Goal: Task Accomplishment & Management: Manage account settings

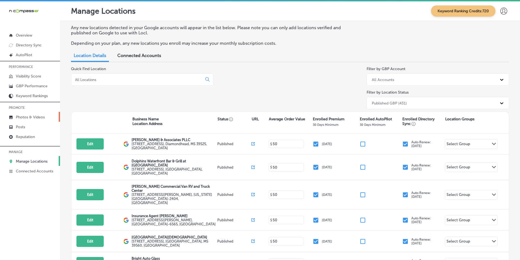
click at [36, 115] on p "Photos & Videos" at bounding box center [30, 117] width 29 height 5
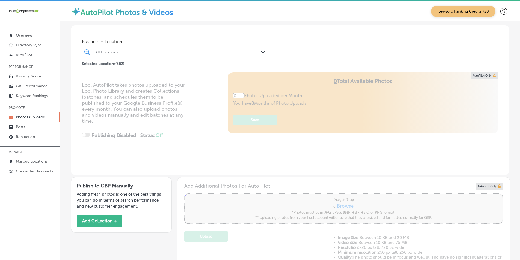
type input "5"
click at [116, 51] on div "All Locations" at bounding box center [178, 52] width 166 height 5
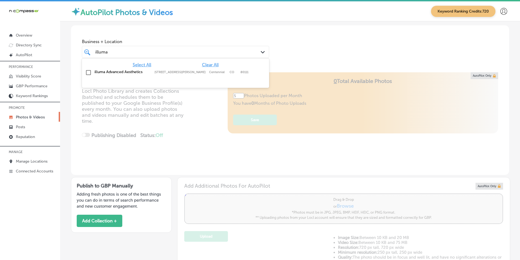
click at [89, 71] on input "checkbox" at bounding box center [88, 72] width 7 height 7
type input "illuma"
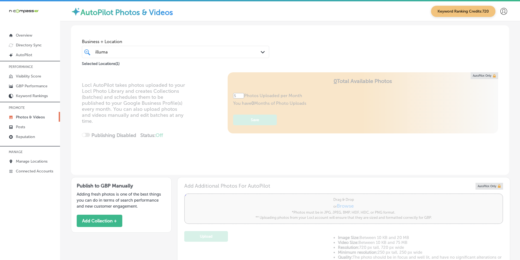
click at [195, 101] on div "Locl AutoPilot takes photos uploaded to your Locl Photo Library and creates Col…" at bounding box center [290, 123] width 438 height 103
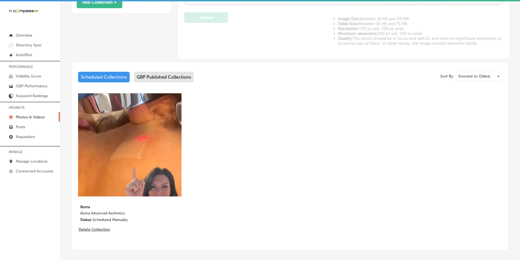
scroll to position [244, 0]
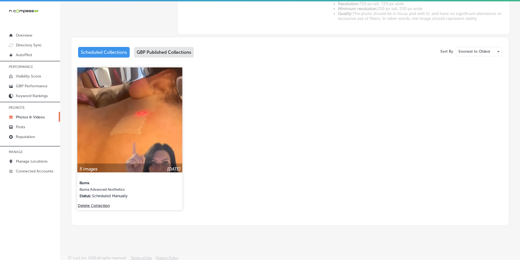
click at [137, 134] on img at bounding box center [129, 119] width 105 height 105
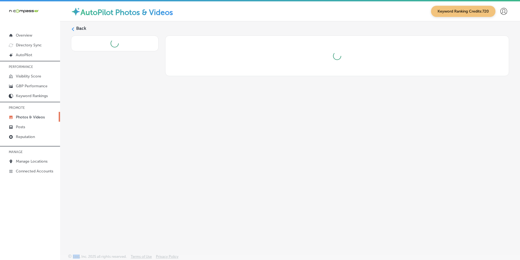
click at [137, 134] on div "Back" at bounding box center [290, 124] width 460 height 207
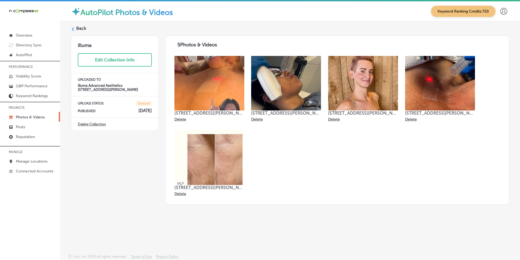
click at [79, 28] on label "Back" at bounding box center [81, 28] width 10 height 6
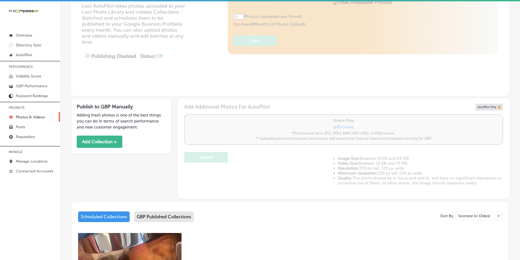
type input "5"
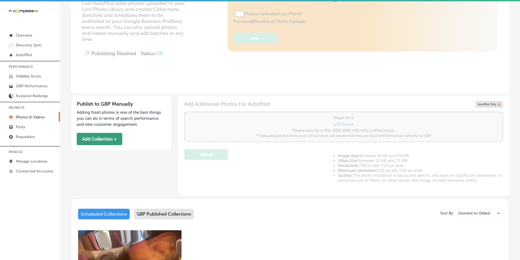
click at [96, 136] on button "Add Collection +" at bounding box center [100, 139] width 46 height 12
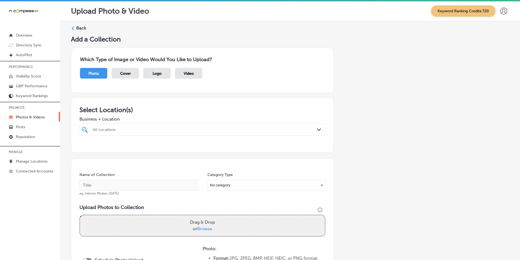
click at [136, 128] on div "All Locations" at bounding box center [205, 129] width 224 height 5
click at [85, 151] on input "checkbox" at bounding box center [86, 150] width 7 height 7
type input "illu"
click at [176, 174] on div "Name of Collection eg. Interior Photos, [DATE]" at bounding box center [138, 183] width 118 height 23
click at [136, 184] on input "text" at bounding box center [138, 185] width 118 height 11
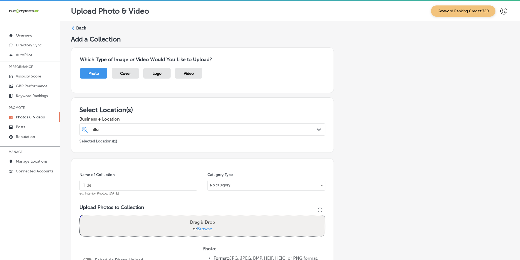
paste input "illume"
type input "illume"
click at [132, 219] on div "Drag & Drop or Browse" at bounding box center [202, 225] width 245 height 21
click at [80, 215] on input "Drag & Drop or Browse" at bounding box center [202, 216] width 245 height 2
type input "C:\fakepath\Screenshot [DATE] 014706.png"
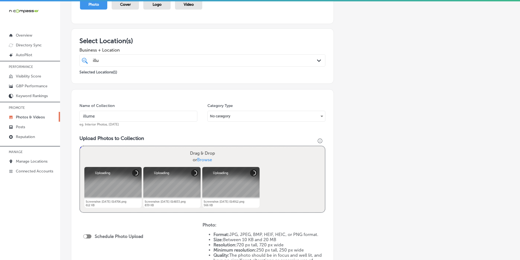
scroll to position [82, 0]
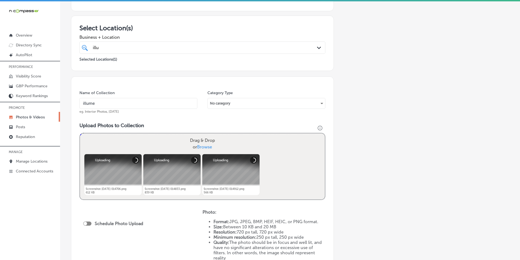
click at [163, 141] on div "Drag & Drop or Browse" at bounding box center [202, 143] width 245 height 21
click at [80, 133] on input "Drag & Drop or Browse" at bounding box center [202, 134] width 245 height 2
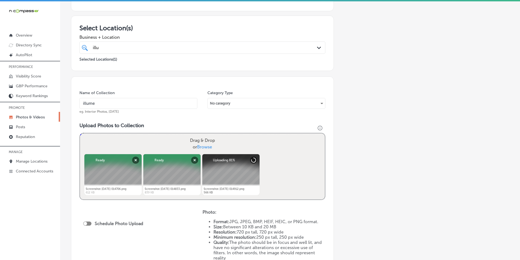
type input "C:\fakepath\Screenshot [DATE] 014706.png"
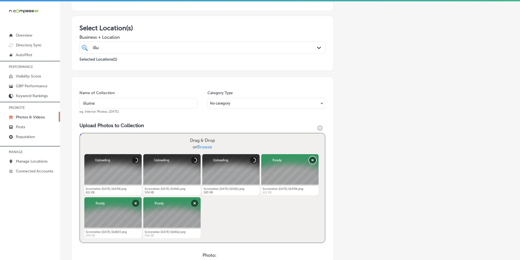
click at [312, 160] on button "Remove" at bounding box center [312, 160] width 7 height 7
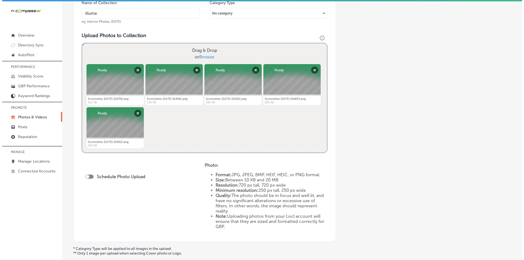
scroll to position [218, 0]
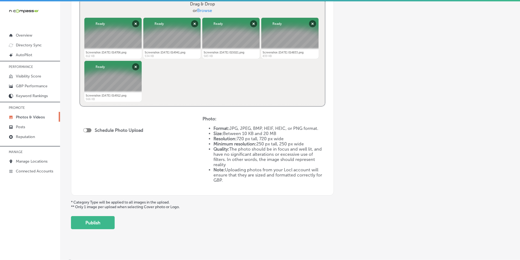
click at [87, 130] on div at bounding box center [85, 130] width 4 height 4
checkbox input "true"
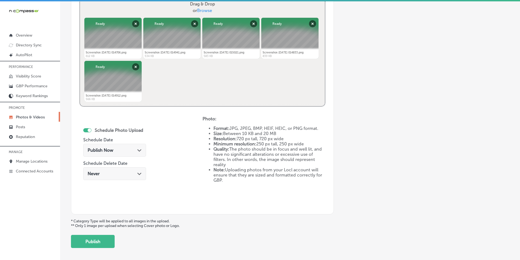
click at [131, 148] on div "Publish Now Path Created with Sketch." at bounding box center [115, 150] width 54 height 5
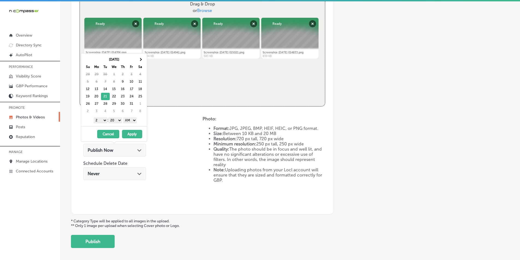
click at [104, 120] on select "1 2 3 4 5 6 7 8 9 10 11 12" at bounding box center [101, 120] width 14 height 6
click at [119, 120] on select "00 10 20 30 40 50" at bounding box center [115, 120] width 14 height 6
click at [131, 134] on button "Apply" at bounding box center [132, 134] width 20 height 8
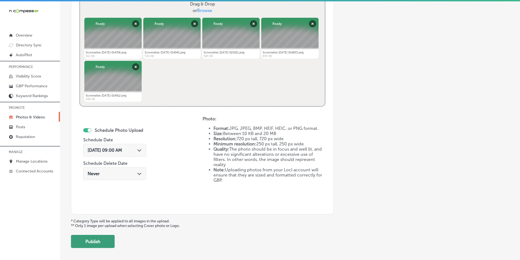
click at [95, 240] on button "Publish" at bounding box center [93, 241] width 44 height 13
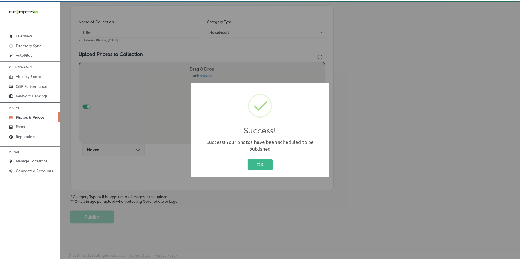
scroll to position [154, 0]
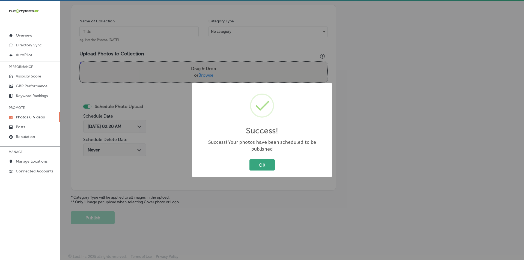
click at [265, 161] on button "OK" at bounding box center [261, 164] width 25 height 11
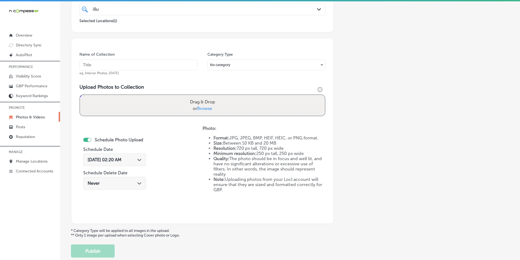
scroll to position [99, 0]
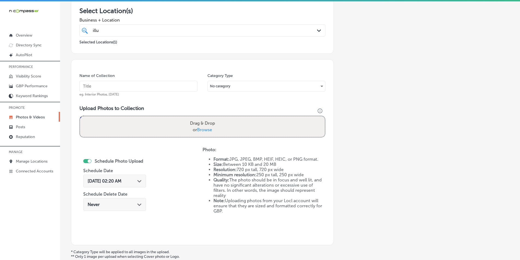
click at [102, 83] on input "text" at bounding box center [138, 86] width 118 height 11
paste input "facial aesthetics"
type input "facial aesthetics"
click at [120, 125] on div "Drag & Drop or Browse" at bounding box center [202, 126] width 245 height 21
click at [80, 116] on input "Drag & Drop or Browse" at bounding box center [202, 117] width 245 height 2
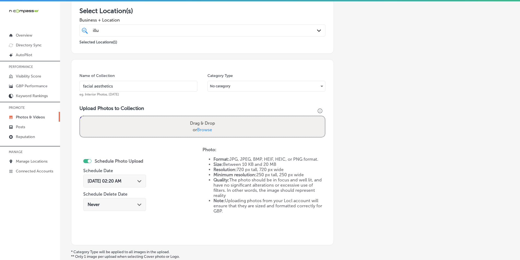
type input "C:\fakepath\Screenshot [DATE] 015136.png"
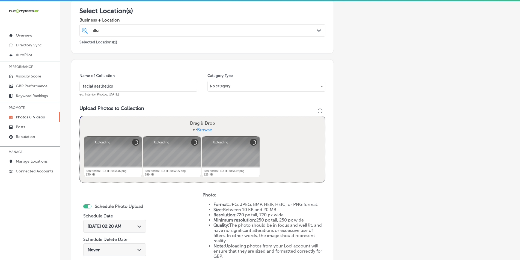
click at [144, 124] on div "Drag & Drop or Browse" at bounding box center [202, 126] width 245 height 21
click at [80, 116] on input "Drag & Drop or Browse" at bounding box center [202, 117] width 245 height 2
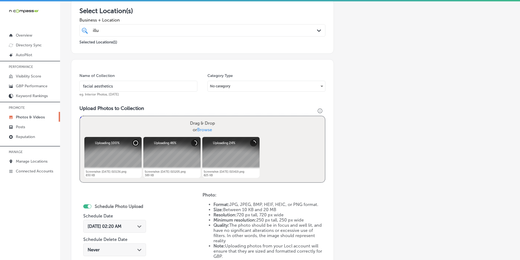
type input "C:\fakepath\Screenshot [DATE] 015251.png"
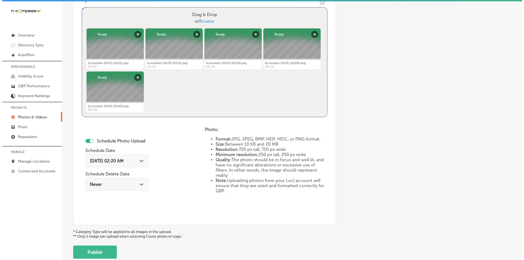
scroll to position [208, 0]
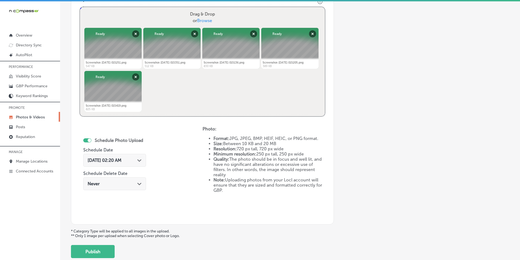
click at [85, 139] on div at bounding box center [87, 140] width 8 height 4
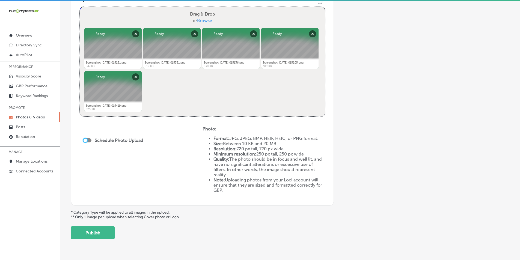
click at [85, 139] on div at bounding box center [85, 141] width 4 height 4
checkbox input "true"
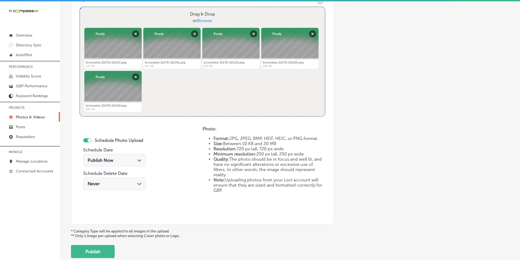
click at [137, 160] on icon "Path Created with Sketch." at bounding box center [139, 160] width 4 height 2
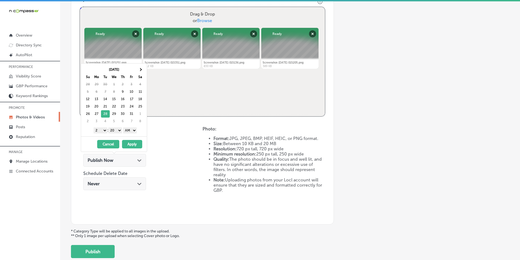
click at [103, 130] on select "1 2 3 4 5 6 7 8 9 10 11 12" at bounding box center [101, 130] width 14 height 6
click at [122, 131] on select "00 10 20 30 40 50" at bounding box center [115, 130] width 14 height 6
click at [136, 130] on select "AM PM" at bounding box center [130, 130] width 14 height 6
click at [133, 145] on button "Apply" at bounding box center [132, 144] width 20 height 8
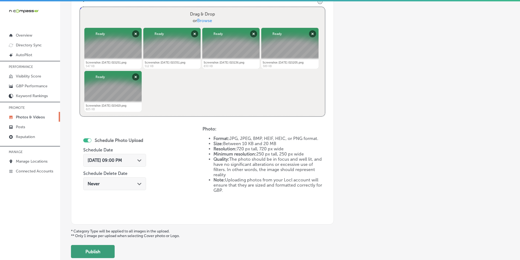
click at [104, 248] on button "Publish" at bounding box center [93, 251] width 44 height 13
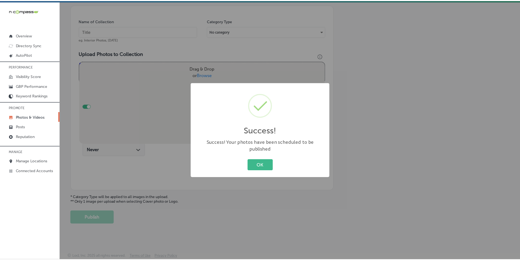
scroll to position [154, 0]
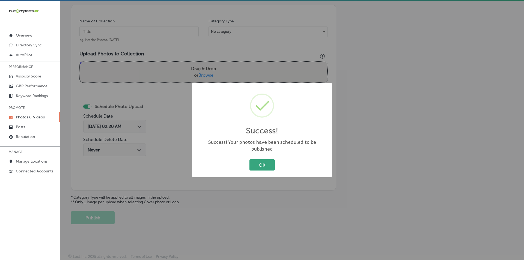
click at [256, 160] on button "OK" at bounding box center [261, 164] width 25 height 11
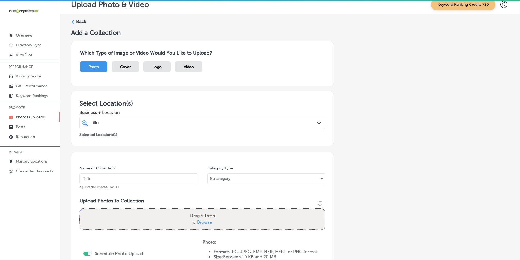
scroll to position [0, 0]
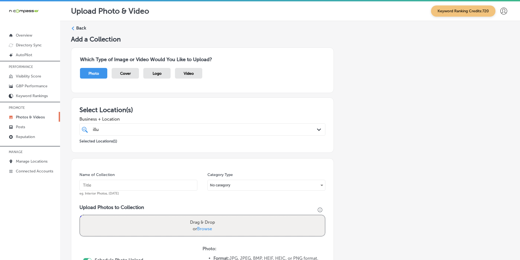
click at [72, 27] on icon at bounding box center [73, 28] width 4 height 4
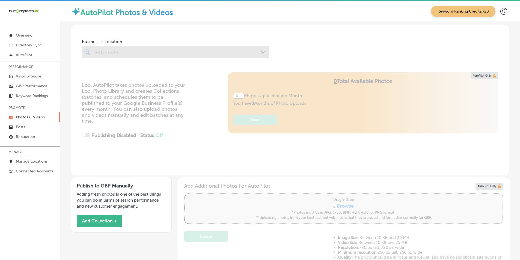
type input "5"
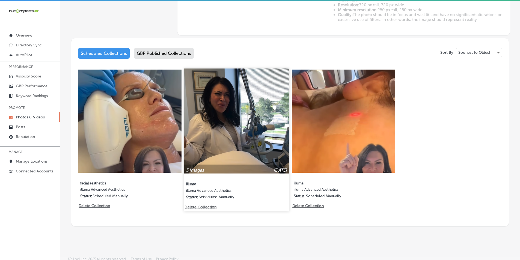
scroll to position [244, 0]
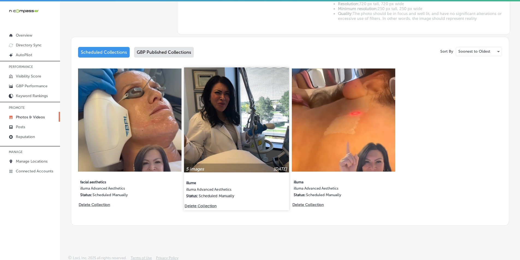
click at [233, 150] on img at bounding box center [236, 119] width 105 height 105
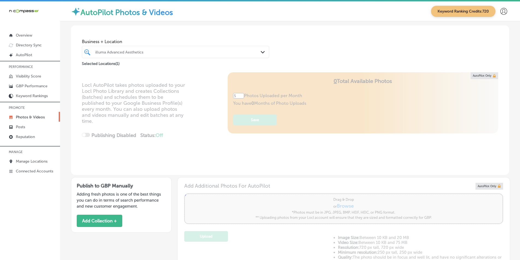
click at [233, 150] on div "Business + Location illuma Advanced Aesthetics Path Created with Sketch. Select…" at bounding box center [290, 247] width 460 height 452
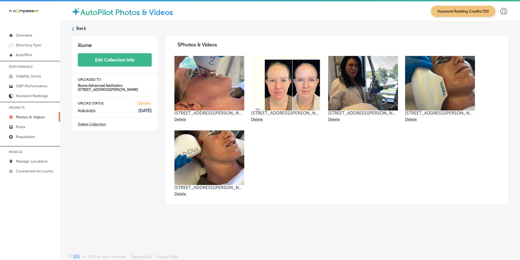
click at [121, 61] on button "Edit Collection Info" at bounding box center [115, 59] width 74 height 13
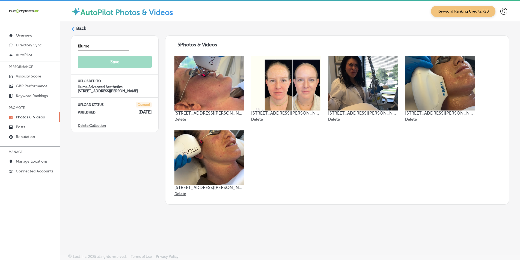
click at [74, 29] on icon at bounding box center [73, 29] width 4 height 4
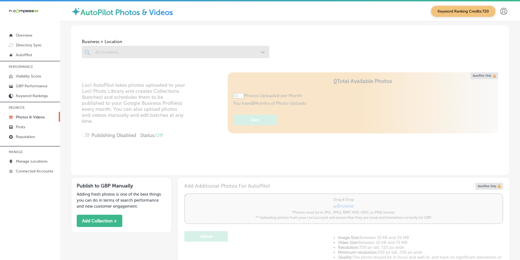
type input "5"
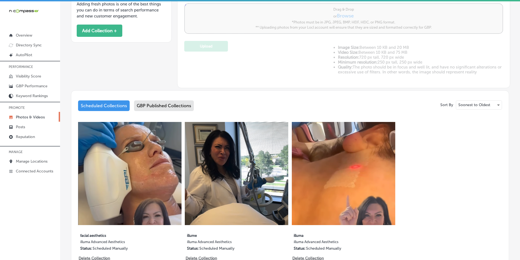
scroll to position [218, 0]
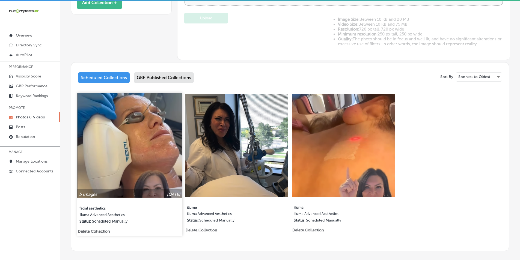
click at [136, 167] on img at bounding box center [129, 145] width 105 height 105
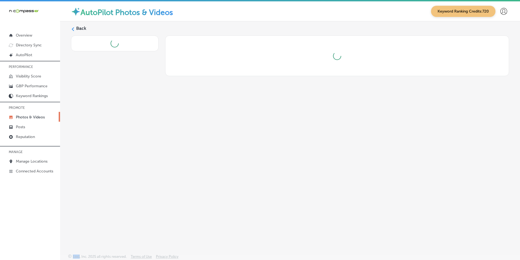
click at [136, 167] on div "Back" at bounding box center [290, 124] width 460 height 207
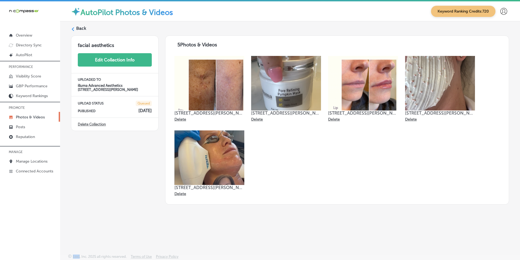
click at [123, 60] on button "Edit Collection Info" at bounding box center [115, 59] width 74 height 13
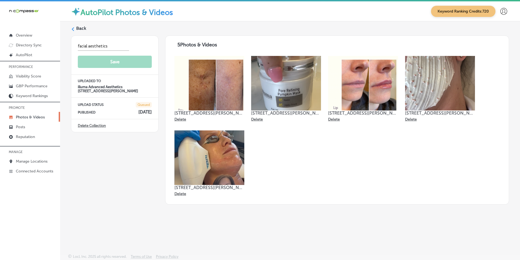
click at [74, 28] on icon at bounding box center [73, 29] width 4 height 4
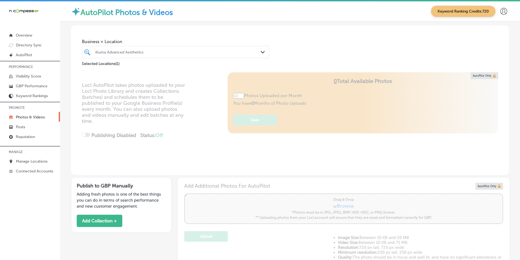
type input "5"
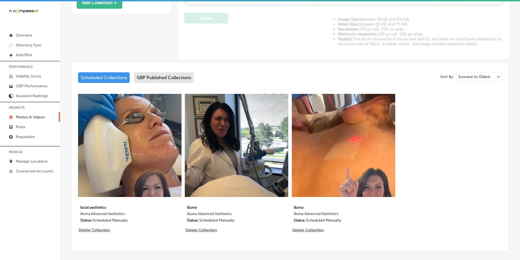
scroll to position [244, 0]
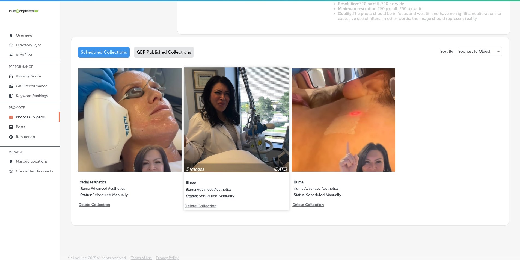
click at [225, 149] on img at bounding box center [236, 119] width 105 height 105
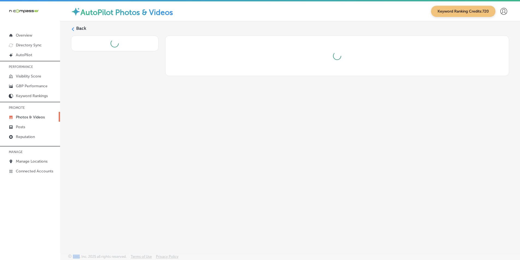
click at [225, 149] on div "Back" at bounding box center [290, 124] width 460 height 207
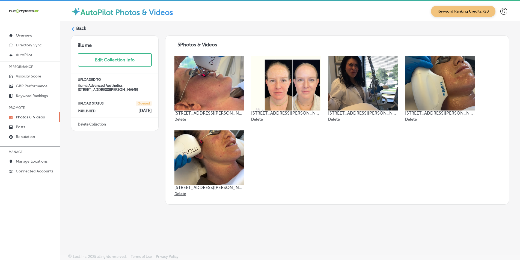
click at [72, 30] on icon at bounding box center [73, 29] width 4 height 4
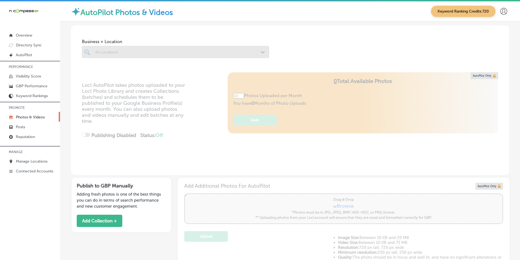
type input "5"
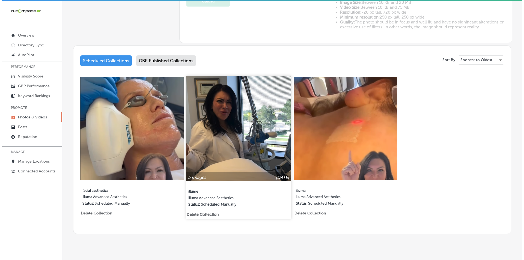
scroll to position [244, 0]
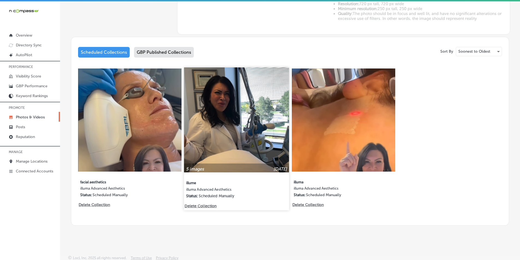
click at [202, 203] on p "Delete Collection" at bounding box center [200, 205] width 31 height 5
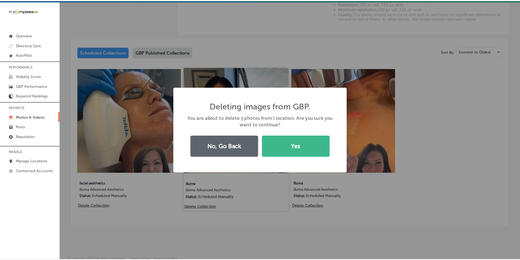
scroll to position [244, 0]
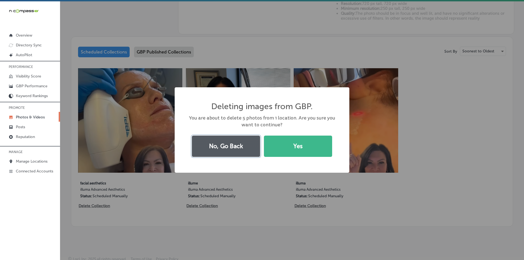
click at [215, 149] on button "No, Go Back" at bounding box center [226, 146] width 68 height 21
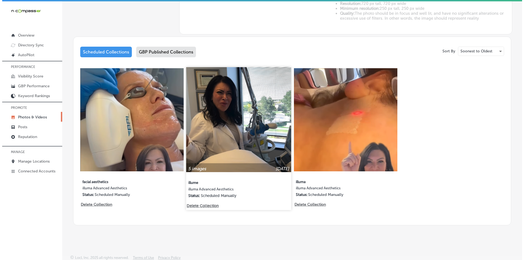
scroll to position [244, 0]
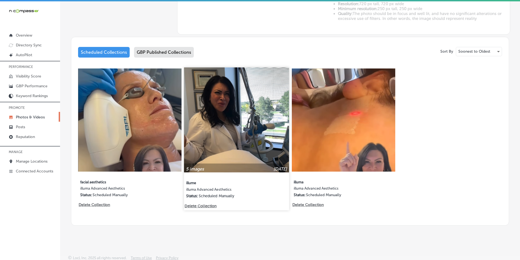
click at [197, 203] on p "Delete Collection" at bounding box center [200, 205] width 31 height 5
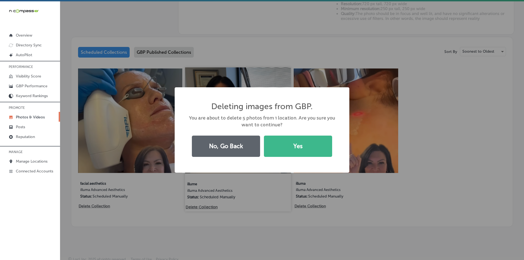
scroll to position [244, 0]
click at [291, 141] on button "Yes" at bounding box center [298, 146] width 68 height 21
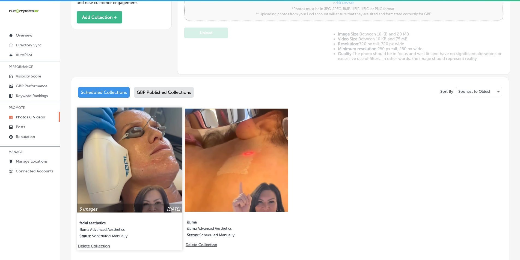
scroll to position [196, 0]
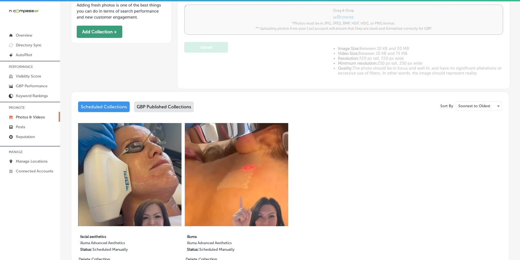
click at [106, 32] on button "Add Collection +" at bounding box center [100, 32] width 46 height 12
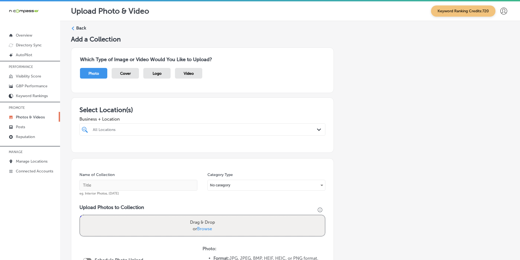
click at [145, 126] on div at bounding box center [191, 129] width 198 height 7
click at [85, 150] on input "checkbox" at bounding box center [86, 150] width 7 height 7
type input "illu"
click at [187, 172] on div "Name of Collection eg. Interior Photos, [DATE]" at bounding box center [138, 183] width 118 height 23
click at [171, 186] on input "text" at bounding box center [138, 185] width 118 height 11
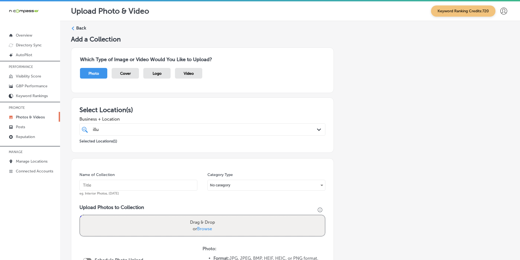
click at [127, 187] on input "text" at bounding box center [138, 185] width 118 height 11
paste input "illum"
type input "illuma"
click at [182, 202] on div "Name of Collection illuma eg. Interior Photos, [DATE] Category Type No category…" at bounding box center [202, 241] width 263 height 167
click at [160, 223] on div "Drag & Drop or Browse" at bounding box center [202, 225] width 245 height 21
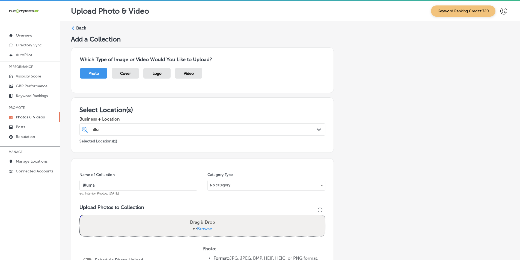
click at [80, 215] on input "Drag & Drop or Browse" at bounding box center [202, 216] width 245 height 2
type input "C:\fakepath\Screenshot [DATE] 014706.png"
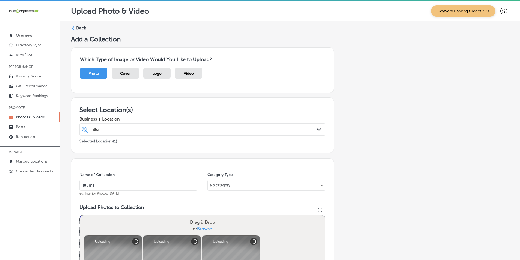
click at [134, 218] on div "Drag & Drop or Browse" at bounding box center [202, 225] width 245 height 21
click at [80, 215] on input "Drag & Drop or Browse" at bounding box center [202, 216] width 245 height 2
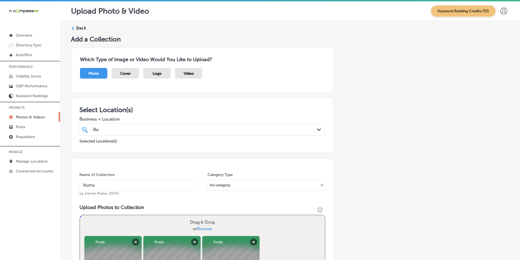
type input "C:\fakepath\Screenshot [DATE] 014941.png"
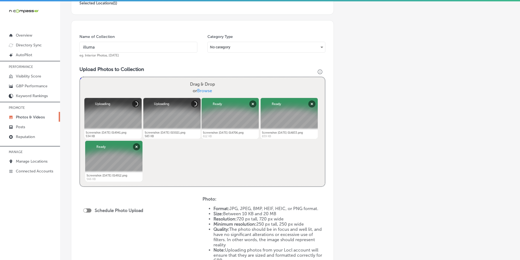
scroll to position [164, 0]
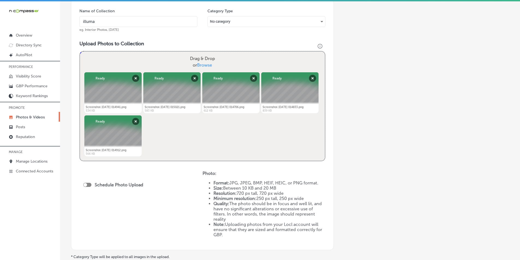
click at [85, 184] on div at bounding box center [85, 185] width 4 height 4
checkbox input "true"
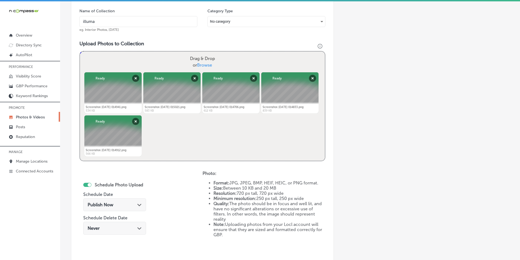
click at [126, 203] on div "Publish Now Path Created with Sketch." at bounding box center [115, 204] width 54 height 5
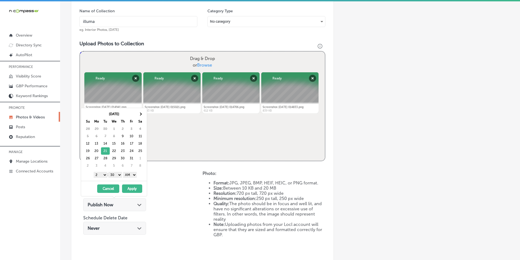
click at [104, 175] on select "1 2 3 4 5 6 7 8 9 10 11 12" at bounding box center [101, 175] width 14 height 6
click at [120, 175] on select "00 10 20 30 40 50" at bounding box center [115, 175] width 14 height 6
click at [136, 175] on select "AM PM" at bounding box center [130, 175] width 14 height 6
click at [131, 188] on button "Apply" at bounding box center [132, 188] width 20 height 8
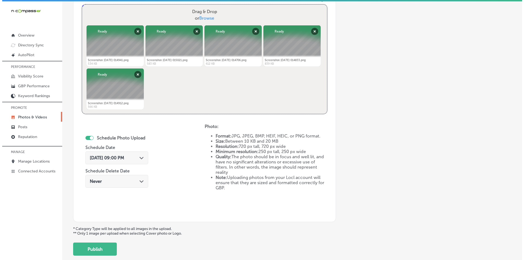
scroll to position [218, 0]
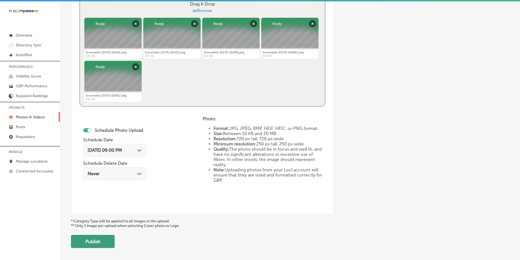
click at [101, 238] on button "Publish" at bounding box center [93, 241] width 44 height 13
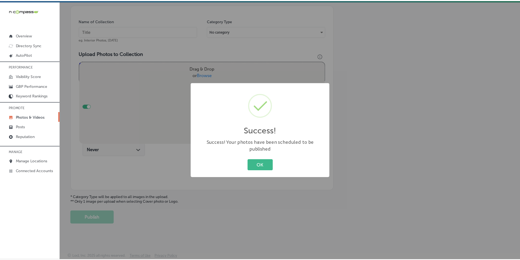
scroll to position [154, 0]
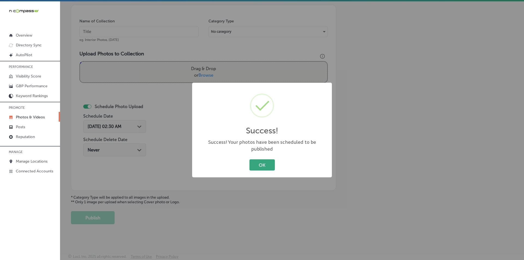
click at [262, 159] on button "OK" at bounding box center [261, 164] width 25 height 11
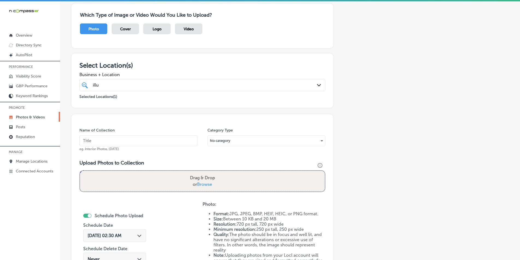
scroll to position [0, 0]
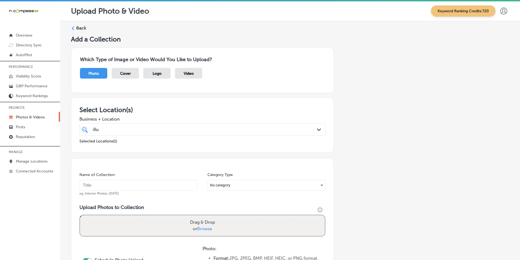
click at [76, 27] on label "Back" at bounding box center [81, 28] width 10 height 6
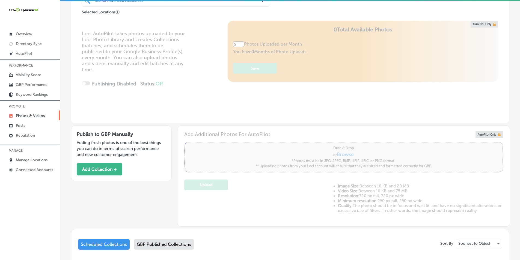
type input "5"
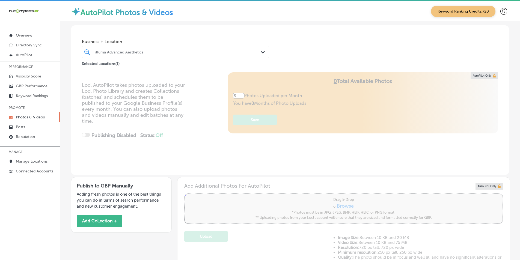
click at [47, 115] on link "Photos & Videos" at bounding box center [30, 117] width 60 height 10
drag, startPoint x: 196, startPoint y: 47, endPoint x: 209, endPoint y: 51, distance: 13.5
click at [196, 47] on div "illuma Advanced Aesthetics Path Created with Sketch." at bounding box center [175, 52] width 187 height 12
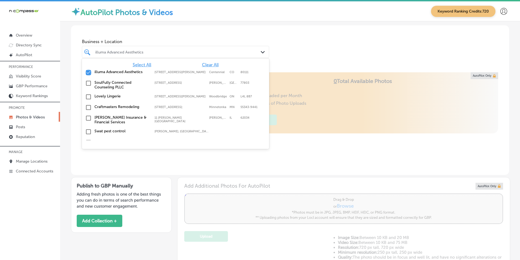
click at [88, 72] on input "checkbox" at bounding box center [88, 72] width 7 height 7
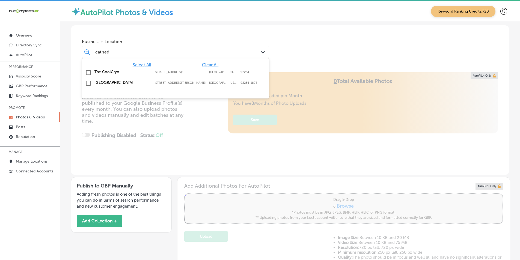
click at [89, 83] on input "checkbox" at bounding box center [88, 83] width 7 height 7
type input "cathed"
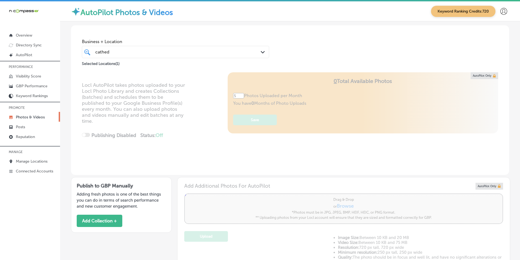
click at [199, 122] on div "Locl AutoPilot takes photos uploaded to your Locl Photo Library and creates Col…" at bounding box center [290, 123] width 438 height 103
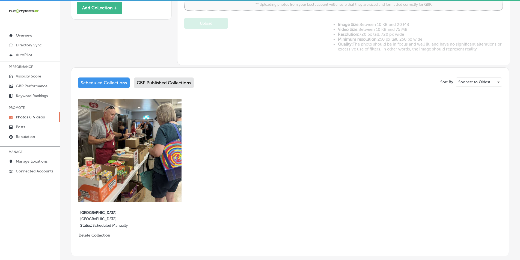
scroll to position [218, 0]
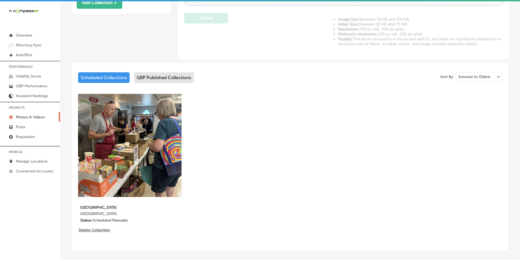
click at [179, 76] on div "GBP Published Collections" at bounding box center [164, 77] width 60 height 11
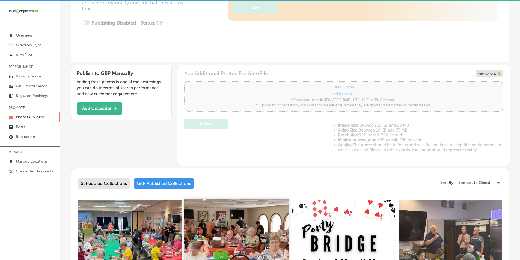
scroll to position [218, 0]
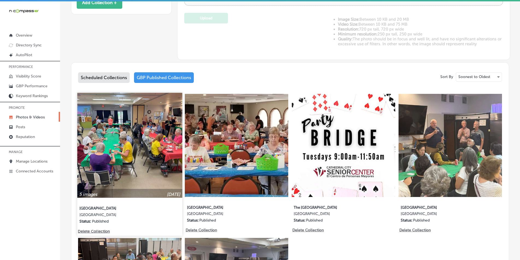
click at [152, 159] on img at bounding box center [129, 145] width 105 height 105
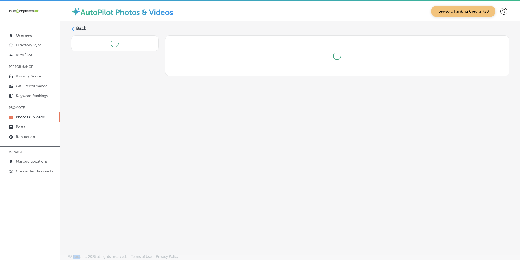
click at [152, 159] on div "Back" at bounding box center [290, 124] width 460 height 207
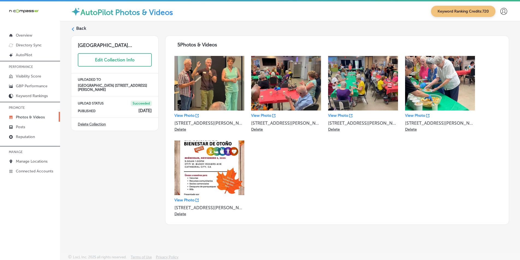
click at [80, 28] on label "Back" at bounding box center [81, 28] width 10 height 6
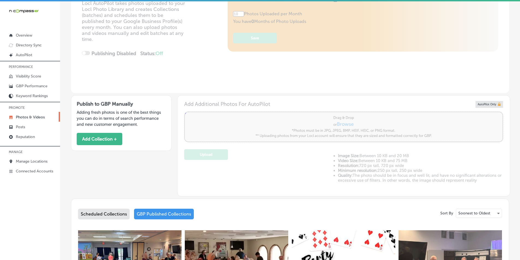
type input "5"
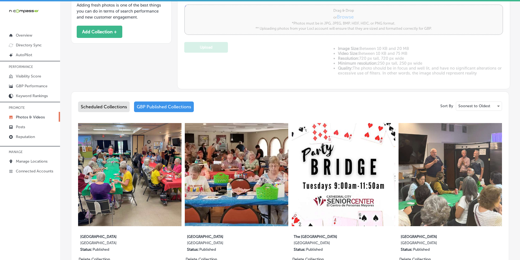
scroll to position [191, 0]
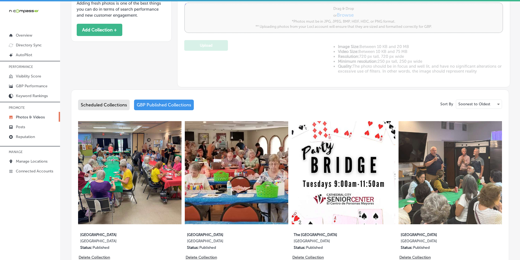
click at [108, 103] on div "Scheduled Collections" at bounding box center [104, 105] width 52 height 11
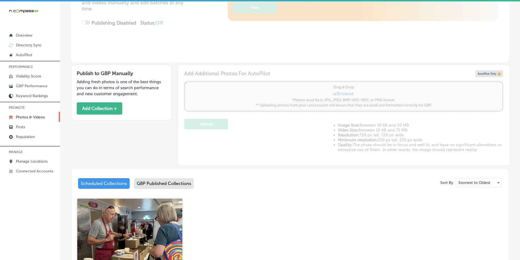
scroll to position [191, 0]
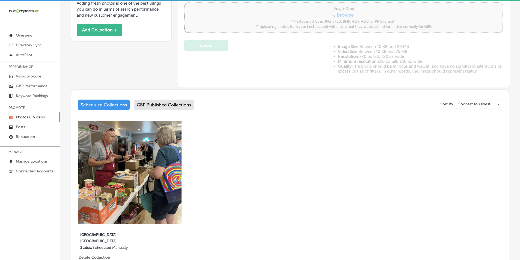
click at [130, 168] on img at bounding box center [129, 172] width 103 height 103
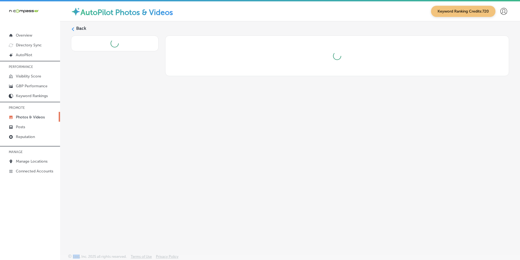
click at [130, 168] on div "Back" at bounding box center [290, 124] width 460 height 207
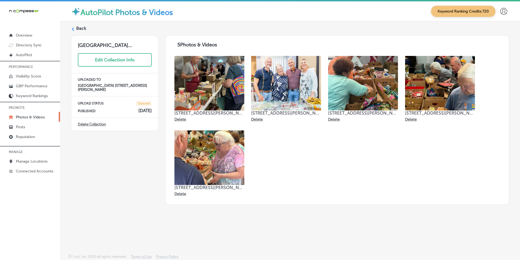
click at [76, 28] on div "Back" at bounding box center [290, 30] width 438 height 10
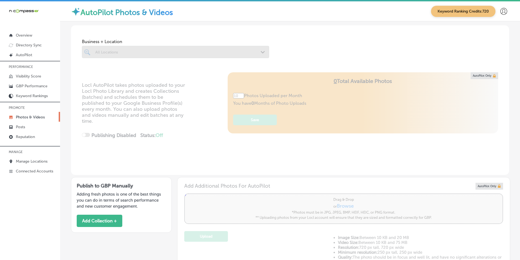
type input "5"
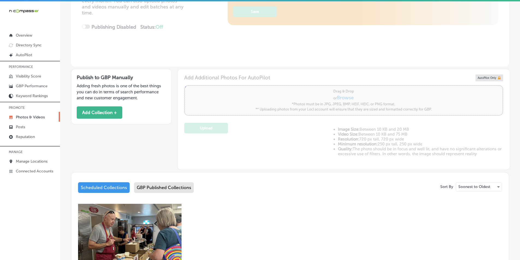
scroll to position [109, 0]
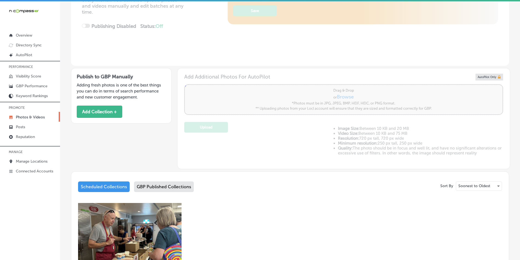
click at [173, 186] on div "GBP Published Collections" at bounding box center [164, 186] width 60 height 11
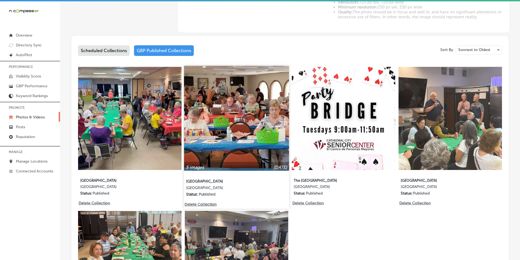
scroll to position [245, 0]
click at [244, 131] on img at bounding box center [236, 117] width 105 height 105
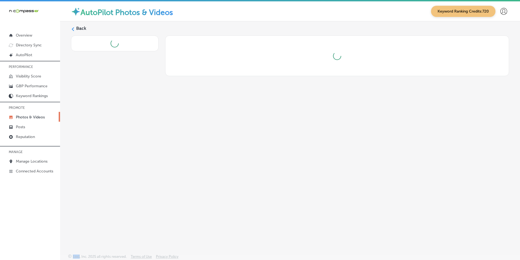
click at [244, 131] on div "Back" at bounding box center [290, 124] width 460 height 207
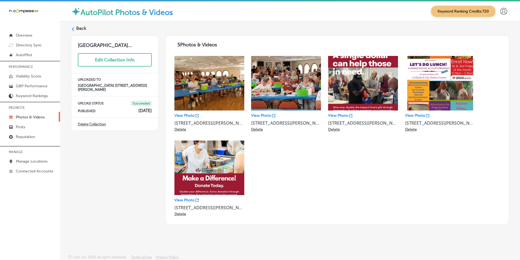
click at [74, 29] on icon at bounding box center [73, 29] width 4 height 4
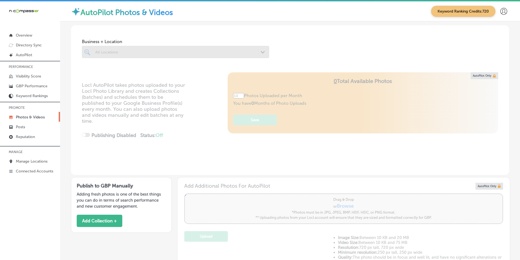
type input "5"
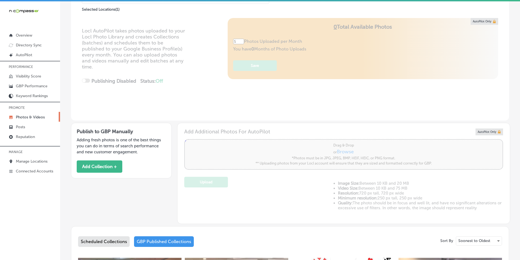
scroll to position [55, 0]
click at [106, 166] on button "Add Collection +" at bounding box center [100, 166] width 46 height 12
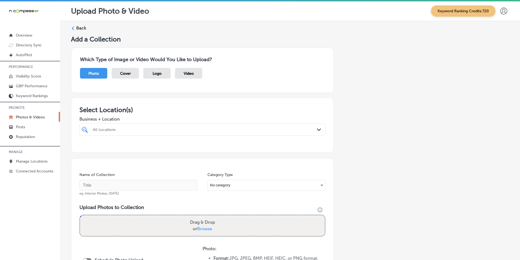
click at [124, 127] on div at bounding box center [191, 129] width 198 height 7
click at [86, 160] on input "checkbox" at bounding box center [86, 160] width 7 height 7
type input "cath"
click at [95, 184] on input "text" at bounding box center [138, 185] width 118 height 11
paste input "[GEOGRAPHIC_DATA]"
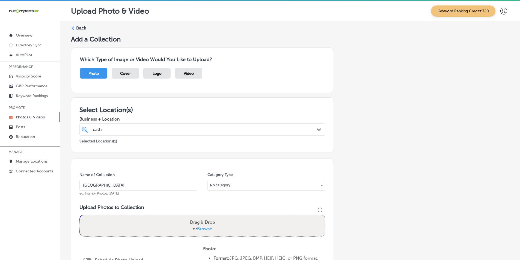
type input "[GEOGRAPHIC_DATA]"
click at [124, 222] on div "Drag & Drop or Browse" at bounding box center [202, 225] width 245 height 21
click at [80, 215] on input "Drag & Drop or Browse" at bounding box center [202, 216] width 245 height 2
type input "C:\fakepath\Screenshot [DATE] 022704.png"
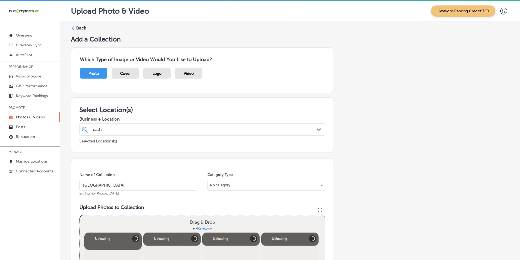
click at [176, 221] on div "Drag & Drop or Browse" at bounding box center [202, 225] width 245 height 21
click at [80, 215] on input "Drag & Drop or Browse" at bounding box center [202, 216] width 245 height 2
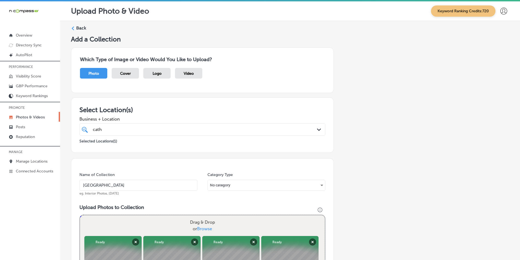
type input "C:\fakepath\Screenshot [DATE] 022905.png"
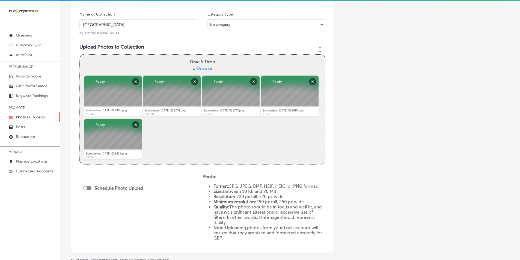
scroll to position [191, 0]
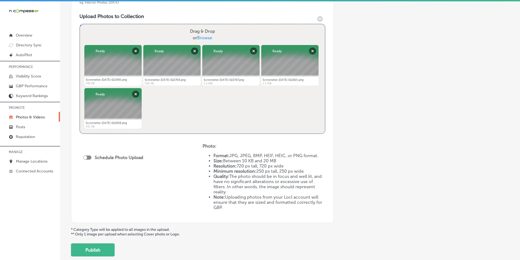
click at [86, 157] on div at bounding box center [85, 158] width 4 height 4
checkbox input "true"
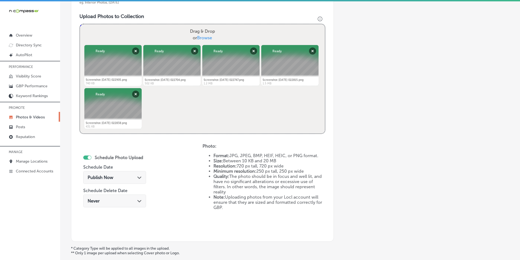
click at [138, 177] on icon "Path Created with Sketch." at bounding box center [139, 177] width 4 height 2
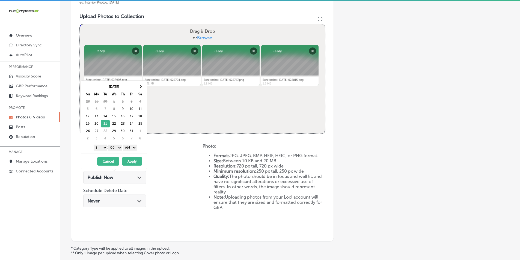
click at [104, 148] on select "1 2 3 4 5 6 7 8 9 10 11 12" at bounding box center [101, 148] width 14 height 6
click at [136, 147] on select "AM PM" at bounding box center [130, 148] width 14 height 6
click at [130, 161] on button "Apply" at bounding box center [132, 161] width 20 height 8
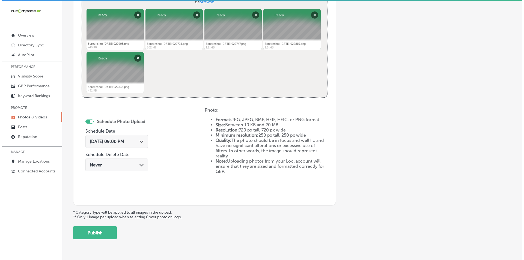
scroll to position [242, 0]
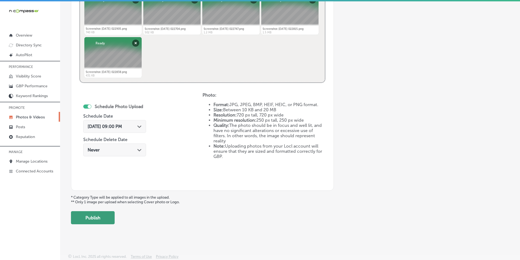
click at [100, 215] on button "Publish" at bounding box center [93, 217] width 44 height 13
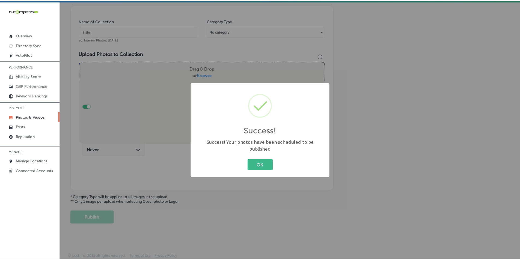
scroll to position [154, 0]
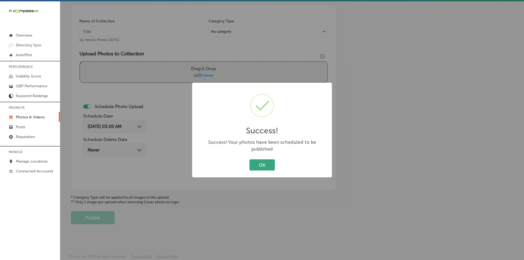
click at [261, 159] on button "OK" at bounding box center [261, 164] width 25 height 11
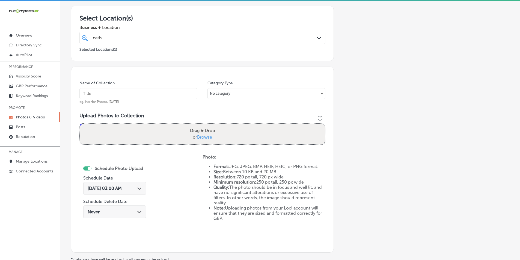
scroll to position [72, 0]
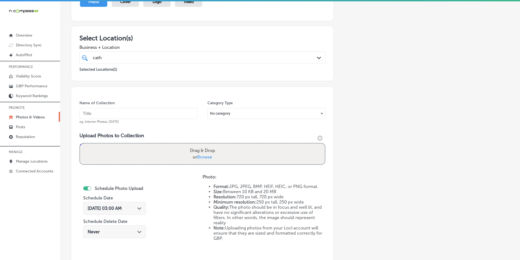
click at [128, 111] on input "text" at bounding box center [138, 113] width 118 height 11
paste input "the [GEOGRAPHIC_DATA] / [GEOGRAPHIC_DATA], [GEOGRAPHIC_DATA][PERSON_NAME], [GEO…"
type input "the [GEOGRAPHIC_DATA] / [GEOGRAPHIC_DATA], [GEOGRAPHIC_DATA][PERSON_NAME], [GEO…"
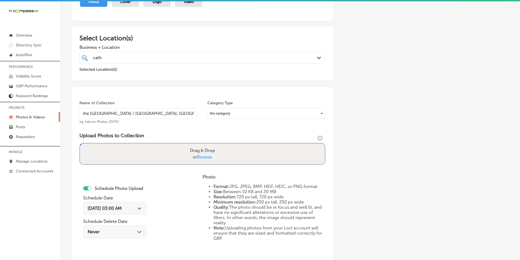
click at [122, 149] on div "Drag & Drop or Browse" at bounding box center [202, 153] width 245 height 21
click at [80, 143] on input "Drag & Drop or Browse" at bounding box center [202, 144] width 245 height 2
type input "C:\fakepath\Screenshot [DATE] 023006.png"
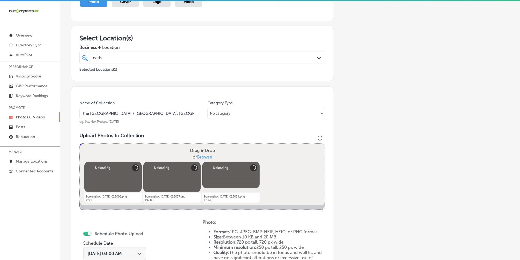
click at [166, 151] on div "Drag & Drop or Browse" at bounding box center [202, 153] width 245 height 21
click at [80, 143] on input "Drag & Drop or Browse" at bounding box center [202, 144] width 245 height 2
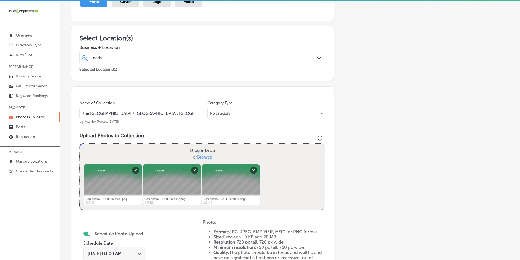
type input "C:\fakepath\Screenshot [DATE] 023125.png"
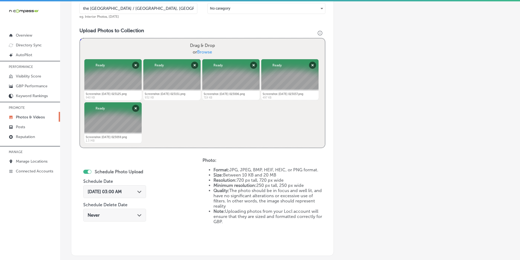
scroll to position [181, 0]
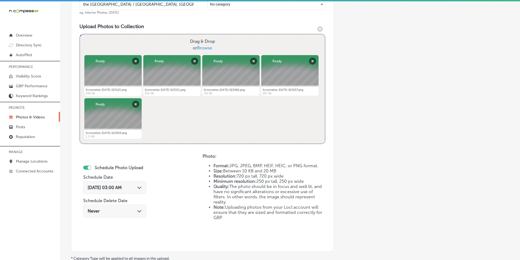
click at [137, 187] on icon "Path Created with Sketch." at bounding box center [139, 188] width 4 height 2
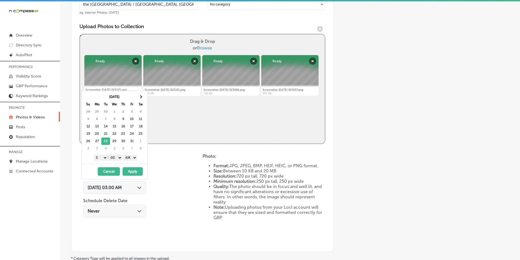
click at [103, 158] on select "1 2 3 4 5 6 7 8 9 10 11 12" at bounding box center [101, 158] width 14 height 6
click at [134, 156] on select "AM PM" at bounding box center [130, 158] width 14 height 6
click at [133, 172] on button "Apply" at bounding box center [132, 171] width 20 height 8
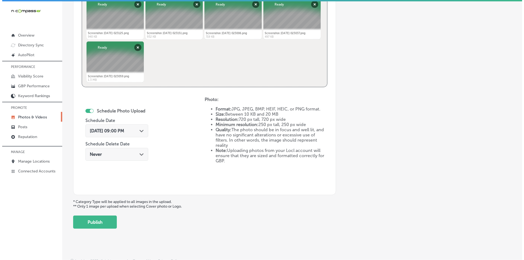
scroll to position [242, 0]
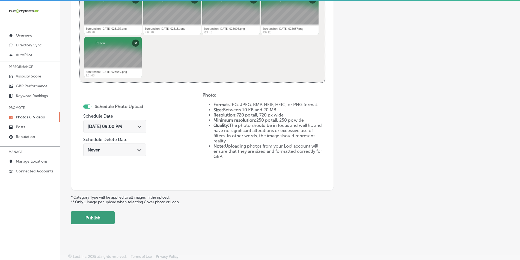
click at [104, 217] on button "Publish" at bounding box center [93, 217] width 44 height 13
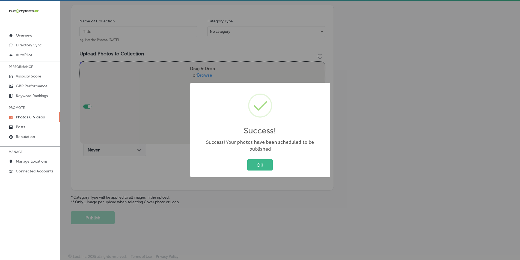
scroll to position [154, 0]
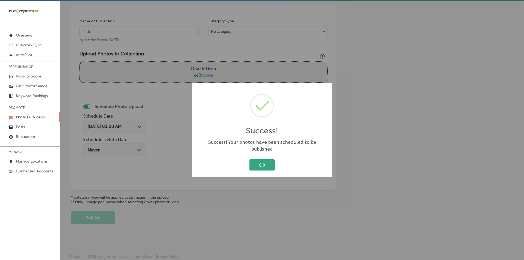
click at [263, 161] on button "OK" at bounding box center [261, 164] width 25 height 11
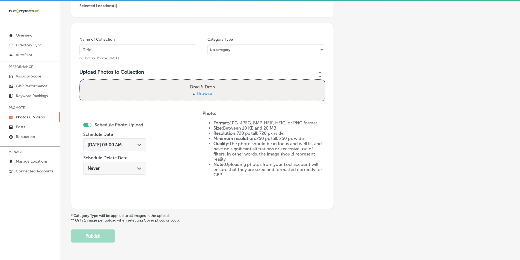
scroll to position [99, 0]
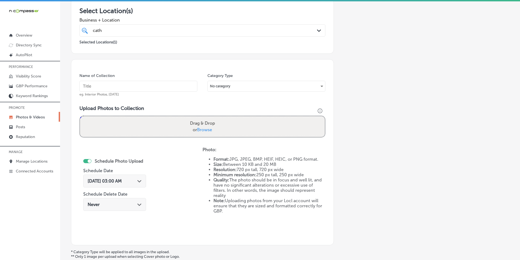
click at [120, 84] on input "text" at bounding box center [138, 86] width 118 height 11
paste input "food [GEOGRAPHIC_DATA]"
type input "food [GEOGRAPHIC_DATA]"
click at [123, 125] on div "Drag & Drop or Browse" at bounding box center [202, 126] width 245 height 21
click at [80, 116] on input "Drag & Drop or Browse" at bounding box center [202, 117] width 245 height 2
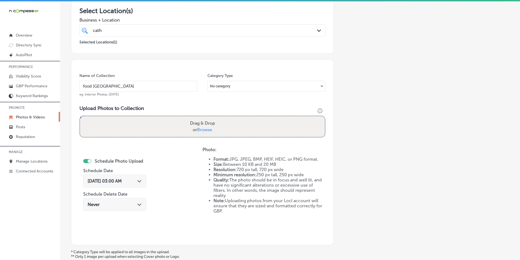
type input "C:\fakepath\Screenshot [DATE] 023321.png"
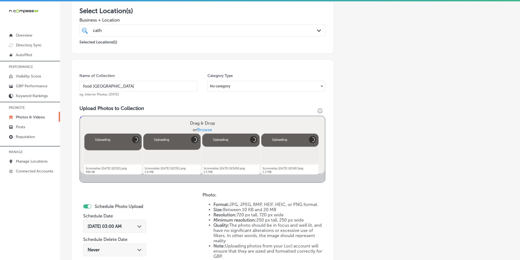
click at [167, 122] on div "Drag & Drop or Browse" at bounding box center [202, 126] width 245 height 21
click at [80, 116] on input "Drag & Drop or Browse" at bounding box center [202, 117] width 245 height 2
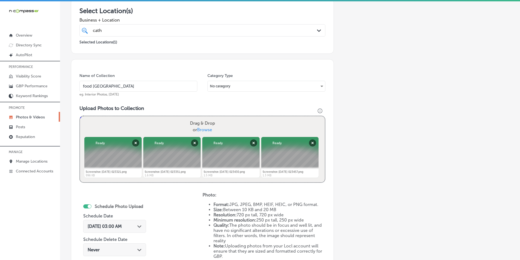
type input "C:\fakepath\Screenshot [DATE] 023250.png"
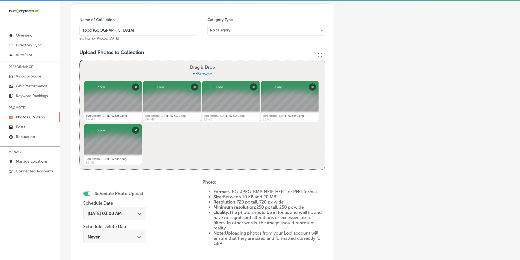
scroll to position [181, 0]
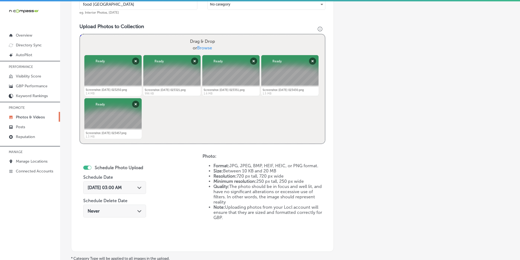
click at [122, 187] on span "[DATE] 03:00 AM" at bounding box center [105, 187] width 34 height 5
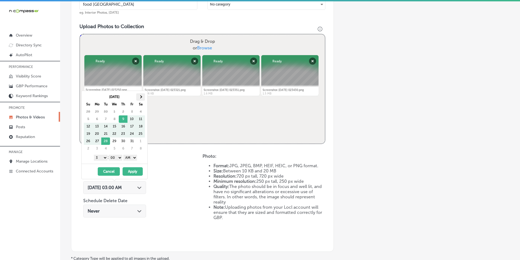
click at [142, 95] on th at bounding box center [140, 96] width 9 height 7
click at [104, 158] on select "1 2 3 4 5 6 7 8 9 10 11 12" at bounding box center [101, 158] width 14 height 6
click at [135, 157] on select "AM PM" at bounding box center [130, 158] width 14 height 6
click at [131, 172] on button "Apply" at bounding box center [132, 171] width 20 height 8
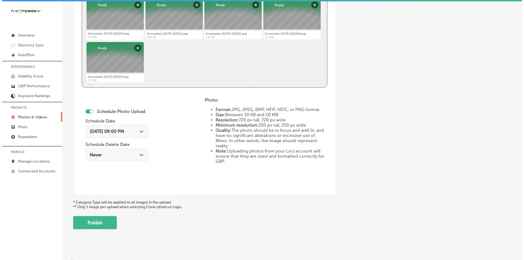
scroll to position [242, 0]
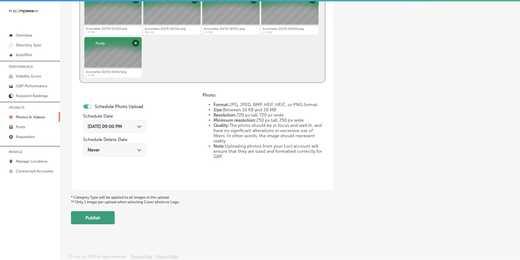
click at [99, 219] on button "Publish" at bounding box center [93, 217] width 44 height 13
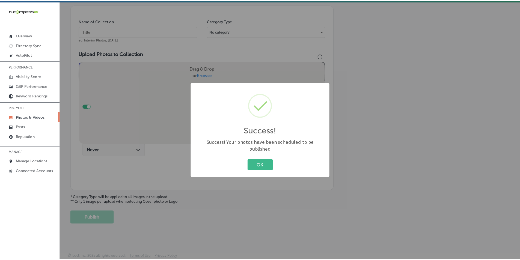
scroll to position [154, 0]
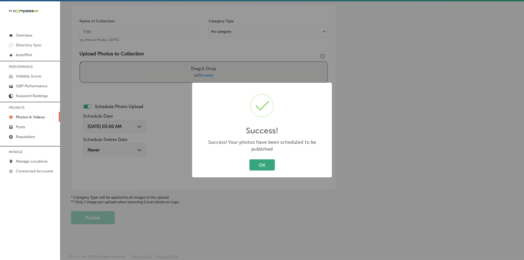
click at [262, 161] on button "OK" at bounding box center [261, 164] width 25 height 11
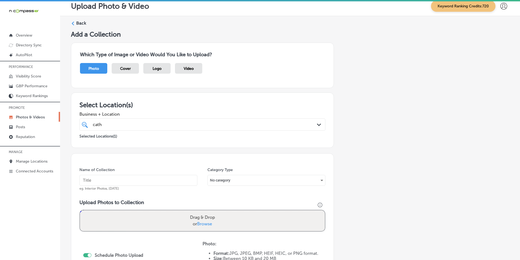
scroll to position [0, 0]
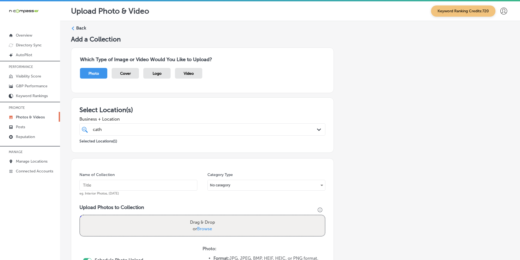
click at [75, 27] on div "Back" at bounding box center [290, 30] width 438 height 10
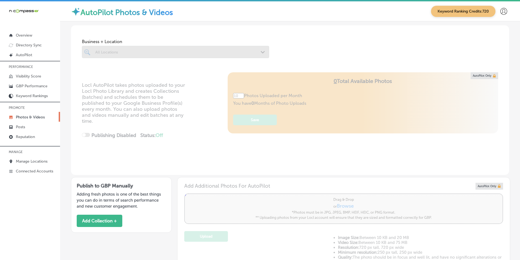
type input "5"
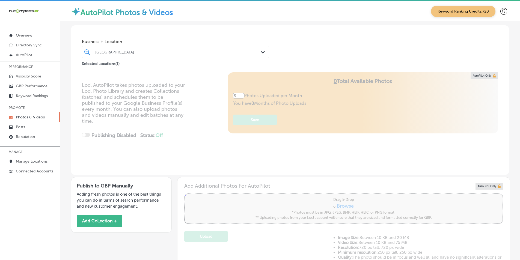
click at [155, 50] on div "[GEOGRAPHIC_DATA]" at bounding box center [178, 52] width 166 height 5
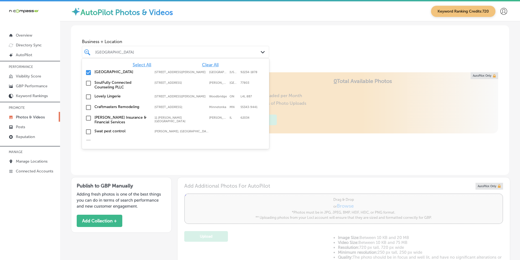
click at [87, 71] on input "checkbox" at bounding box center [88, 72] width 7 height 7
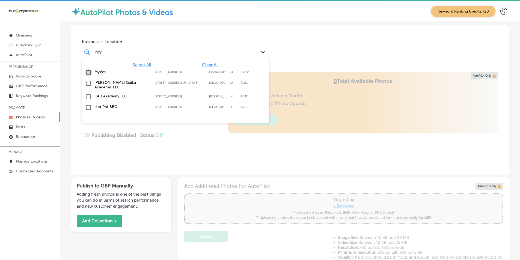
click at [88, 72] on input "checkbox" at bounding box center [88, 72] width 7 height 7
type input "my"
drag, startPoint x: 184, startPoint y: 130, endPoint x: 181, endPoint y: 130, distance: 3.0
click at [183, 130] on div "Locl AutoPilot takes photos uploaded to your Locl Photo Library and creates Col…" at bounding box center [290, 123] width 438 height 103
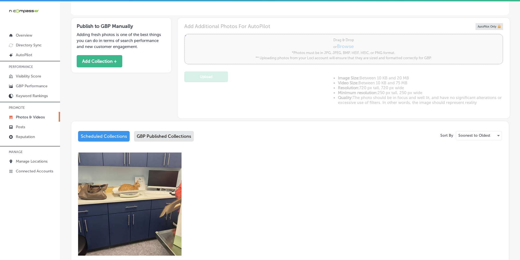
scroll to position [191, 0]
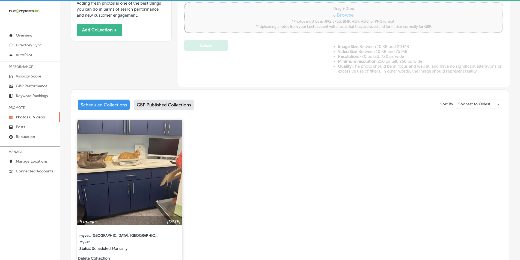
click at [149, 163] on img at bounding box center [129, 172] width 105 height 105
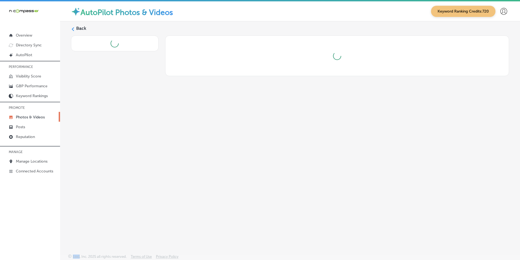
click at [149, 163] on div "Back" at bounding box center [290, 124] width 460 height 207
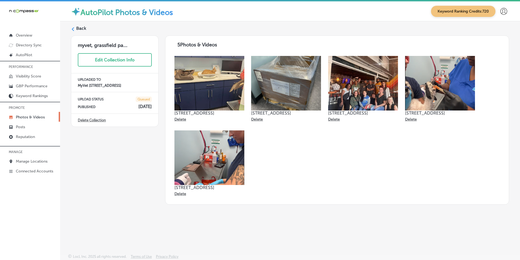
click at [75, 29] on div "Back" at bounding box center [290, 30] width 438 height 10
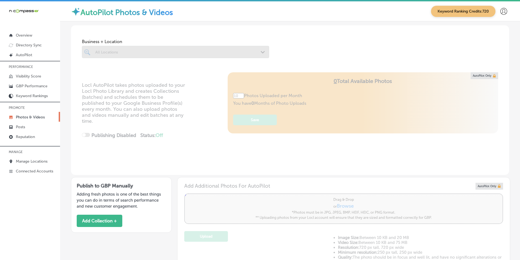
type input "5"
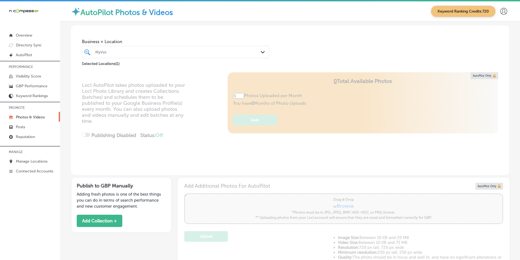
click at [158, 50] on div "MyVet" at bounding box center [178, 52] width 166 height 5
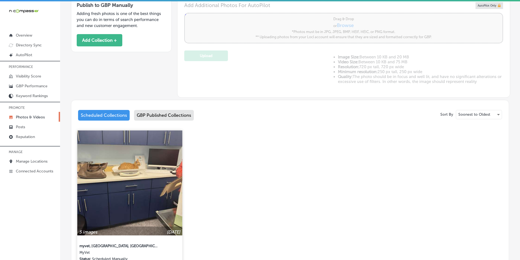
scroll to position [191, 0]
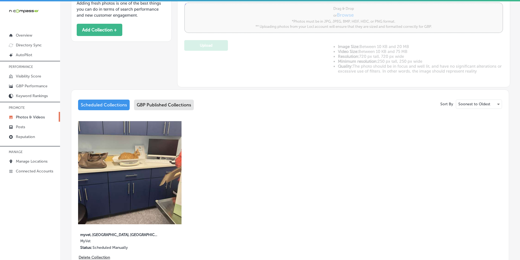
click at [149, 157] on img at bounding box center [129, 172] width 103 height 103
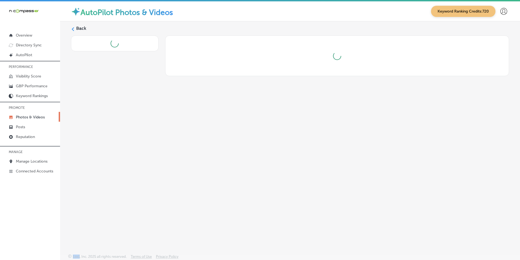
click at [149, 157] on div "Back" at bounding box center [290, 124] width 460 height 207
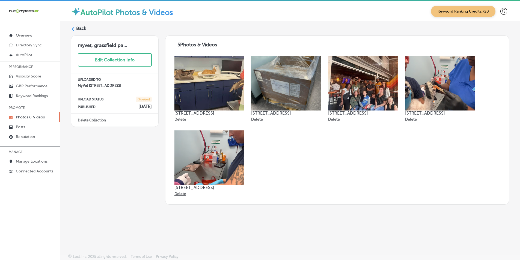
click at [79, 31] on label "Back" at bounding box center [81, 28] width 10 height 6
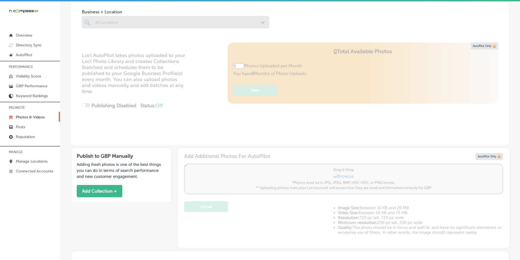
type input "5"
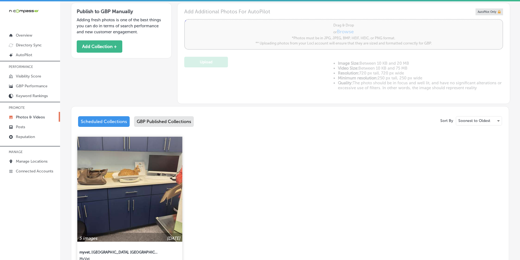
scroll to position [191, 0]
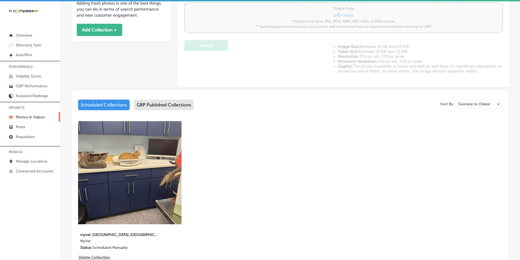
click at [168, 104] on div "GBP Published Collections" at bounding box center [164, 105] width 60 height 11
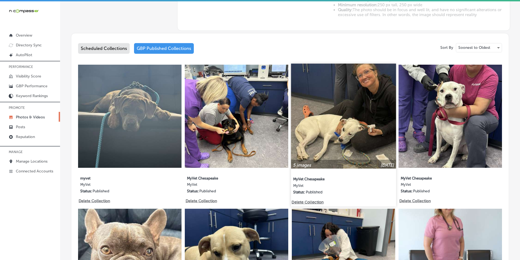
scroll to position [300, 0]
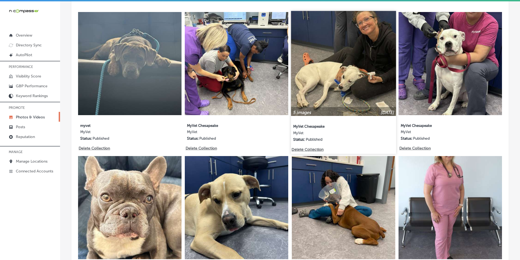
click at [340, 91] on img at bounding box center [343, 63] width 105 height 105
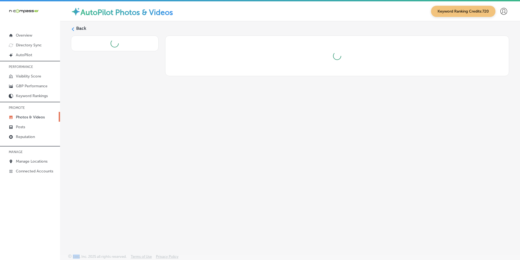
click at [340, 91] on div "Back" at bounding box center [290, 124] width 460 height 207
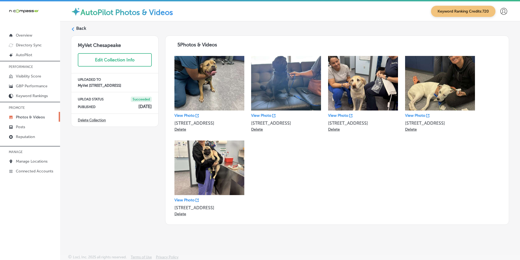
click at [79, 27] on label "Back" at bounding box center [81, 28] width 10 height 6
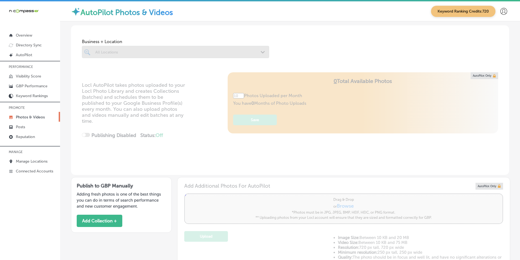
type input "5"
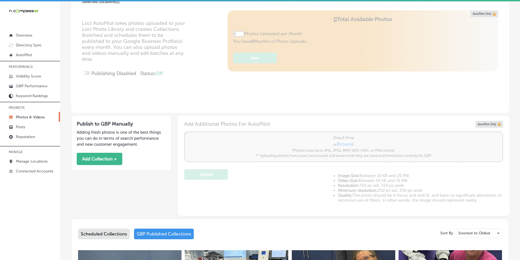
scroll to position [109, 0]
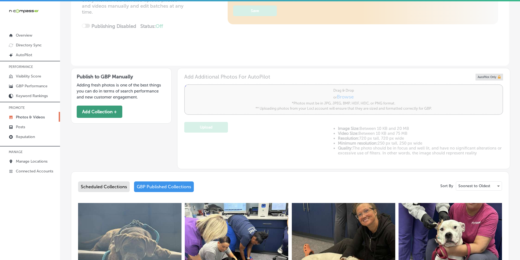
click at [105, 113] on button "Add Collection +" at bounding box center [100, 112] width 46 height 12
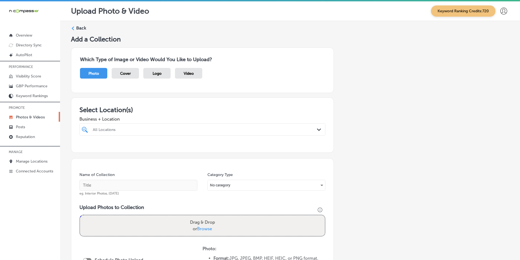
click at [131, 129] on div "All Locations" at bounding box center [205, 129] width 224 height 5
click at [85, 149] on input "checkbox" at bounding box center [86, 150] width 7 height 7
type input "myvet"
click at [240, 203] on div "Name of Collection eg. Interior Photos, [DATE] Category Type No category Upload…" at bounding box center [202, 241] width 263 height 167
click at [107, 184] on input "text" at bounding box center [138, 185] width 118 height 11
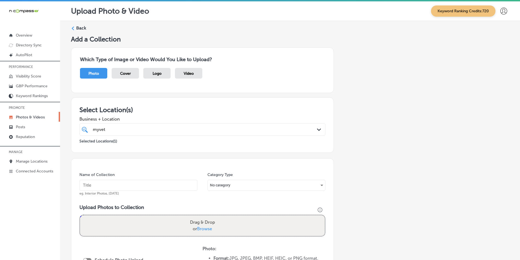
paste input "myvet"
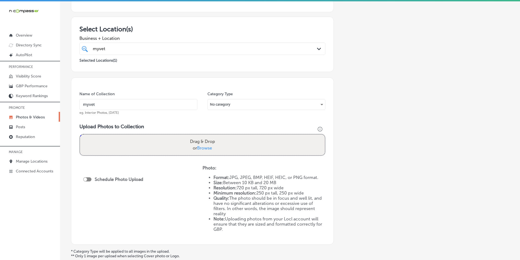
scroll to position [82, 0]
type input "myvet"
click at [128, 143] on div "Drag & Drop or Browse" at bounding box center [202, 143] width 245 height 21
click at [80, 133] on input "Drag & Drop or Browse" at bounding box center [202, 134] width 245 height 2
type input "C:\fakepath\473080062_122186308772042895_8963132771791085186_n.jpg"
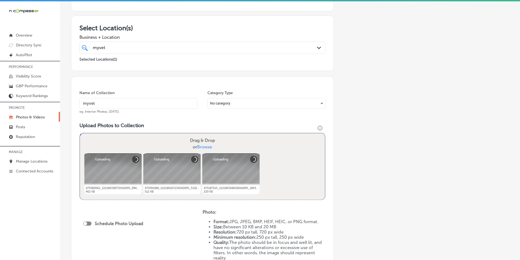
click at [132, 137] on div "Drag & Drop or Browse" at bounding box center [202, 143] width 245 height 21
click at [80, 133] on input "Drag & Drop or Browse" at bounding box center [202, 134] width 245 height 2
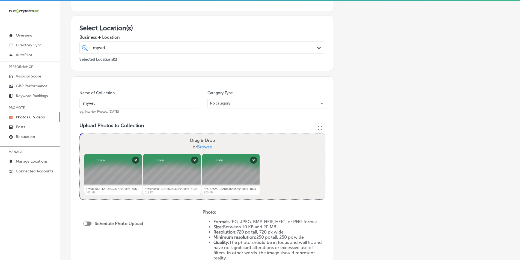
type input "C:\fakepath\473188242_122186329328042895_2977599975619203344_n.jpg"
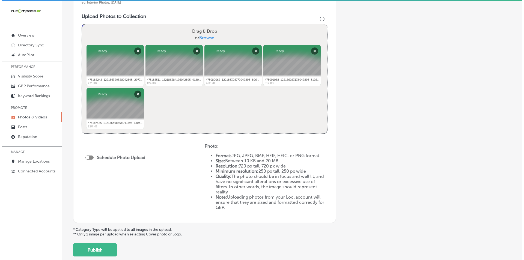
scroll to position [218, 0]
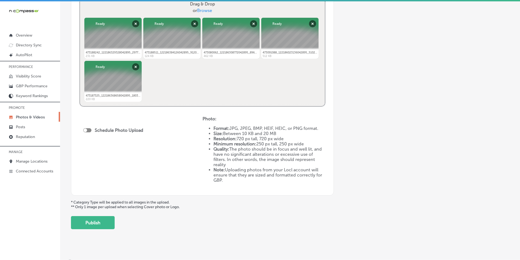
click at [96, 130] on label "Schedule Photo Upload" at bounding box center [119, 130] width 49 height 5
click at [86, 130] on div at bounding box center [85, 130] width 4 height 4
checkbox input "true"
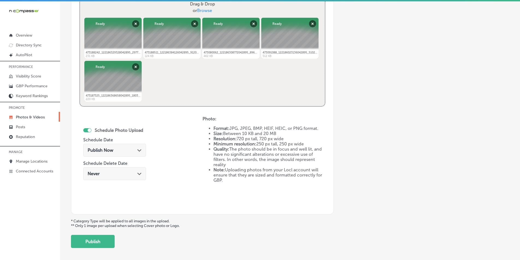
click at [130, 151] on div "Publish Now Path Created with Sketch." at bounding box center [115, 150] width 54 height 5
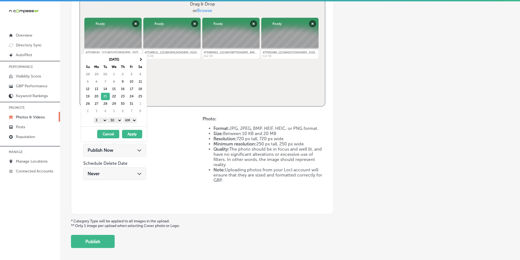
click at [104, 121] on select "1 2 3 4 5 6 7 8 9 10 11 12" at bounding box center [101, 120] width 14 height 6
click at [120, 120] on select "00 10 20 30 40 50" at bounding box center [115, 120] width 14 height 6
click at [135, 120] on select "AM PM" at bounding box center [130, 120] width 14 height 6
click at [131, 134] on button "Apply" at bounding box center [132, 134] width 20 height 8
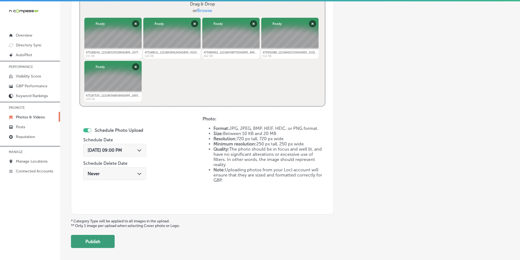
click at [98, 242] on button "Publish" at bounding box center [93, 241] width 44 height 13
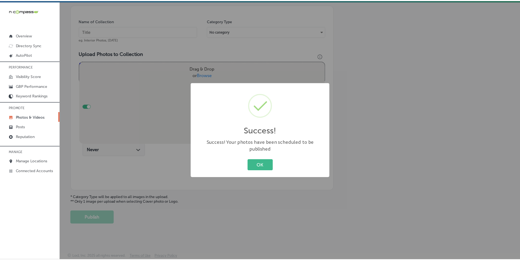
scroll to position [154, 0]
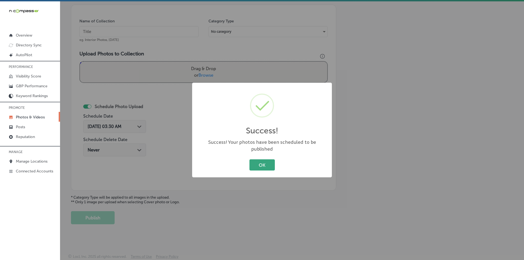
click at [261, 159] on button "OK" at bounding box center [261, 164] width 25 height 11
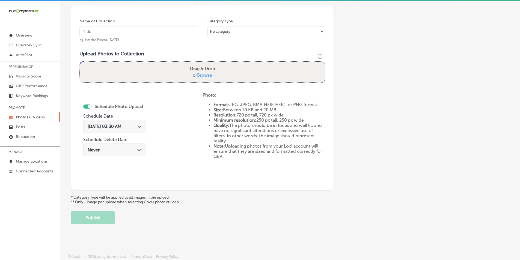
click at [98, 33] on input "text" at bounding box center [138, 31] width 118 height 11
paste input "myvet, [GEOGRAPHIC_DATA], [GEOGRAPHIC_DATA], [GEOGRAPHIC_DATA]"
type input "myvet, [GEOGRAPHIC_DATA], [GEOGRAPHIC_DATA], [GEOGRAPHIC_DATA]"
click at [120, 65] on div "Drag & Drop or Browse" at bounding box center [202, 72] width 245 height 21
click at [80, 62] on input "Drag & Drop or Browse" at bounding box center [202, 63] width 245 height 2
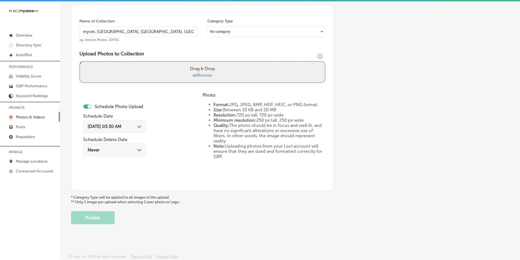
type input "C:\fakepath\473190201_122186374688042895_3856202747788447632_n.jpg"
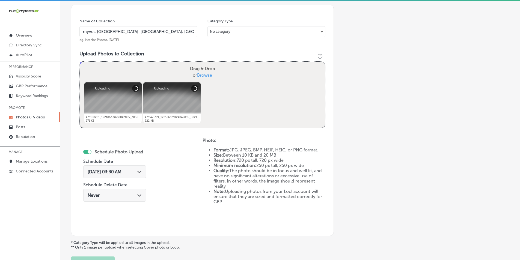
click at [148, 70] on div "Drag & Drop or Browse" at bounding box center [202, 72] width 245 height 21
click at [80, 62] on input "Drag & Drop or Browse" at bounding box center [202, 63] width 245 height 2
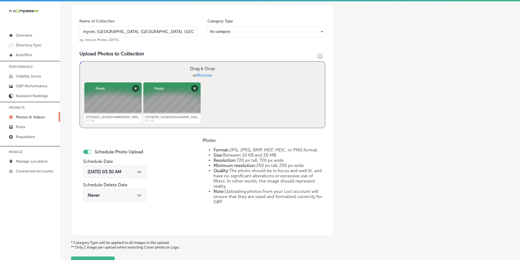
type input "C:\fakepath\473560790_122186396792042895_2763891901165163498_n.jpg"
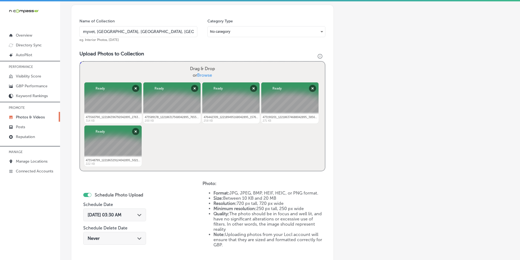
click at [138, 215] on polygon at bounding box center [139, 215] width 4 height 2
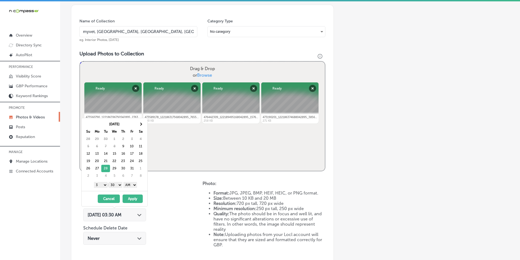
click at [103, 184] on select "1 2 3 4 5 6 7 8 9 10 11 12" at bounding box center [101, 185] width 14 height 6
click at [121, 185] on select "00 10 20 30 40 50" at bounding box center [116, 185] width 14 height 6
click at [135, 185] on select "AM PM" at bounding box center [130, 185] width 14 height 6
click at [134, 199] on button "Apply" at bounding box center [132, 198] width 20 height 8
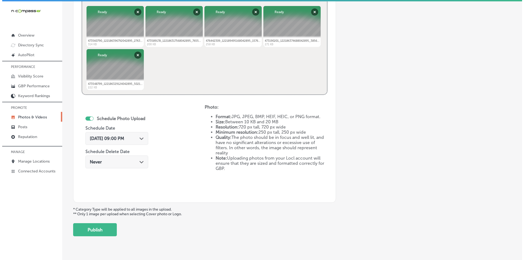
scroll to position [235, 0]
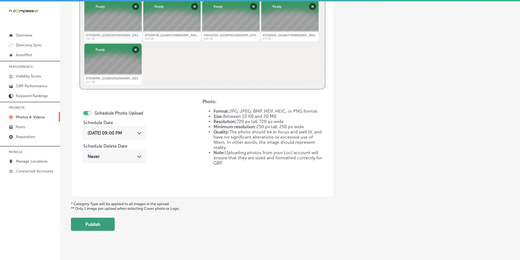
click at [102, 225] on button "Publish" at bounding box center [93, 224] width 44 height 13
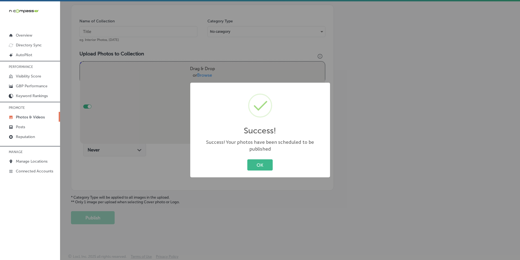
scroll to position [154, 0]
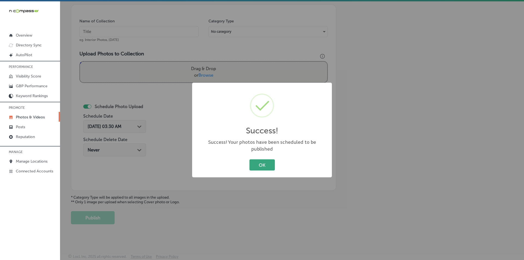
click at [265, 160] on button "OK" at bounding box center [261, 164] width 25 height 11
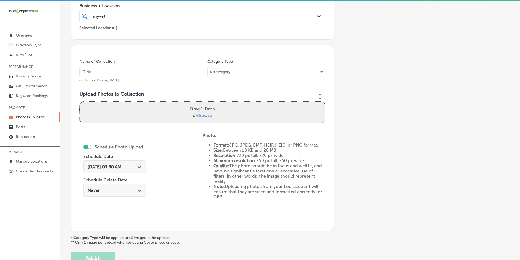
scroll to position [99, 0]
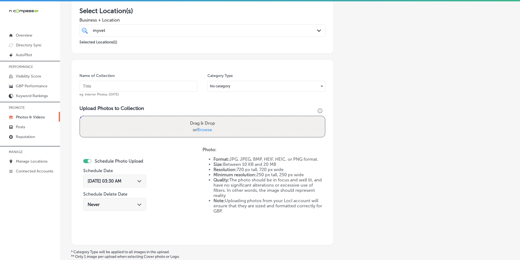
click at [112, 84] on input "text" at bounding box center [138, 86] width 118 height 11
paste input "vet near me"
type input "vet near me"
click at [110, 120] on div "Drag & Drop or Browse" at bounding box center [202, 126] width 245 height 21
click at [80, 116] on input "Drag & Drop or Browse" at bounding box center [202, 117] width 245 height 2
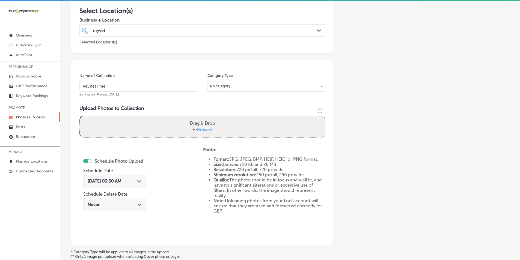
type input "C:\fakepath\555031748_122217282410042895_651849513829011132_n.jpg"
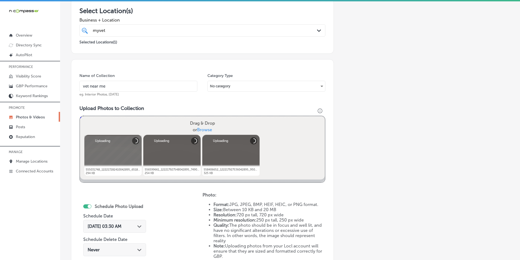
click at [158, 120] on div "Drag & Drop or Browse" at bounding box center [202, 126] width 245 height 21
click at [80, 116] on input "Drag & Drop or Browse" at bounding box center [202, 117] width 245 height 2
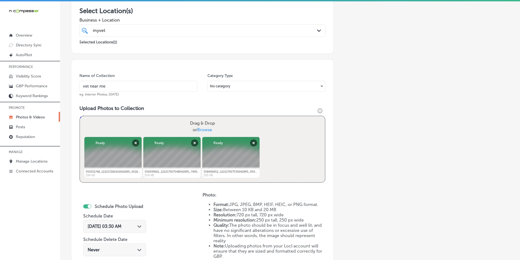
type input "C:\fakepath\551256032_122217617294042895_2630616962227649323_n.jpg"
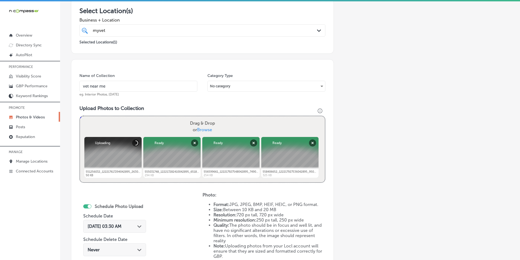
click at [141, 124] on div "Drag & Drop or Browse" at bounding box center [202, 126] width 245 height 21
click at [80, 116] on input "Drag & Drop or Browse" at bounding box center [202, 117] width 245 height 2
type input "C:\fakepath\470235741_122182367576042895_3443334670685657714_n.jpg"
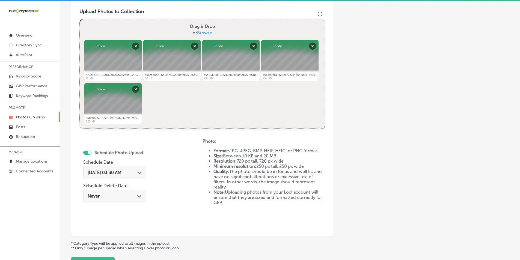
scroll to position [208, 0]
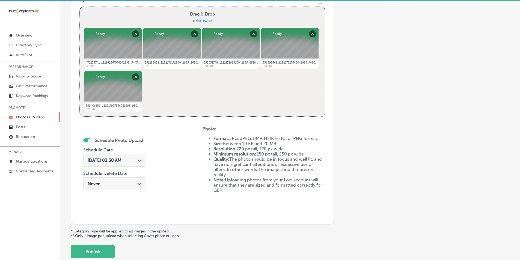
click at [138, 161] on polygon at bounding box center [139, 160] width 4 height 2
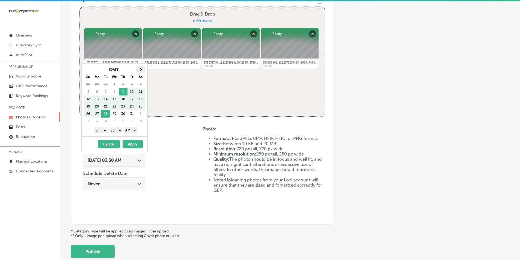
click at [141, 69] on span at bounding box center [140, 69] width 3 height 3
click at [103, 130] on select "1 2 3 4 5 6 7 8 9 10 11 12" at bounding box center [101, 130] width 14 height 6
click at [102, 131] on select "1 2 3 4 5 6 7 8 9 10 11 12" at bounding box center [101, 130] width 14 height 6
click at [121, 131] on select "00 10 20 30 40 50" at bounding box center [116, 130] width 14 height 6
click at [134, 131] on select "AM PM" at bounding box center [130, 130] width 14 height 6
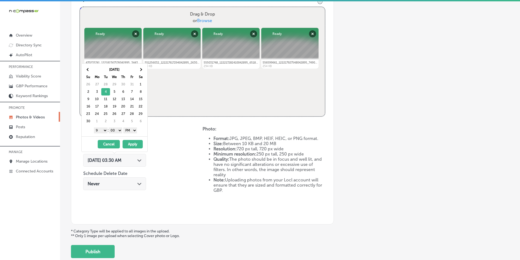
click at [132, 142] on button "Apply" at bounding box center [132, 144] width 20 height 8
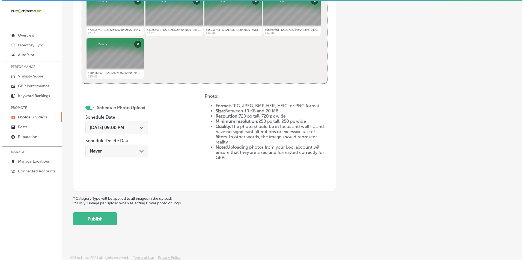
scroll to position [242, 0]
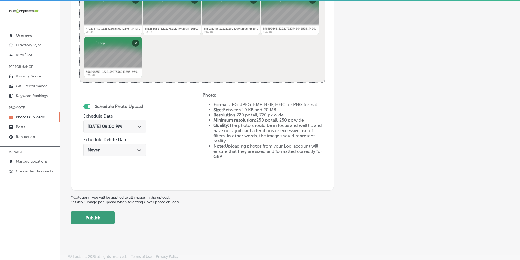
click at [101, 216] on button "Publish" at bounding box center [93, 217] width 44 height 13
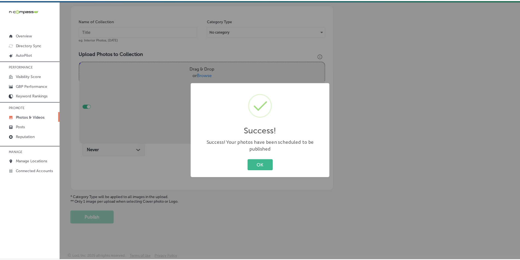
scroll to position [154, 0]
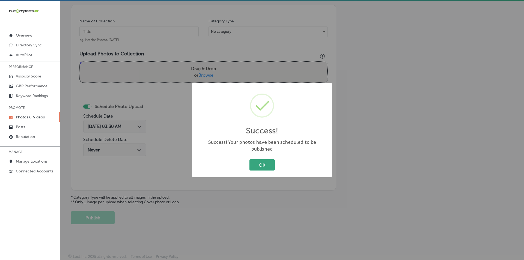
click at [263, 160] on button "OK" at bounding box center [261, 164] width 25 height 11
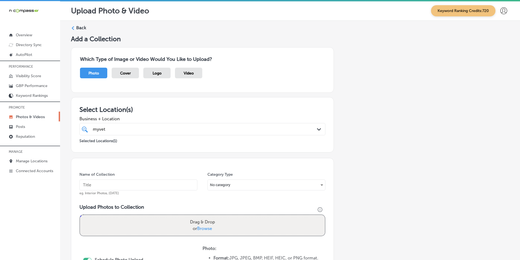
scroll to position [0, 0]
click at [82, 27] on label "Back" at bounding box center [81, 28] width 10 height 6
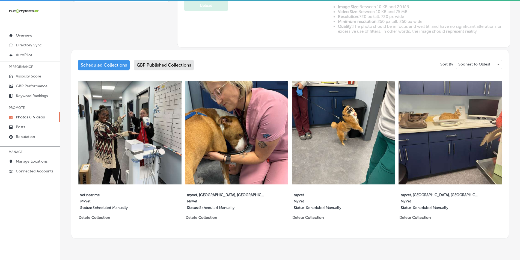
scroll to position [244, 0]
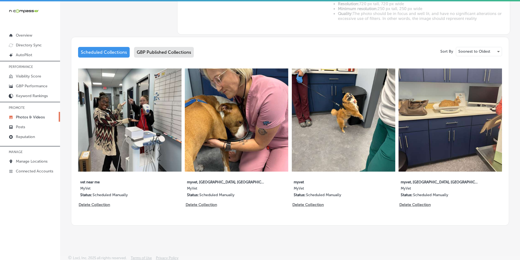
click at [162, 49] on div "GBP Published Collections" at bounding box center [164, 52] width 60 height 11
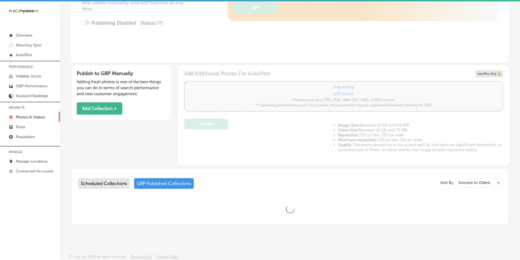
type input "5"
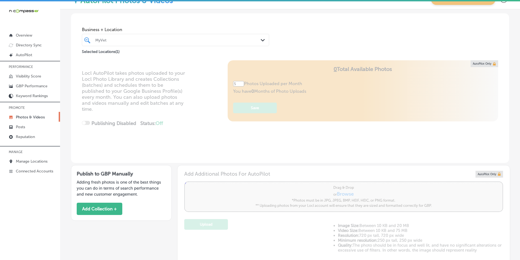
scroll to position [0, 0]
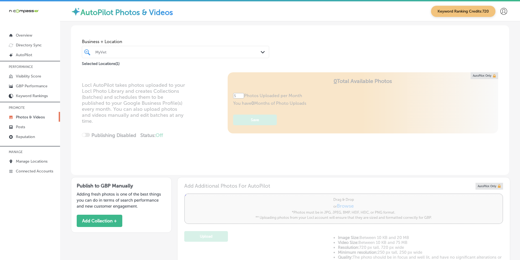
click at [113, 51] on div "MyVet" at bounding box center [178, 52] width 166 height 5
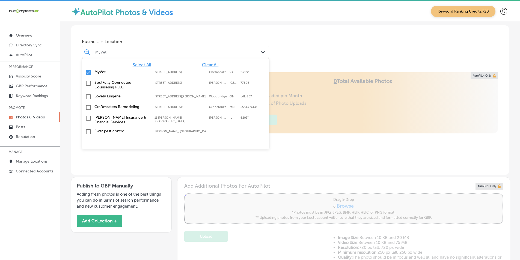
click at [88, 73] on input "checkbox" at bounding box center [88, 72] width 7 height 7
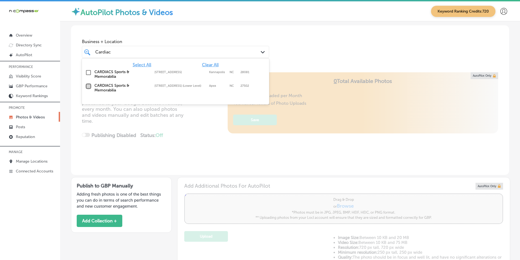
click at [87, 86] on input "checkbox" at bounding box center [88, 86] width 7 height 7
type input "Cardiac"
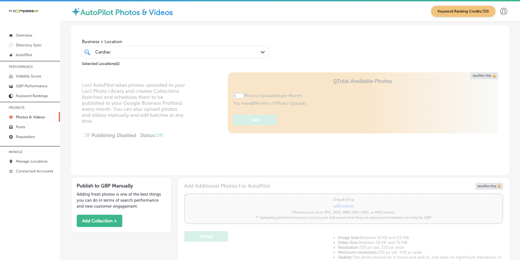
click at [130, 53] on div "Cardiac Cardiac" at bounding box center [167, 51] width 145 height 7
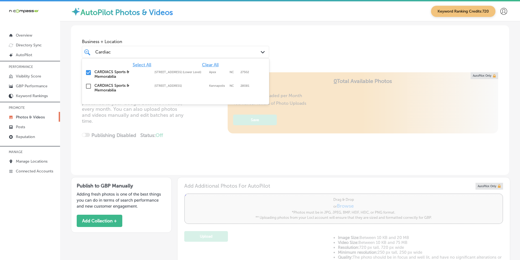
click at [211, 136] on div "Locl AutoPilot takes photos uploaded to your Locl Photo Library and creates Col…" at bounding box center [290, 123] width 438 height 103
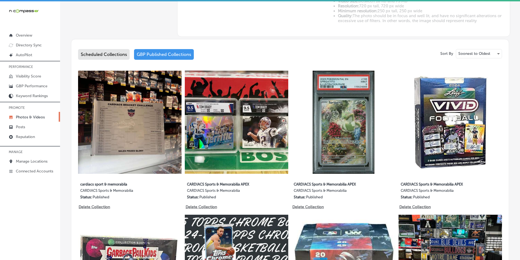
scroll to position [273, 0]
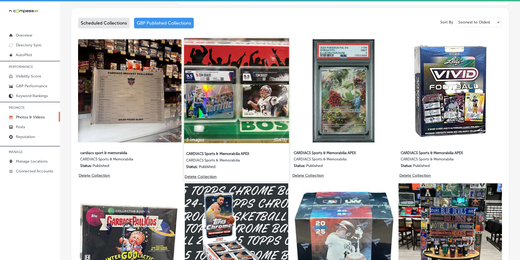
click at [235, 103] on img at bounding box center [236, 90] width 105 height 105
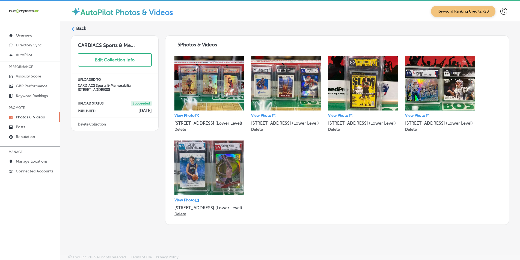
click at [77, 28] on label "Back" at bounding box center [81, 28] width 10 height 6
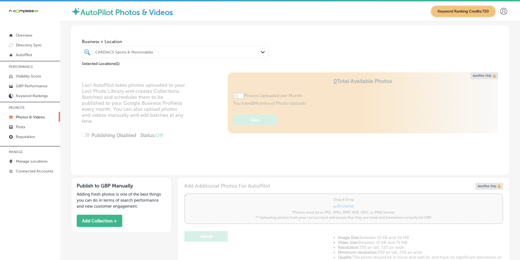
type input "5"
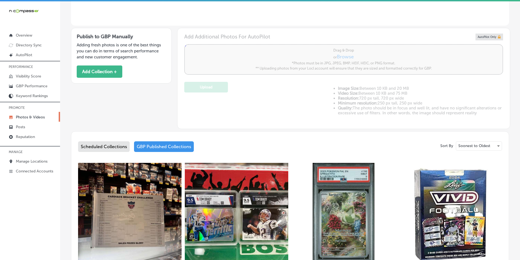
scroll to position [164, 0]
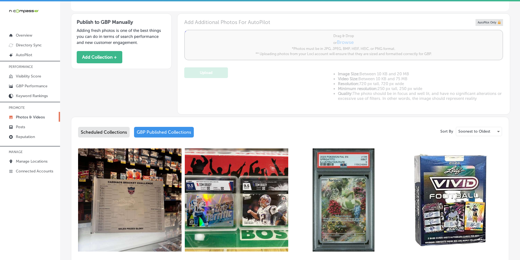
click at [110, 132] on div "Scheduled Collections" at bounding box center [104, 132] width 52 height 11
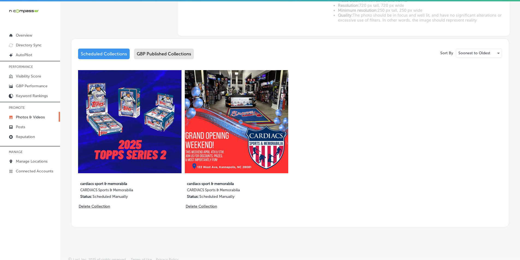
scroll to position [244, 0]
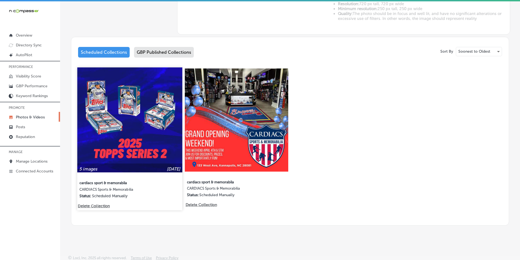
click at [148, 130] on img at bounding box center [129, 119] width 105 height 105
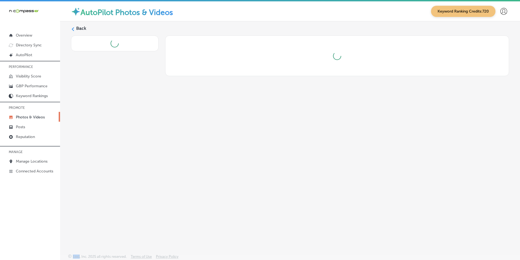
click at [148, 130] on div "Back" at bounding box center [290, 124] width 460 height 207
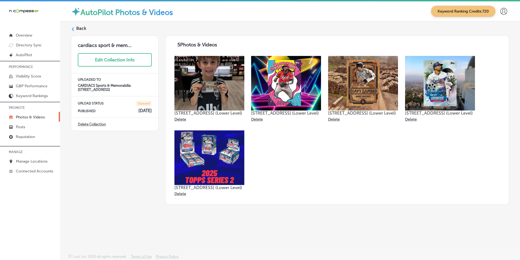
click at [77, 27] on label "Back" at bounding box center [81, 28] width 10 height 6
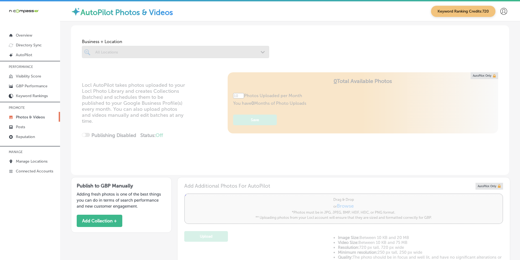
type input "5"
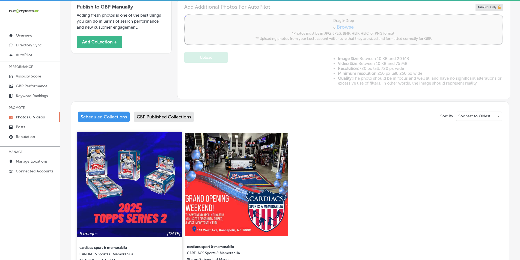
scroll to position [191, 0]
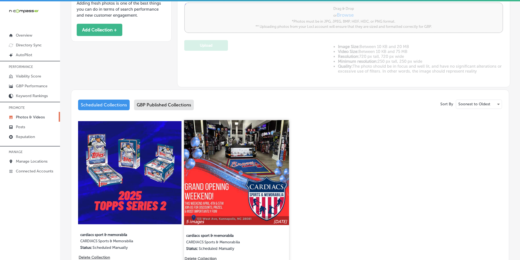
click at [212, 173] on img at bounding box center [236, 172] width 105 height 105
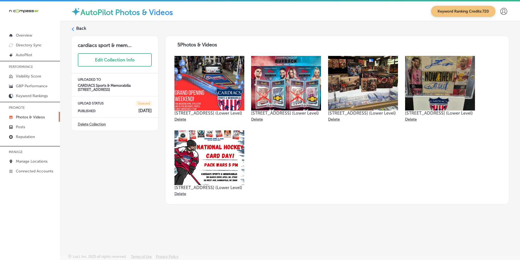
click at [73, 28] on polygon at bounding box center [73, 29] width 2 height 4
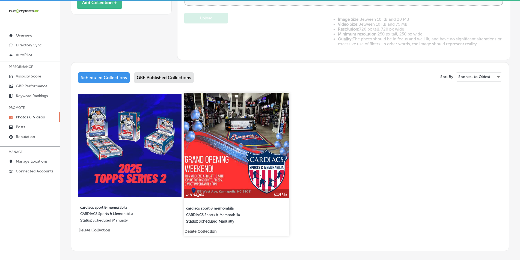
type input "5"
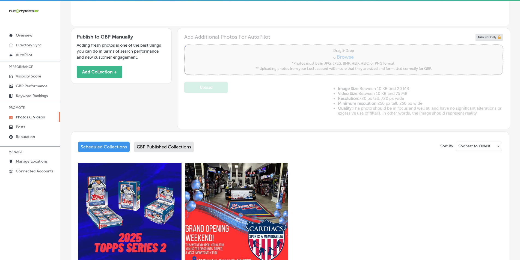
scroll to position [136, 0]
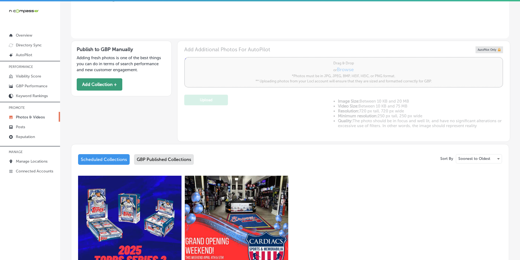
click at [111, 84] on button "Add Collection +" at bounding box center [100, 84] width 46 height 12
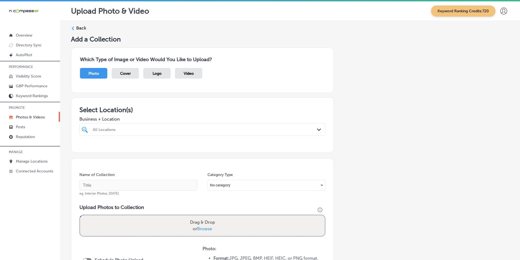
click at [124, 126] on div at bounding box center [191, 129] width 198 height 7
click at [85, 160] on input "checkbox" at bounding box center [86, 160] width 7 height 7
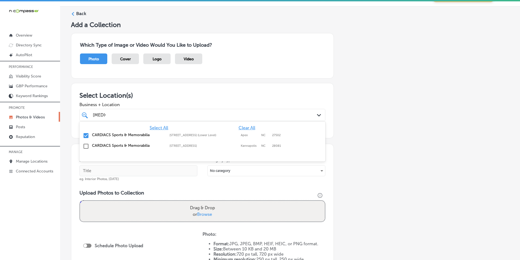
scroll to position [27, 0]
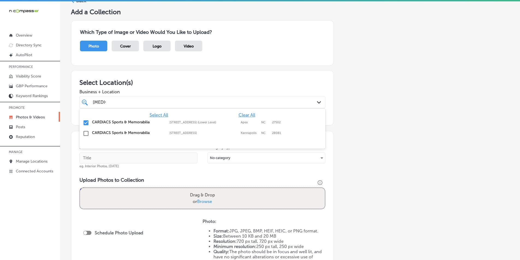
type input "[MEDICAL_DATA]"
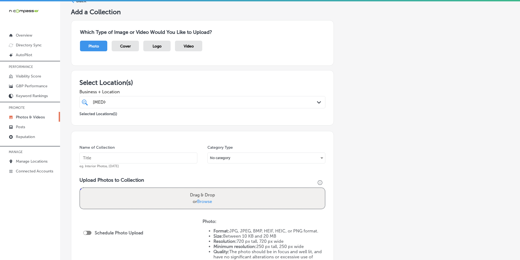
click at [134, 102] on div "[MEDICAL_DATA] [MEDICAL_DATA]" at bounding box center [191, 101] width 198 height 7
click at [141, 158] on input "text" at bounding box center [138, 157] width 118 height 11
paste input "card shops near me"
type input "card shops near me"
click at [161, 198] on div "Drag & Drop or Browse" at bounding box center [202, 198] width 245 height 21
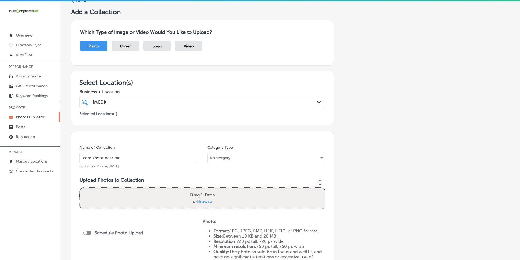
click at [80, 188] on input "Drag & Drop or Browse" at bounding box center [202, 189] width 245 height 2
type input "C:\fakepath\Screenshot [DATE] 032638.png"
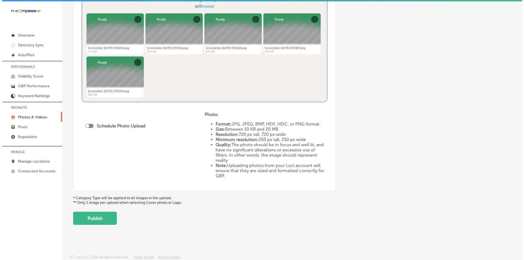
scroll to position [223, 0]
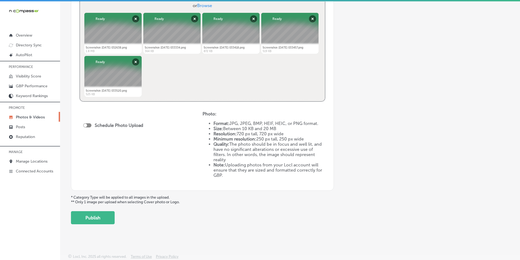
click at [91, 124] on div "Schedule Photo Upload" at bounding box center [114, 125] width 63 height 5
click at [88, 125] on div at bounding box center [87, 125] width 8 height 4
checkbox input "true"
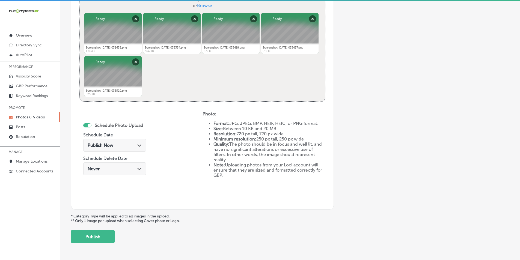
click at [127, 143] on div "Publish Now Path Created with Sketch." at bounding box center [115, 145] width 54 height 5
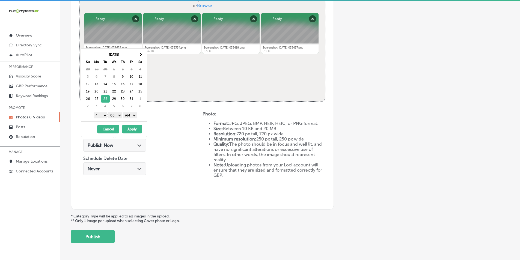
click at [103, 115] on select "1 2 3 4 5 6 7 8 9 10 11 12" at bounding box center [101, 115] width 14 height 6
click at [134, 115] on select "AM PM" at bounding box center [130, 115] width 14 height 6
click at [132, 128] on button "Apply" at bounding box center [132, 129] width 20 height 8
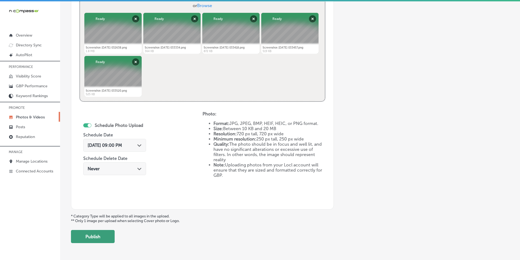
click at [103, 235] on button "Publish" at bounding box center [93, 236] width 44 height 13
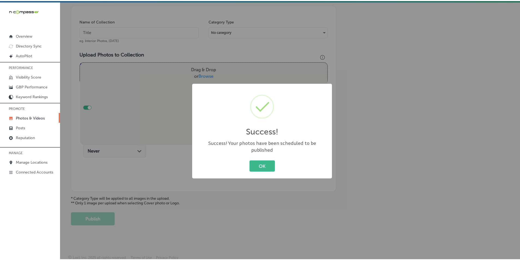
scroll to position [154, 0]
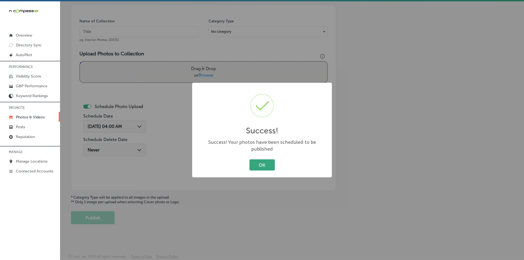
click at [260, 161] on button "OK" at bounding box center [261, 164] width 25 height 11
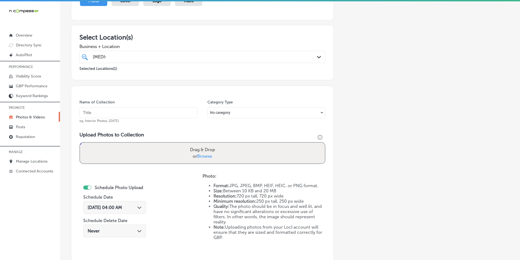
scroll to position [72, 0]
click at [101, 113] on input "text" at bounding box center [138, 113] width 118 height 11
paste input "cardiacs sports & memorabilia, marco drive, apex, [GEOGRAPHIC_DATA]"
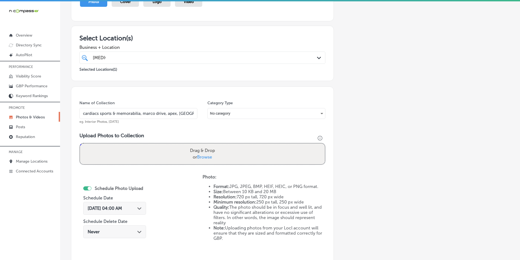
type input "cardiacs sports & memorabilia, marco drive, apex, [GEOGRAPHIC_DATA]"
click at [101, 149] on div "Drag & Drop or Browse" at bounding box center [202, 153] width 245 height 21
click at [80, 143] on input "Drag & Drop or Browse" at bounding box center [202, 144] width 245 height 2
type input "C:\fakepath\Screenshot [DATE] 031627.png"
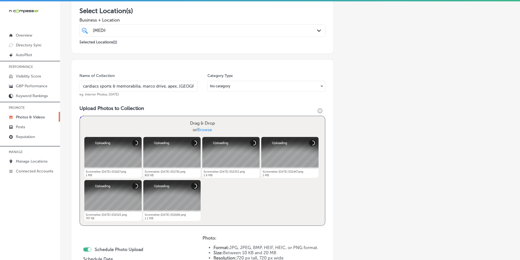
scroll to position [126, 0]
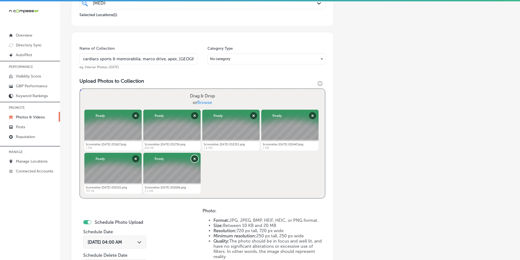
click at [195, 158] on button "Remove" at bounding box center [194, 158] width 7 height 7
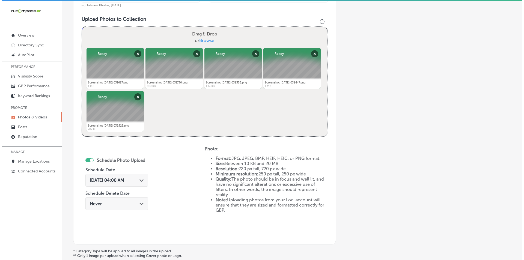
scroll to position [235, 0]
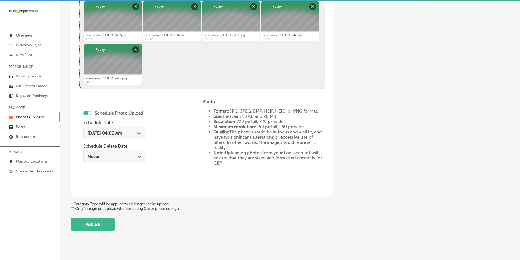
click at [139, 133] on polygon at bounding box center [139, 133] width 4 height 2
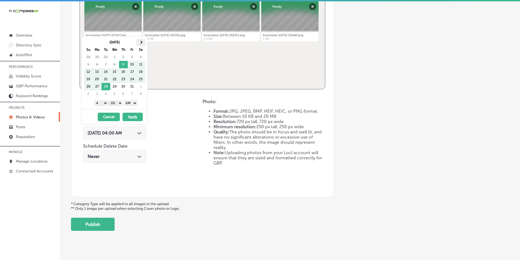
click at [141, 41] on span at bounding box center [140, 42] width 3 height 3
click at [104, 104] on select "1 2 3 4 5 6 7 8 9 10 11 12" at bounding box center [101, 103] width 14 height 6
click at [136, 103] on select "AM PM" at bounding box center [131, 103] width 14 height 6
click at [133, 116] on button "Apply" at bounding box center [132, 117] width 20 height 8
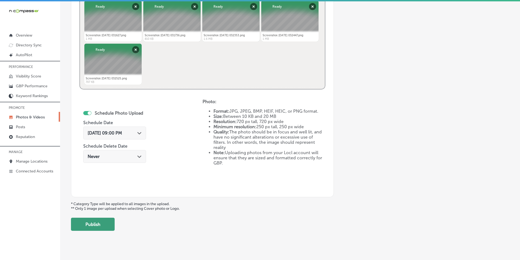
click at [99, 223] on button "Publish" at bounding box center [93, 224] width 44 height 13
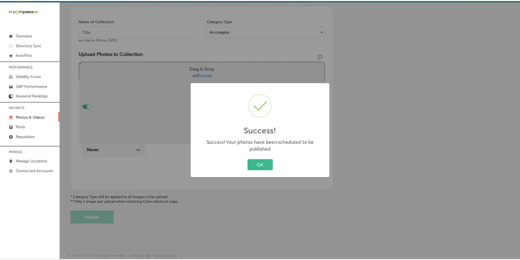
scroll to position [154, 0]
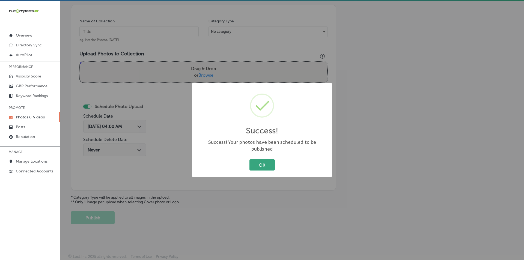
click at [263, 161] on button "OK" at bounding box center [261, 164] width 25 height 11
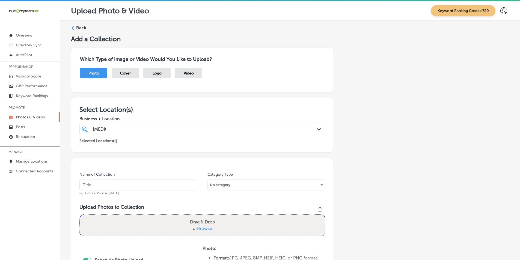
scroll to position [0, 0]
click at [75, 27] on div "Back" at bounding box center [290, 30] width 438 height 10
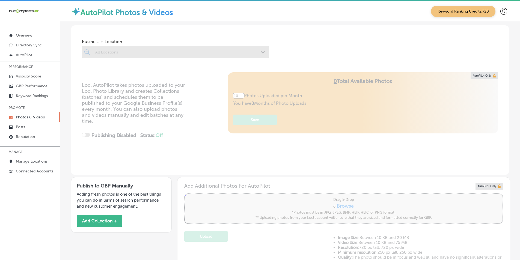
type input "5"
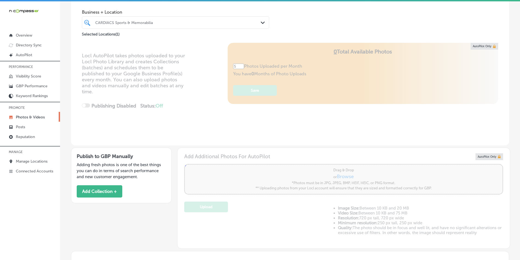
scroll to position [27, 0]
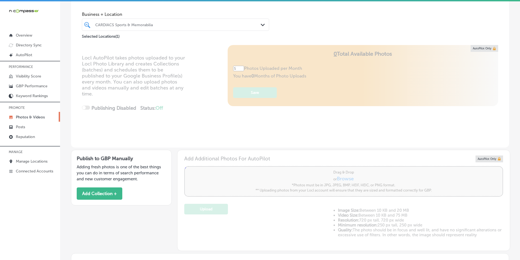
click at [161, 22] on div at bounding box center [167, 24] width 145 height 7
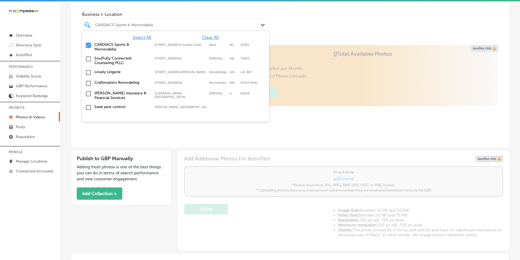
click at [87, 44] on input "checkbox" at bounding box center [88, 45] width 7 height 7
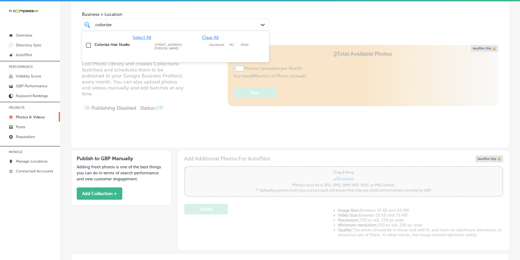
click at [88, 43] on input "checkbox" at bounding box center [88, 45] width 7 height 7
type input "colorize"
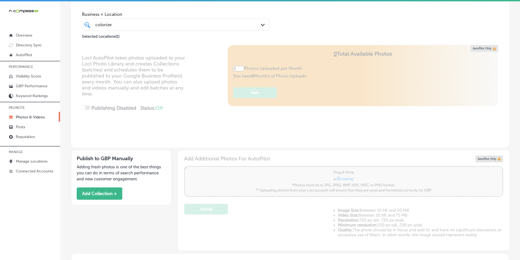
click at [200, 104] on div "Locl AutoPilot takes photos uploaded to your Locl Photo Library and creates Col…" at bounding box center [290, 96] width 438 height 103
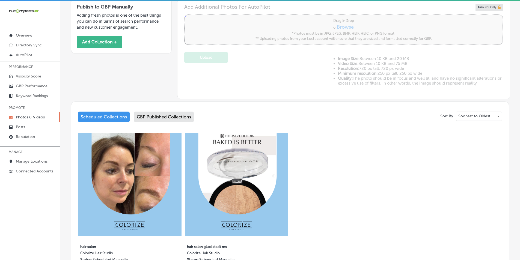
scroll to position [191, 0]
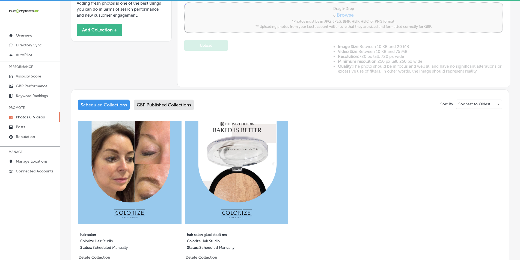
click at [181, 103] on div "GBP Published Collections" at bounding box center [164, 105] width 60 height 11
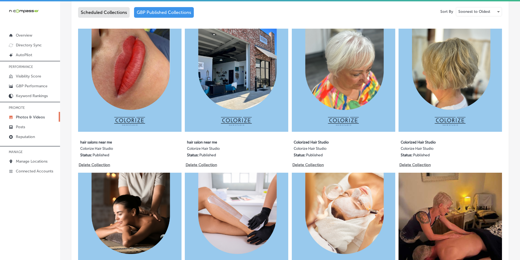
scroll to position [291, 0]
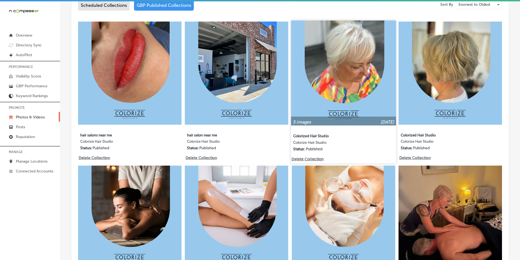
click at [314, 100] on img at bounding box center [343, 72] width 105 height 105
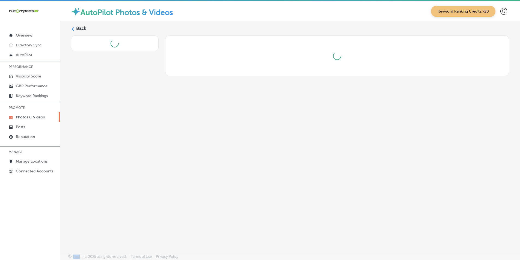
click at [314, 100] on div "Back" at bounding box center [290, 124] width 460 height 207
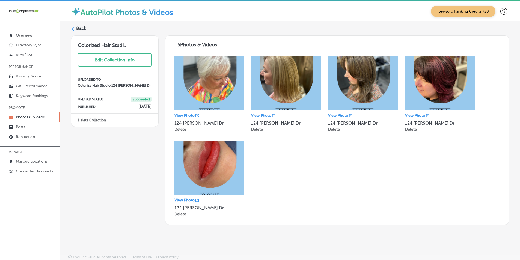
click at [73, 29] on polygon at bounding box center [73, 29] width 2 height 4
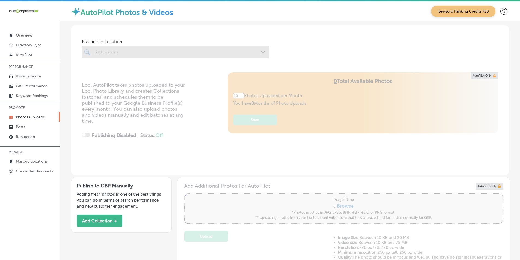
type input "5"
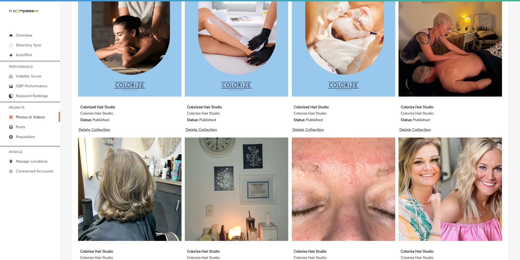
scroll to position [464, 0]
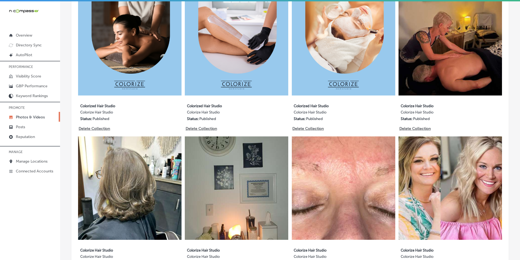
click at [434, 81] on img at bounding box center [449, 43] width 103 height 103
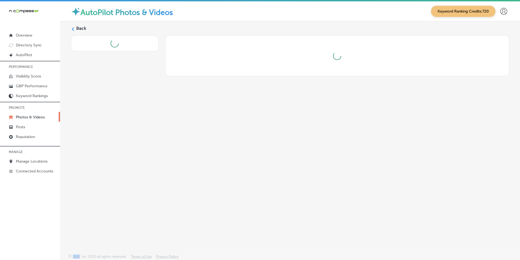
click at [434, 81] on div "Back" at bounding box center [290, 124] width 460 height 207
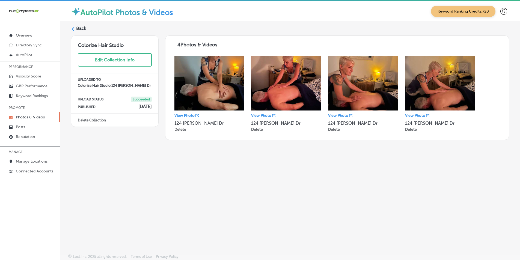
click at [77, 27] on label "Back" at bounding box center [81, 28] width 10 height 6
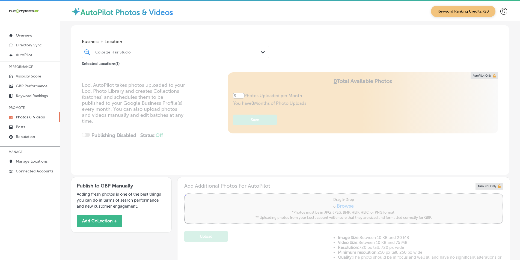
type input "5"
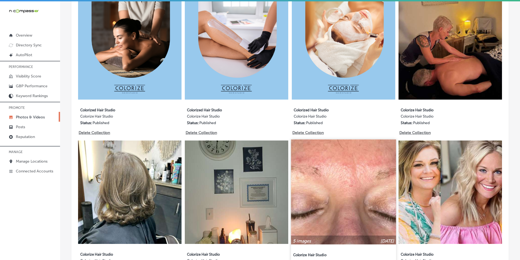
scroll to position [464, 0]
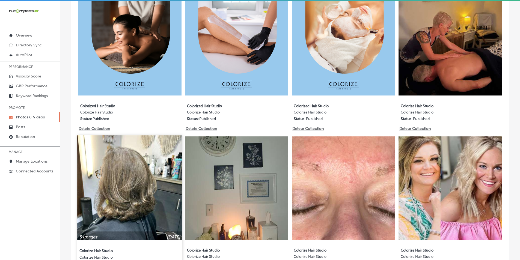
click at [143, 178] on img at bounding box center [129, 187] width 105 height 105
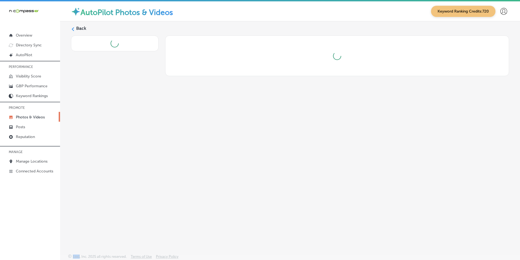
click at [143, 178] on div "Back" at bounding box center [290, 124] width 460 height 207
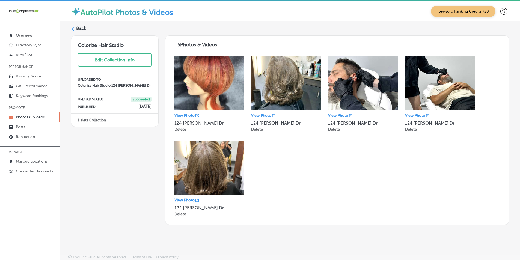
click at [74, 25] on div "Back" at bounding box center [290, 30] width 438 height 10
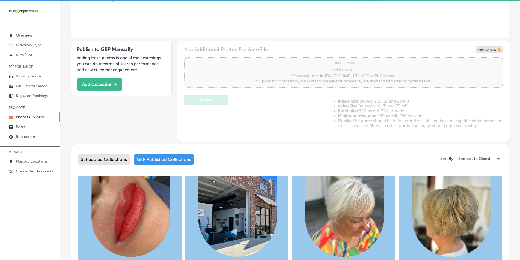
type input "5"
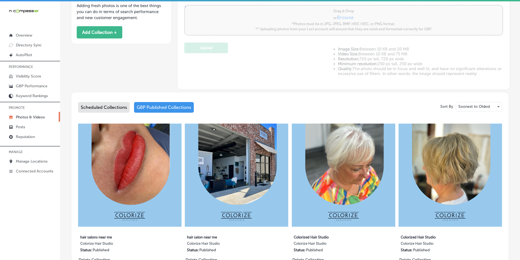
scroll to position [191, 0]
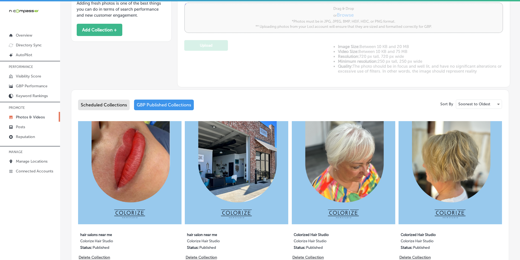
click at [103, 104] on div "Scheduled Collections" at bounding box center [104, 105] width 52 height 11
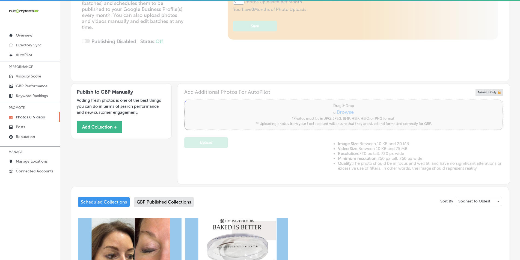
scroll to position [82, 0]
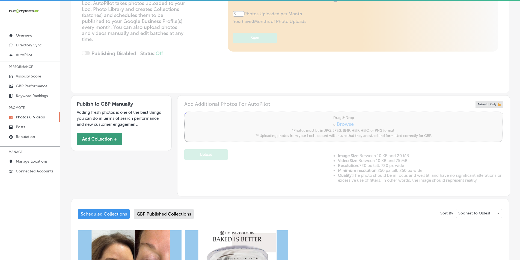
click at [102, 138] on button "Add Collection +" at bounding box center [100, 139] width 46 height 12
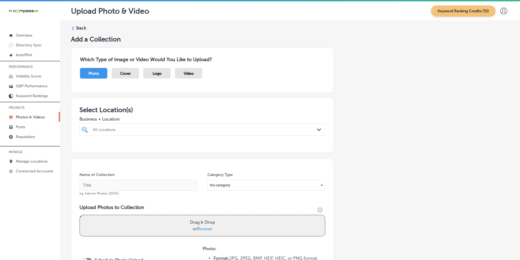
click at [73, 27] on polygon at bounding box center [73, 28] width 2 height 4
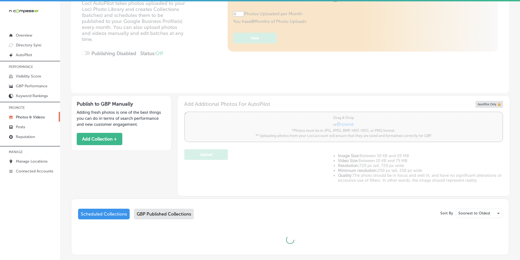
type input "5"
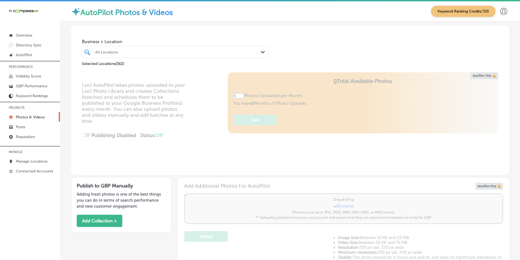
click at [192, 53] on div "All Locations" at bounding box center [178, 52] width 166 height 5
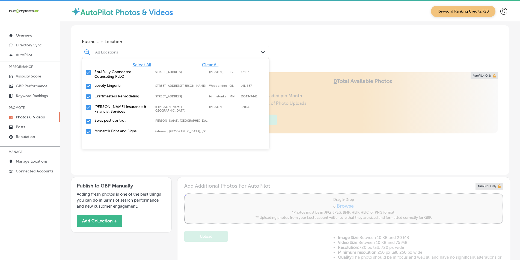
click at [209, 64] on span "Clear All" at bounding box center [210, 64] width 17 height 5
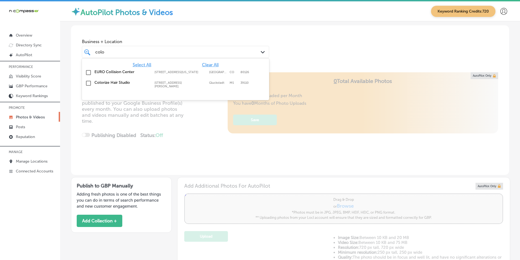
click at [89, 83] on input "checkbox" at bounding box center [88, 83] width 7 height 7
type input "colo"
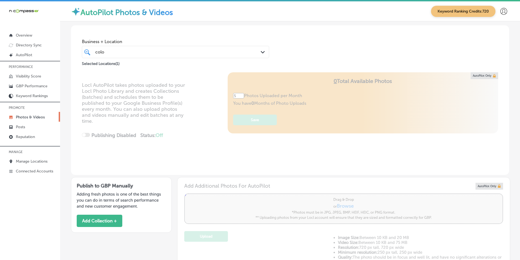
click at [196, 128] on div "Locl AutoPilot takes photos uploaded to your Locl Photo Library and creates Col…" at bounding box center [290, 123] width 438 height 103
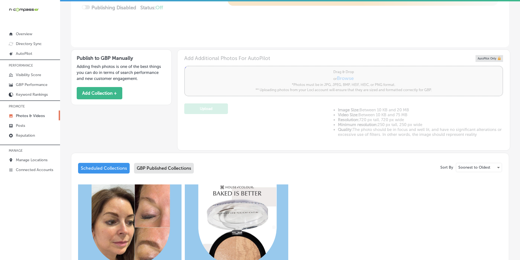
scroll to position [134, 0]
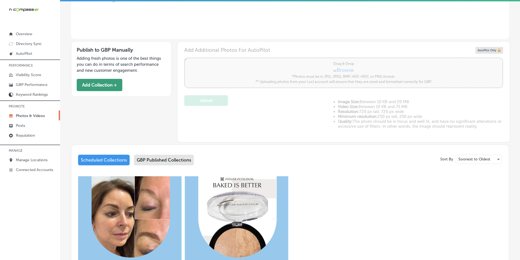
click at [97, 83] on button "Add Collection +" at bounding box center [100, 85] width 46 height 12
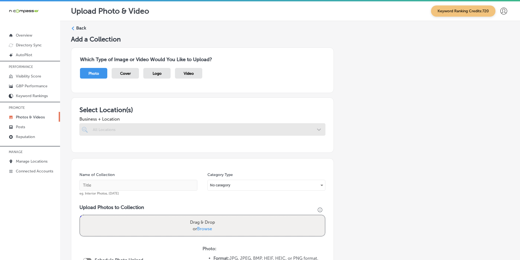
click at [116, 130] on div at bounding box center [202, 129] width 246 height 12
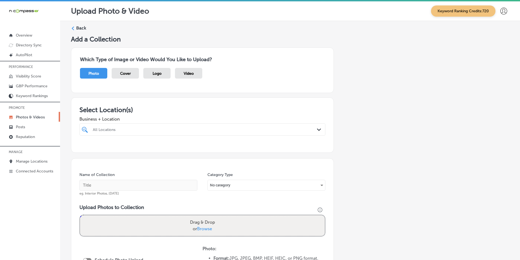
click at [118, 129] on div "All Locations" at bounding box center [205, 129] width 224 height 5
click at [416, 38] on h5 "Add a Collection" at bounding box center [290, 39] width 438 height 8
click at [133, 125] on div "All Locations" at bounding box center [202, 129] width 224 height 8
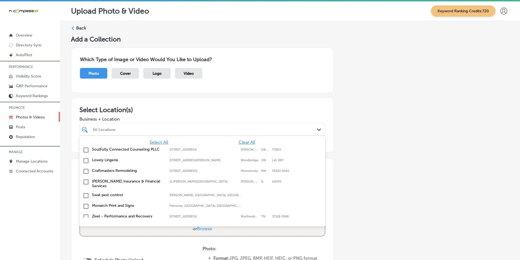
click at [134, 126] on div at bounding box center [191, 129] width 198 height 7
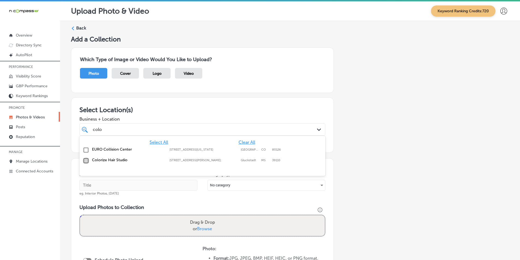
click at [85, 160] on input "checkbox" at bounding box center [86, 160] width 7 height 7
type input "colo"
click at [354, 157] on div "Add a Collection Which Type of Image or Video Would You Like to Upload? Photo C…" at bounding box center [290, 197] width 438 height 324
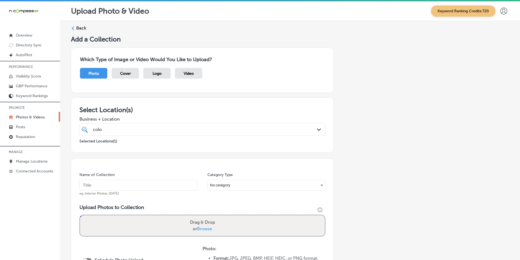
click at [181, 131] on div "colo colo" at bounding box center [191, 129] width 198 height 7
click at [131, 184] on input "text" at bounding box center [138, 185] width 118 height 11
paste input "hair salon near me"
type input "hair salon near me"
click at [139, 224] on div "Drag & Drop or Browse" at bounding box center [202, 225] width 245 height 21
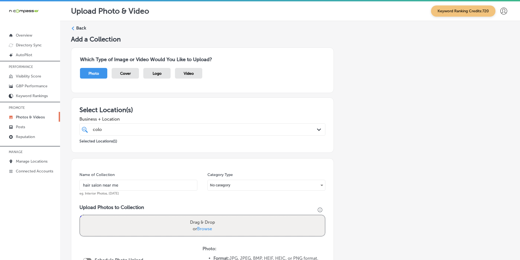
click at [80, 215] on input "Drag & Drop or Browse" at bounding box center [202, 216] width 245 height 2
type input "C:\fakepath\2.png"
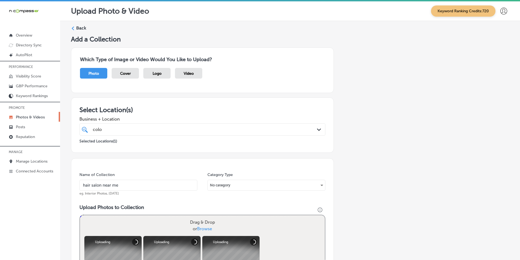
drag, startPoint x: 133, startPoint y: 219, endPoint x: 132, endPoint y: 222, distance: 3.3
click at [134, 219] on div "Drag & Drop or Browse" at bounding box center [202, 225] width 245 height 21
click at [80, 215] on input "Drag & Drop or Browse" at bounding box center [202, 216] width 245 height 2
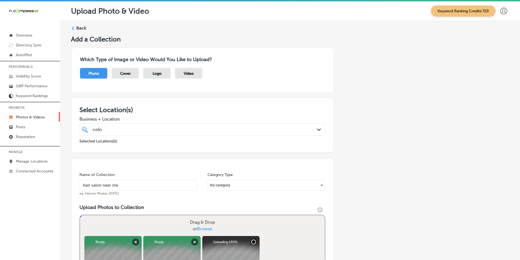
type input "C:\fakepath\5.png"
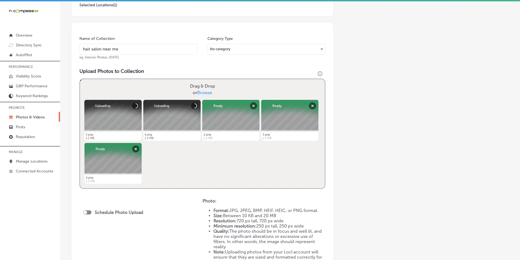
scroll to position [136, 0]
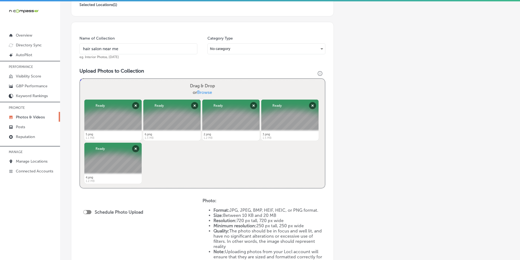
click at [88, 212] on div at bounding box center [87, 212] width 8 height 4
checkbox input "true"
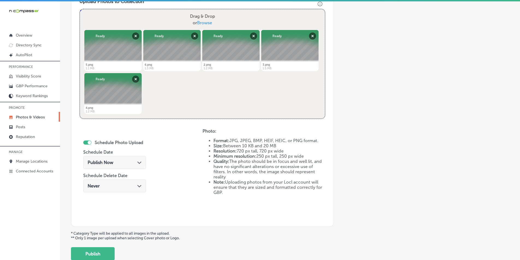
scroll to position [218, 0]
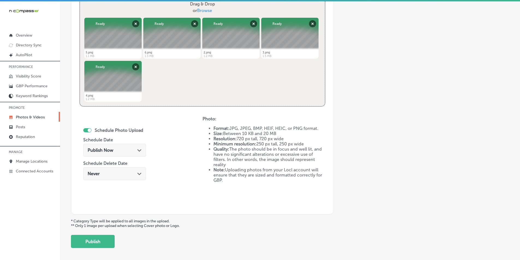
click at [127, 152] on div "Publish Now Path Created with Sketch." at bounding box center [115, 150] width 54 height 5
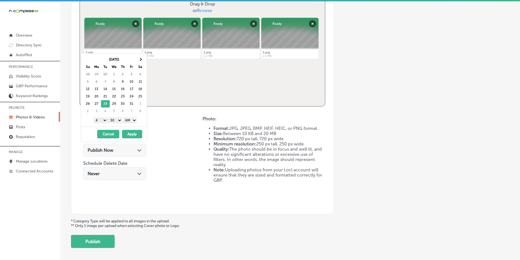
click at [104, 121] on select "1 2 3 4 5 6 7 8 9 10 11 12" at bounding box center [101, 120] width 14 height 6
click at [121, 120] on select "00 10 20 30 40 50" at bounding box center [115, 120] width 14 height 6
click at [135, 119] on select "AM PM" at bounding box center [130, 120] width 14 height 6
click at [131, 133] on button "Apply" at bounding box center [132, 134] width 20 height 8
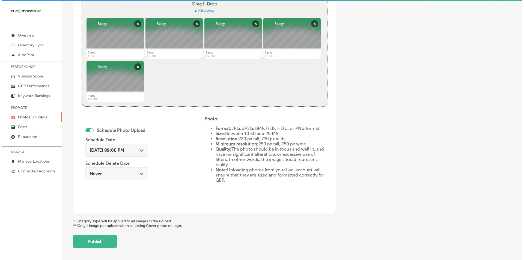
scroll to position [242, 0]
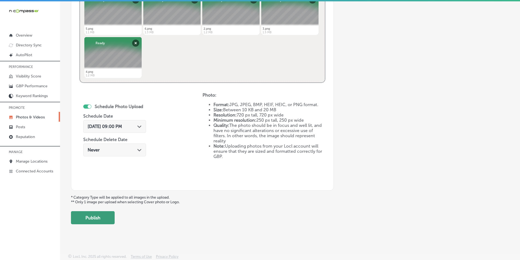
click at [97, 215] on button "Publish" at bounding box center [93, 217] width 44 height 13
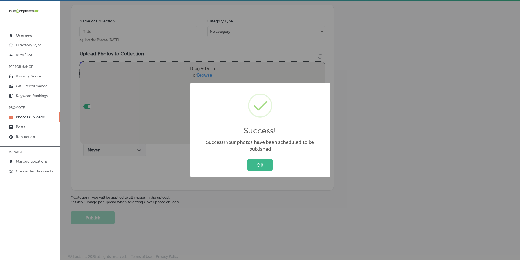
scroll to position [154, 0]
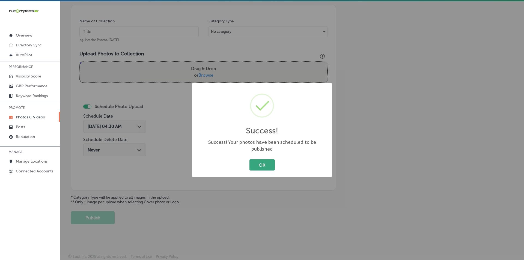
click at [259, 164] on button "OK" at bounding box center [261, 164] width 25 height 11
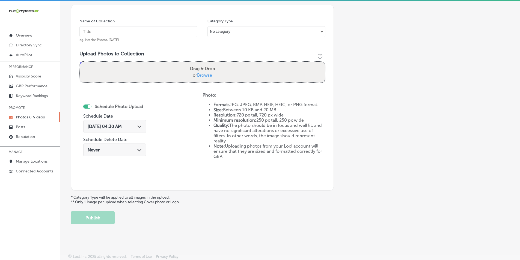
click at [109, 28] on input "text" at bounding box center [138, 31] width 118 height 11
paste input "hair salons near me"
type input "hair salons near me"
click at [150, 76] on div "Drag & Drop or Browse" at bounding box center [202, 72] width 245 height 21
click at [80, 62] on input "Drag & Drop or Browse" at bounding box center [202, 63] width 245 height 2
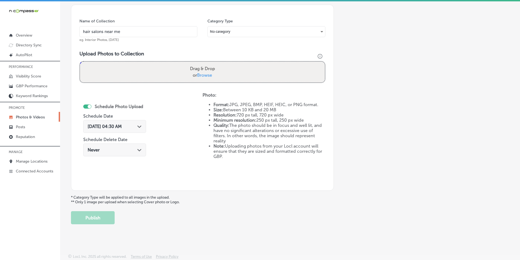
type input "C:\fakepath\7.png"
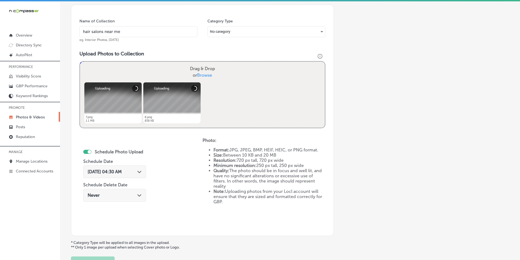
click at [219, 99] on div "Powered by PQINA Drag & Drop or Browse 7.png Abort Retry Remove Upload Cancel R…" at bounding box center [202, 95] width 245 height 66
click at [224, 97] on div "Powered by PQINA Drag & Drop or Browse 7.png Abort Retry Remove Upload Cancel R…" at bounding box center [202, 95] width 245 height 66
click at [145, 73] on div "Drag & Drop or Browse" at bounding box center [202, 72] width 245 height 21
click at [80, 62] on input "Drag & Drop or Browse" at bounding box center [202, 63] width 245 height 2
type input "C:\fakepath\9.png"
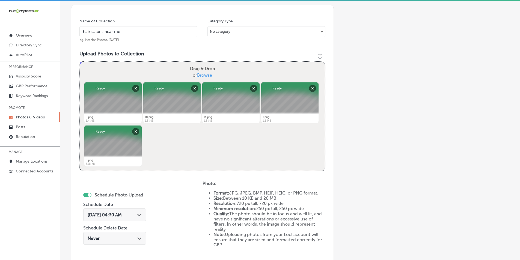
click at [106, 214] on span "[DATE] 04:30 AM" at bounding box center [105, 214] width 34 height 5
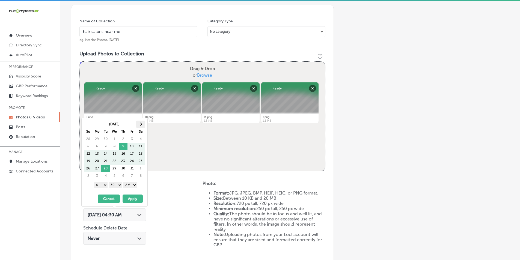
click at [141, 123] on span at bounding box center [140, 123] width 3 height 3
click at [104, 184] on select "1 2 3 4 5 6 7 8 9 10 11 12" at bounding box center [101, 185] width 14 height 6
click at [119, 185] on select "00 10 20 30 40 50" at bounding box center [116, 185] width 14 height 6
click at [135, 185] on select "AM PM" at bounding box center [130, 185] width 14 height 6
click at [130, 198] on button "Apply" at bounding box center [132, 198] width 20 height 8
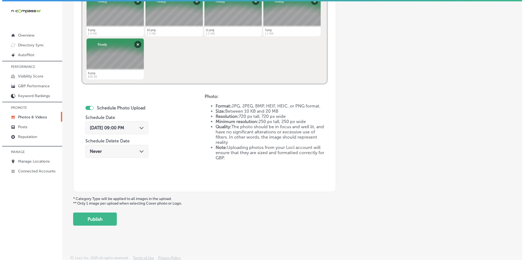
scroll to position [242, 0]
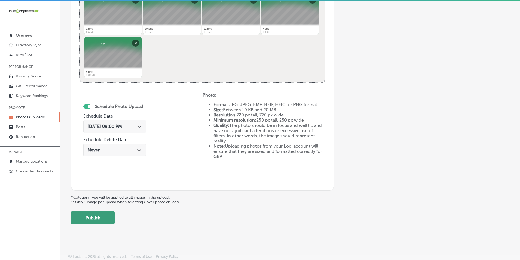
click at [101, 218] on button "Publish" at bounding box center [93, 217] width 44 height 13
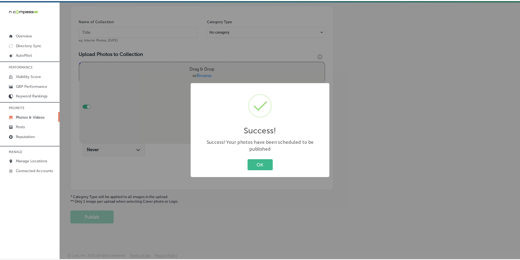
scroll to position [154, 0]
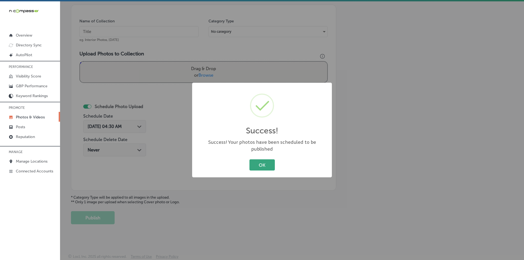
click at [263, 159] on button "OK" at bounding box center [261, 164] width 25 height 11
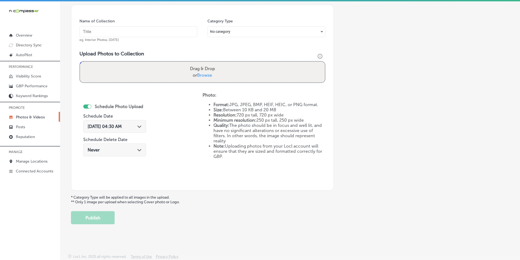
click at [121, 30] on input "text" at bounding box center [138, 31] width 118 height 11
paste input "hair salon gluckstadt ms"
type input "hair salon gluckstadt ms"
click at [124, 66] on div "Drag & Drop or Browse" at bounding box center [202, 72] width 245 height 21
click at [80, 62] on input "Drag & Drop or Browse" at bounding box center [202, 63] width 245 height 2
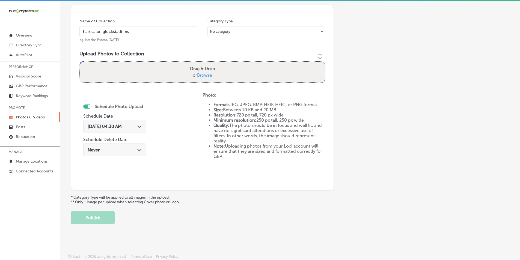
type input "C:\fakepath\13.png"
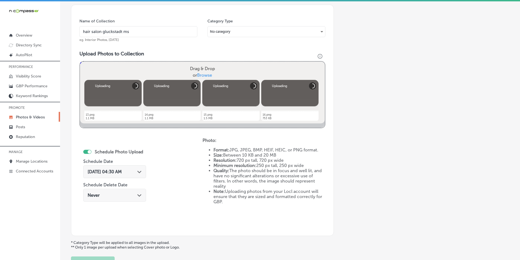
click at [127, 70] on div "Drag & Drop or Browse" at bounding box center [202, 72] width 245 height 21
click at [80, 62] on input "Drag & Drop or Browse" at bounding box center [202, 63] width 245 height 2
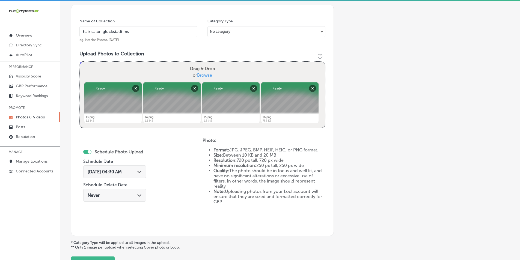
type input "C:\fakepath\12.png"
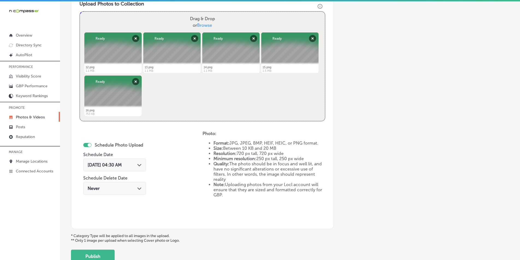
scroll to position [208, 0]
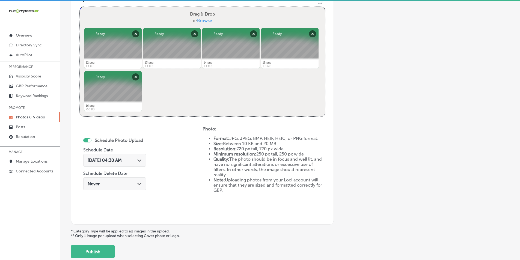
click at [127, 157] on div "[DATE] 04:30 AM Path Created with Sketch." at bounding box center [114, 160] width 63 height 13
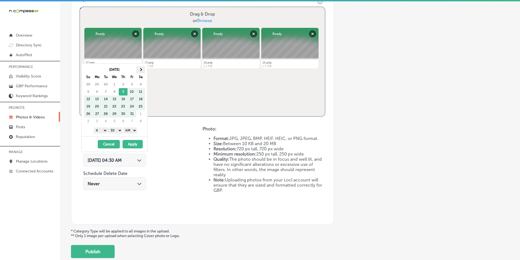
click at [140, 69] on span at bounding box center [140, 69] width 3 height 3
click at [103, 130] on select "1 2 3 4 5 6 7 8 9 10 11 12" at bounding box center [101, 130] width 14 height 6
click at [119, 130] on select "00 10 20 30 40 50" at bounding box center [116, 130] width 14 height 6
click at [136, 129] on select "AM PM" at bounding box center [130, 130] width 14 height 6
click at [133, 143] on button "Apply" at bounding box center [132, 144] width 20 height 8
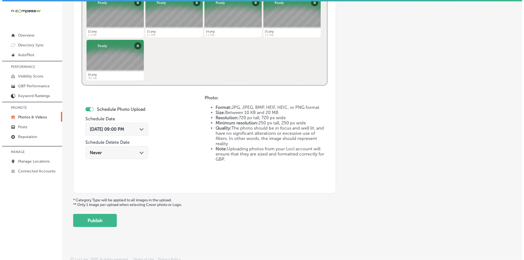
scroll to position [242, 0]
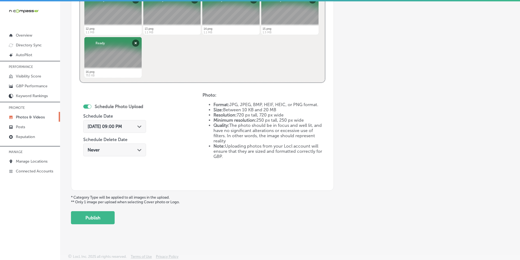
drag, startPoint x: 96, startPoint y: 217, endPoint x: 98, endPoint y: 214, distance: 4.0
click at [96, 217] on button "Publish" at bounding box center [93, 217] width 44 height 13
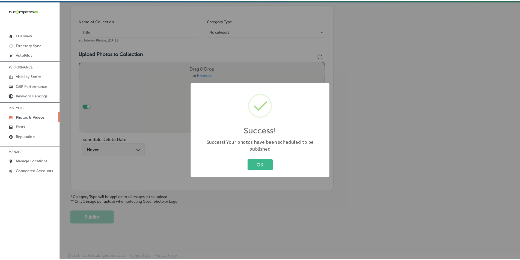
scroll to position [154, 0]
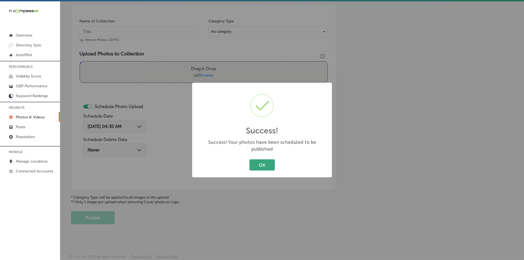
click at [255, 159] on button "OK" at bounding box center [261, 164] width 25 height 11
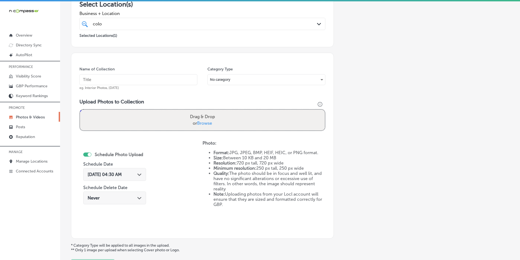
scroll to position [99, 0]
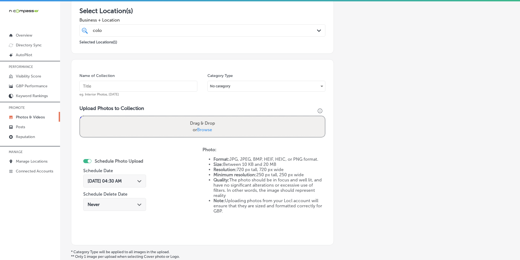
click at [101, 86] on input "text" at bounding box center [138, 86] width 118 height 11
paste input "hair salon"
type input "hair salon"
click at [163, 126] on div "Drag & Drop or Browse" at bounding box center [202, 126] width 245 height 21
click at [80, 116] on input "Drag & Drop or Browse" at bounding box center [202, 117] width 245 height 2
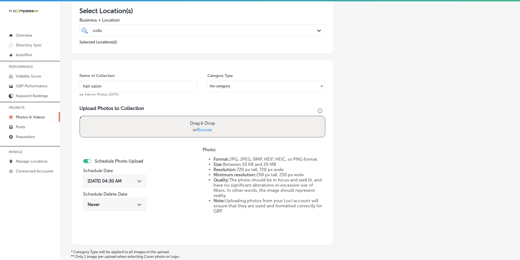
type input "C:\fakepath\17.png"
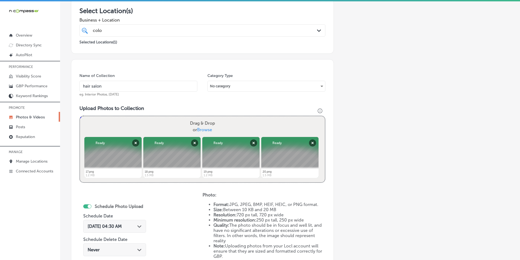
click at [112, 128] on div "Drag & Drop or Browse" at bounding box center [202, 126] width 245 height 21
click at [80, 116] on input "Drag & Drop or Browse" at bounding box center [202, 117] width 245 height 2
type input "C:\fakepath\21.png"
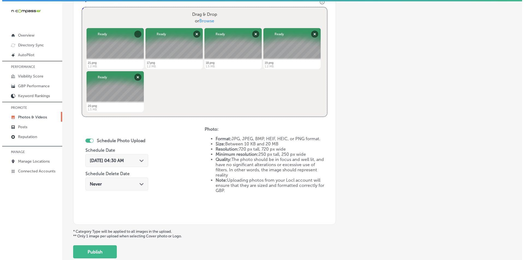
scroll to position [208, 0]
click at [139, 160] on icon "Path Created with Sketch." at bounding box center [139, 160] width 4 height 2
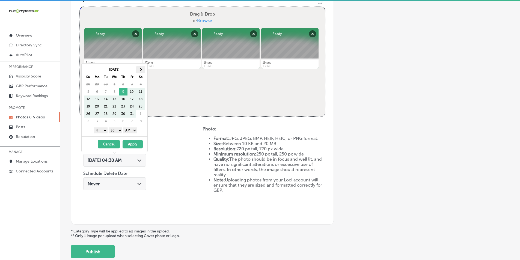
click at [140, 71] on span at bounding box center [140, 69] width 3 height 3
click at [103, 130] on select "1 2 3 4 5 6 7 8 9 10 11 12" at bounding box center [101, 130] width 14 height 6
click at [120, 129] on select "00 10 20 30 40 50" at bounding box center [116, 130] width 14 height 6
click at [135, 130] on select "AM PM" at bounding box center [130, 130] width 14 height 6
click at [132, 145] on button "Apply" at bounding box center [132, 144] width 20 height 8
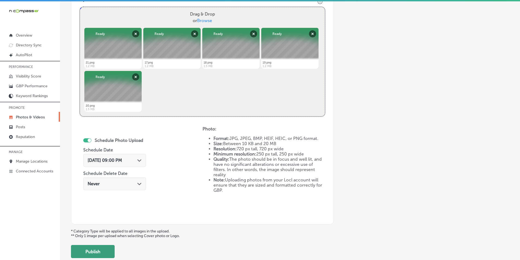
click at [96, 250] on button "Publish" at bounding box center [93, 251] width 44 height 13
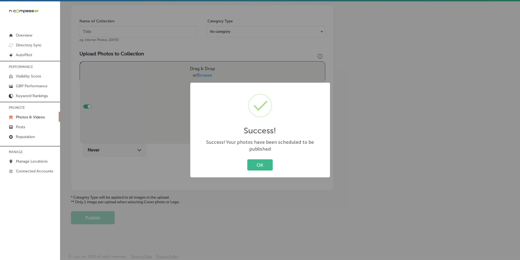
scroll to position [154, 0]
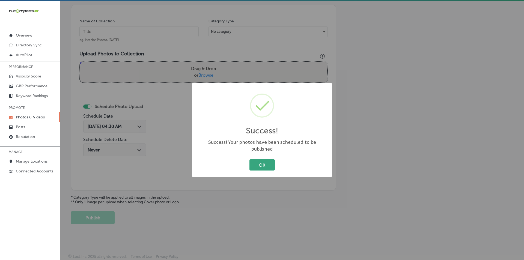
click at [261, 161] on button "OK" at bounding box center [261, 164] width 25 height 11
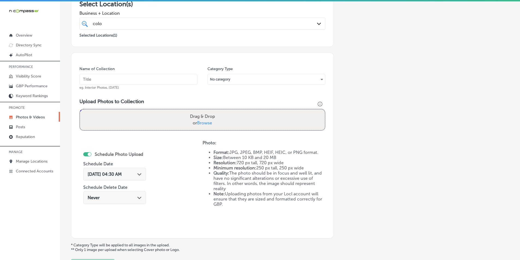
scroll to position [99, 0]
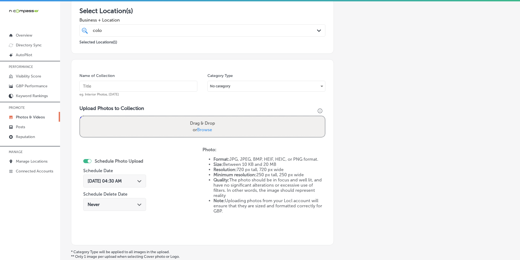
click at [131, 86] on input "text" at bounding box center [138, 86] width 118 height 11
paste input "hair salon gluckstadt ms"
type input "hair salon gluckstadt ms"
click at [130, 121] on div "Drag & Drop or Browse" at bounding box center [202, 126] width 245 height 21
click at [80, 116] on input "Drag & Drop or Browse" at bounding box center [202, 117] width 245 height 2
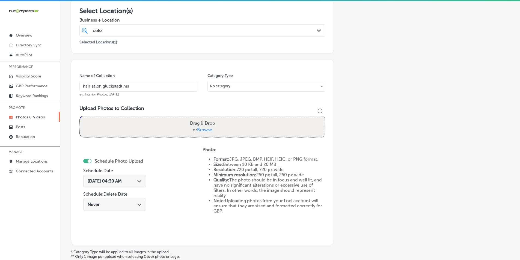
type input "C:\fakepath\22.png"
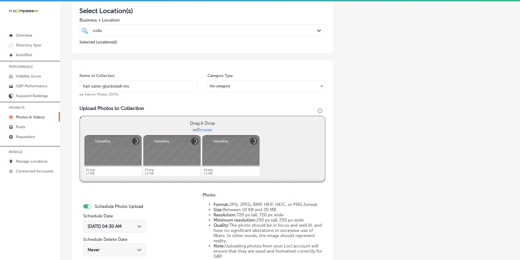
click at [107, 119] on div "Drag & Drop or Browse" at bounding box center [202, 126] width 245 height 21
click at [80, 116] on input "Drag & Drop or Browse" at bounding box center [202, 117] width 245 height 2
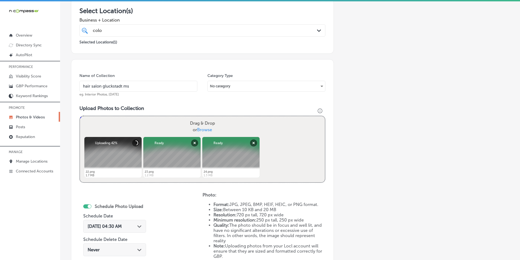
type input "C:\fakepath\25.png"
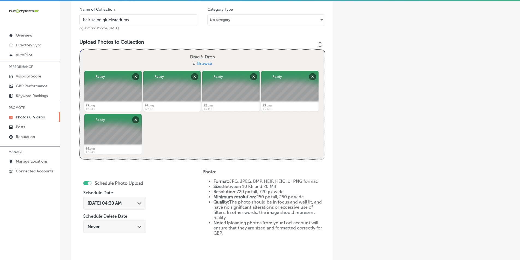
scroll to position [181, 0]
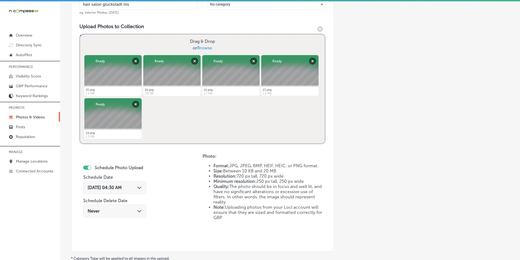
click at [122, 185] on span "[DATE] 04:30 AM" at bounding box center [105, 187] width 34 height 5
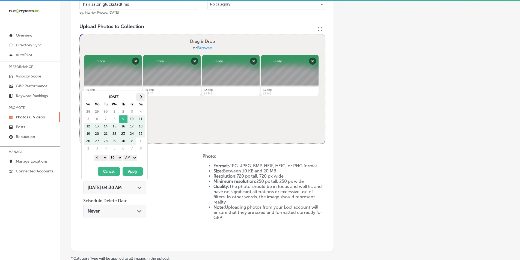
click at [140, 98] on th at bounding box center [140, 96] width 9 height 7
click at [103, 158] on select "1 2 3 4 5 6 7 8 9 10 11 12" at bounding box center [101, 158] width 14 height 6
click at [119, 158] on select "00 10 20 30 40 50" at bounding box center [116, 158] width 14 height 6
click at [134, 158] on select "AM PM" at bounding box center [130, 158] width 14 height 6
click at [131, 170] on button "Apply" at bounding box center [132, 171] width 20 height 8
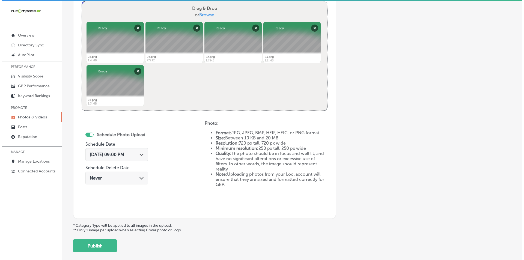
scroll to position [242, 0]
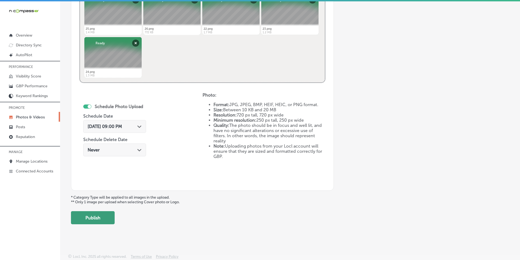
click at [100, 218] on button "Publish" at bounding box center [93, 217] width 44 height 13
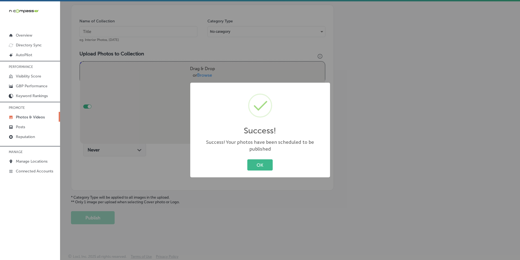
scroll to position [154, 0]
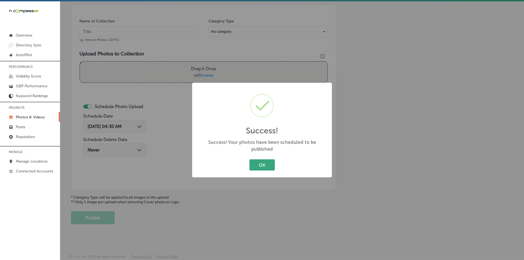
click at [261, 160] on button "OK" at bounding box center [261, 164] width 25 height 11
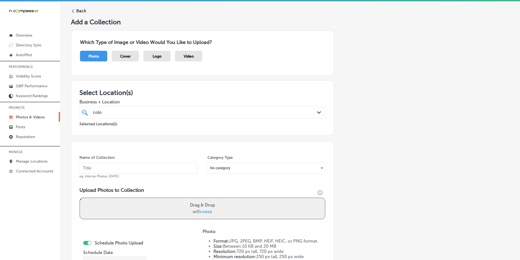
scroll to position [0, 0]
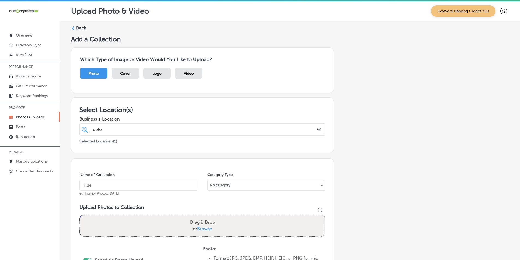
click at [73, 27] on icon at bounding box center [73, 28] width 4 height 4
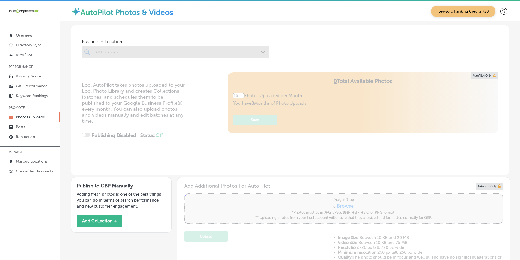
type input "5"
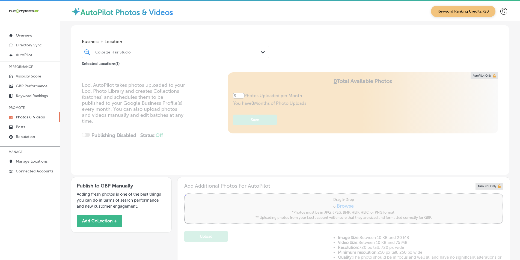
click at [125, 49] on div at bounding box center [167, 51] width 145 height 7
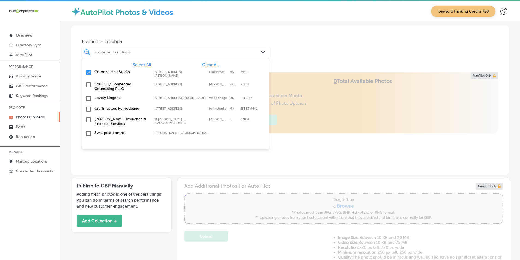
click at [89, 72] on input "checkbox" at bounding box center [88, 72] width 7 height 7
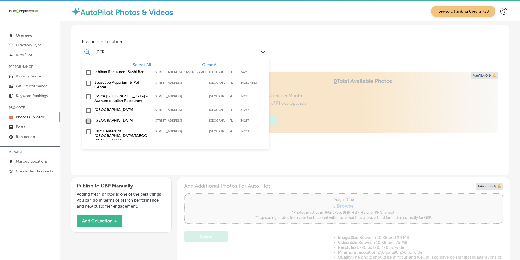
click at [89, 120] on input "checkbox" at bounding box center [88, 121] width 7 height 7
type input "[PERSON_NAME]"
click at [294, 59] on div "Business + Location option [STREET_ADDRESS]. option [STREET_ADDRESS]. 10 result…" at bounding box center [290, 45] width 438 height 41
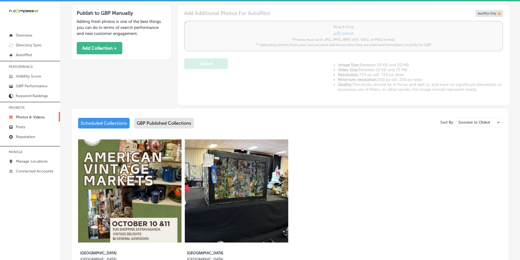
scroll to position [191, 0]
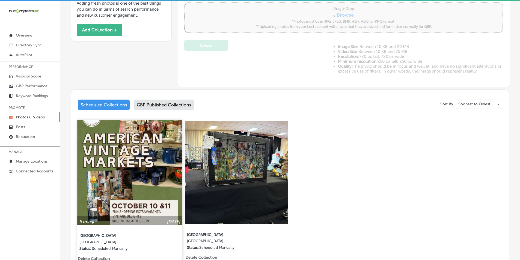
click at [140, 155] on img at bounding box center [129, 172] width 105 height 105
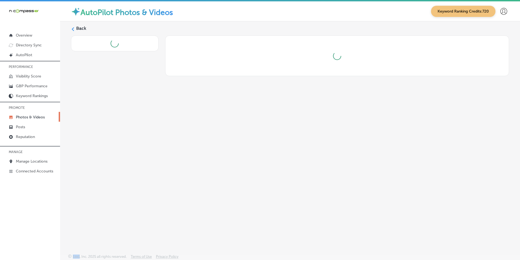
click at [140, 155] on div "Back" at bounding box center [290, 124] width 460 height 207
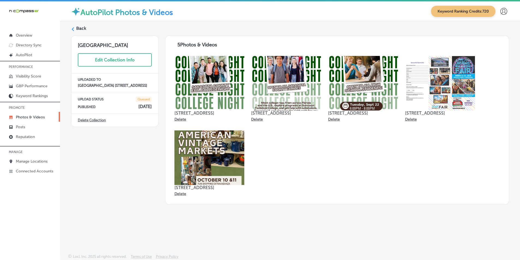
click at [71, 27] on div "Back" at bounding box center [290, 30] width 438 height 10
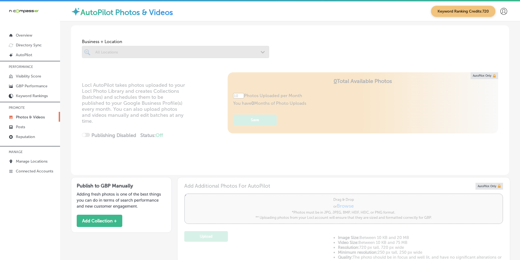
type input "5"
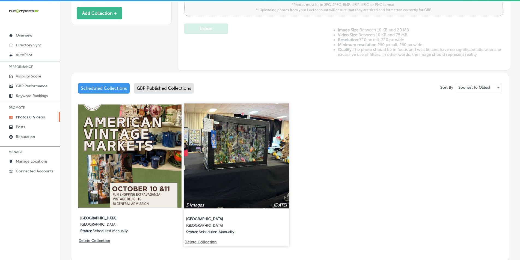
scroll to position [218, 0]
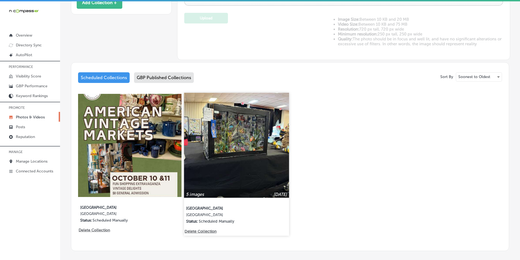
click at [238, 142] on img at bounding box center [236, 145] width 105 height 105
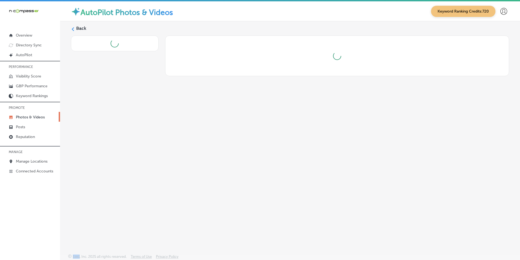
click at [238, 142] on div "Back" at bounding box center [290, 124] width 460 height 207
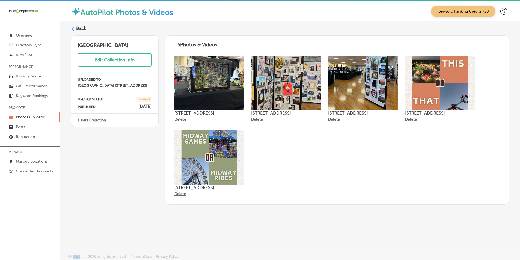
click at [221, 96] on img at bounding box center [209, 83] width 70 height 55
click at [72, 28] on icon at bounding box center [73, 29] width 4 height 4
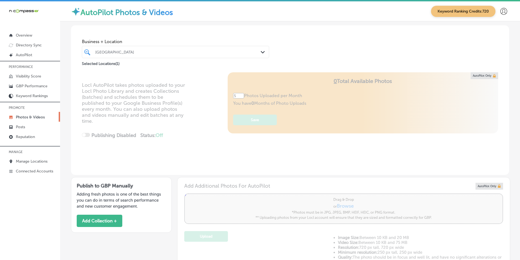
type input "5"
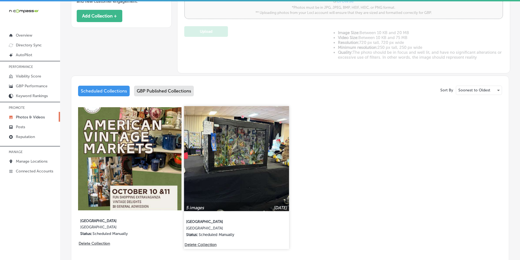
scroll to position [218, 0]
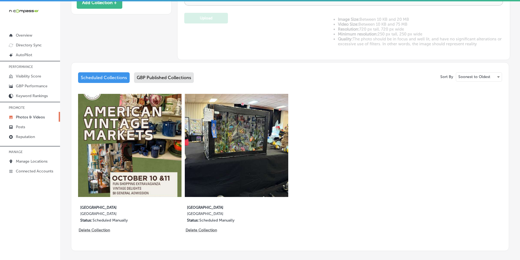
click at [164, 79] on div "GBP Published Collections" at bounding box center [164, 77] width 60 height 11
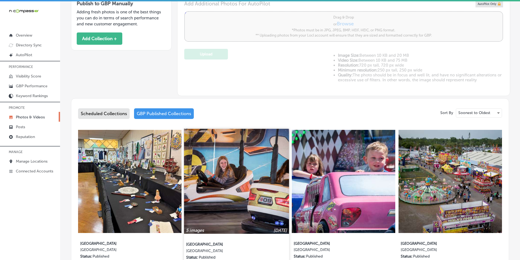
scroll to position [164, 0]
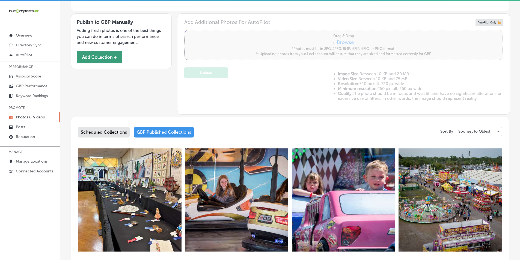
click at [109, 54] on button "Add Collection +" at bounding box center [100, 57] width 46 height 12
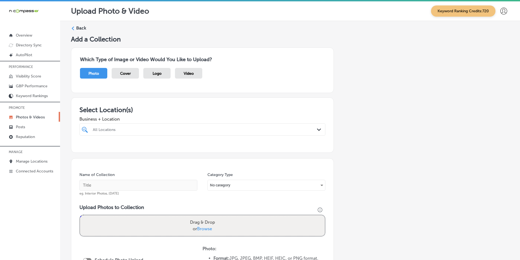
click at [127, 126] on div at bounding box center [191, 129] width 198 height 7
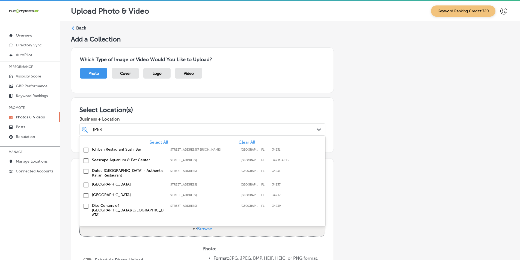
click at [97, 128] on input "[PERSON_NAME]" at bounding box center [97, 129] width 9 height 5
click at [111, 129] on div "[PERSON_NAME] [PERSON_NAME]" at bounding box center [191, 129] width 198 height 7
click at [103, 129] on div "[PERSON_NAME] [PERSON_NAME]" at bounding box center [191, 129] width 198 height 7
click at [85, 195] on input "checkbox" at bounding box center [86, 195] width 7 height 7
type input "[PERSON_NAME]"
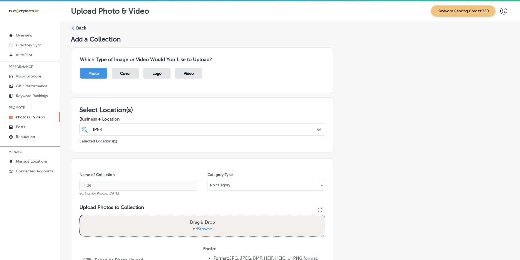
click at [324, 203] on div "Name of Collection eg. Interior Photos, [DATE] Category Type No category Upload…" at bounding box center [202, 241] width 263 height 167
click at [170, 128] on div "[PERSON_NAME] [PERSON_NAME]" at bounding box center [191, 129] width 198 height 7
click at [173, 131] on div "[PERSON_NAME] [PERSON_NAME]" at bounding box center [191, 129] width 198 height 7
click at [102, 184] on input "text" at bounding box center [138, 185] width 118 height 11
paste input "[GEOGRAPHIC_DATA], [GEOGRAPHIC_DATA], [GEOGRAPHIC_DATA], [GEOGRAPHIC_DATA]"
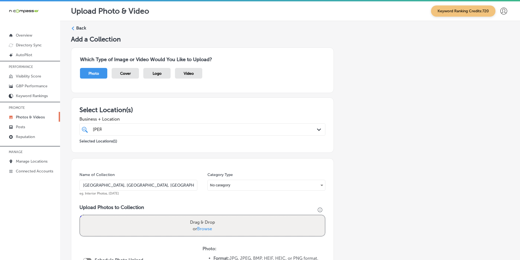
type input "robarts arena, ringling boulevard, sarasota, fl"
click at [113, 220] on div "Drag & Drop or Browse" at bounding box center [202, 225] width 245 height 21
click at [80, 215] on input "Drag & Drop or Browse" at bounding box center [202, 216] width 245 height 2
type input "C:\fakepath\Screenshot 2025-10-09 042422.png"
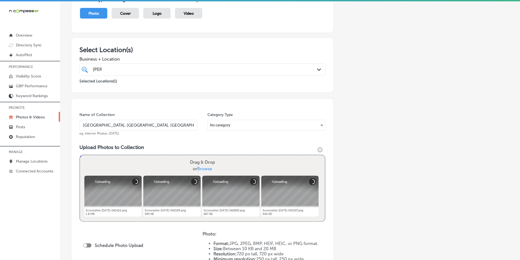
scroll to position [82, 0]
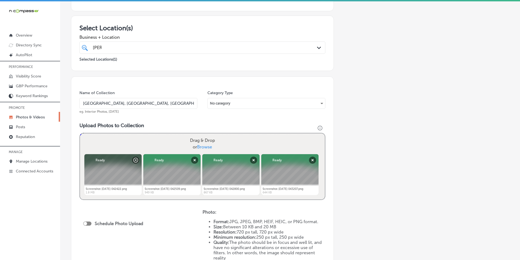
click at [167, 143] on div "Drag & Drop or Browse" at bounding box center [202, 143] width 245 height 21
click at [80, 133] on input "Drag & Drop or Browse" at bounding box center [202, 134] width 245 height 2
type input "C:\fakepath\fairgrounds.png"
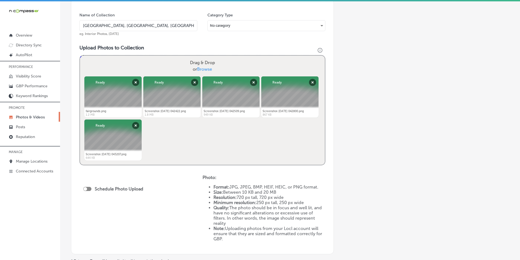
scroll to position [191, 0]
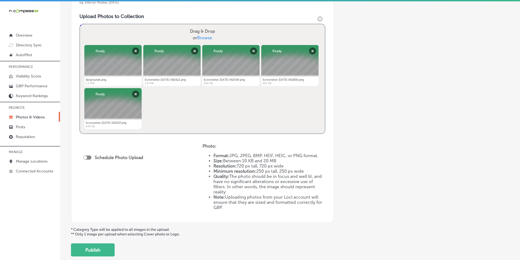
click at [132, 159] on label "Schedule Photo Upload" at bounding box center [119, 157] width 49 height 5
click at [88, 157] on div at bounding box center [87, 157] width 8 height 4
checkbox input "true"
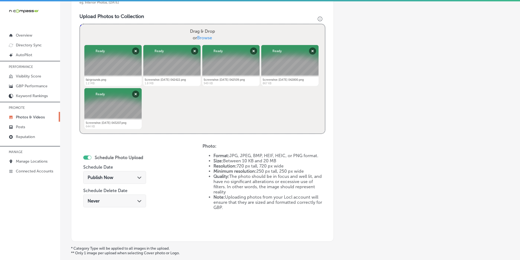
click at [115, 176] on div "Publish Now Path Created with Sketch." at bounding box center [115, 177] width 54 height 5
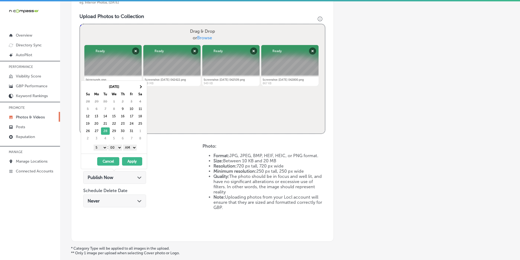
click at [104, 146] on select "1 2 3 4 5 6 7 8 9 10 11 12" at bounding box center [101, 148] width 14 height 6
click at [104, 147] on select "1 2 3 4 5 6 7 8 9 10 11 12" at bounding box center [101, 148] width 14 height 6
click at [134, 148] on select "AM PM" at bounding box center [130, 148] width 14 height 6
click at [133, 160] on button "Apply" at bounding box center [132, 161] width 20 height 8
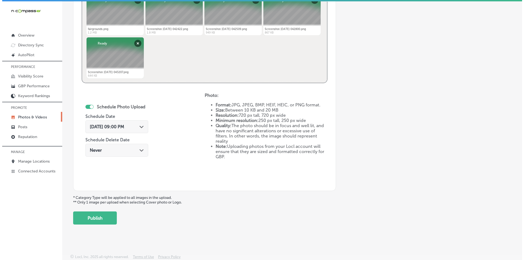
scroll to position [242, 0]
drag, startPoint x: 100, startPoint y: 216, endPoint x: 107, endPoint y: 208, distance: 9.9
click at [101, 216] on button "Publish" at bounding box center [93, 217] width 44 height 13
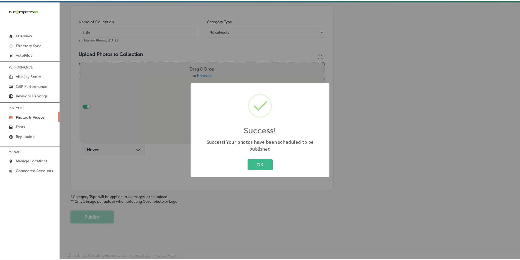
scroll to position [154, 0]
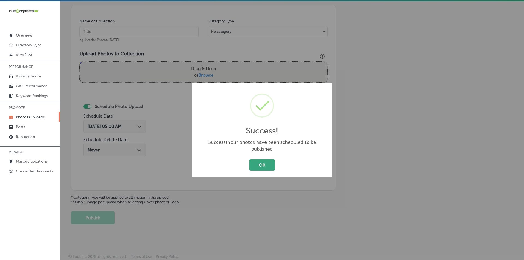
click at [256, 160] on button "OK" at bounding box center [261, 164] width 25 height 11
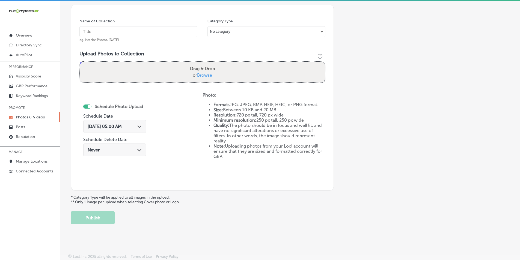
click at [94, 30] on input "text" at bounding box center [138, 31] width 118 height 11
paste input "arena"
type input "arena"
click at [110, 64] on div "Drag & Drop or Browse" at bounding box center [202, 72] width 245 height 21
click at [80, 62] on input "Drag & Drop or Browse" at bounding box center [202, 63] width 245 height 2
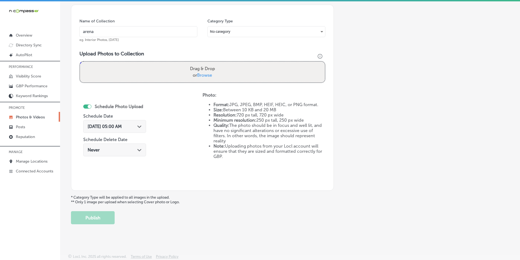
type input "C:\fakepath\Screenshot 2025-10-09 042533.png"
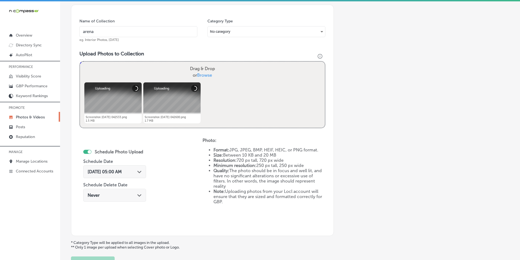
click at [127, 71] on div "Drag & Drop or Browse" at bounding box center [202, 72] width 245 height 21
click at [80, 62] on input "Drag & Drop or Browse" at bounding box center [202, 63] width 245 height 2
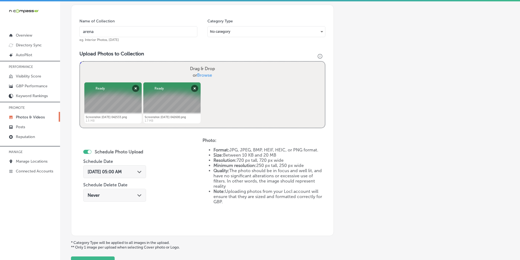
click at [143, 74] on div "Drag & Drop or Browse" at bounding box center [202, 72] width 245 height 21
click at [80, 62] on input "Drag & Drop or Browse" at bounding box center [202, 63] width 245 height 2
type input "C:\fakepath\510800930_1230780198845398_2314999370927740562_n.jpg"
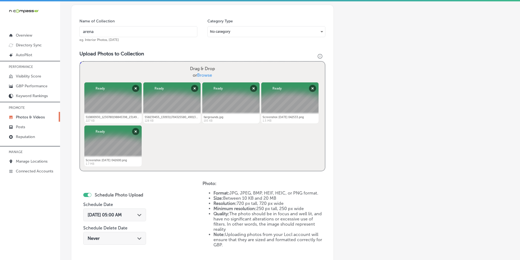
click at [99, 215] on span "Oct 9, 2025 05:00 AM" at bounding box center [105, 214] width 34 height 5
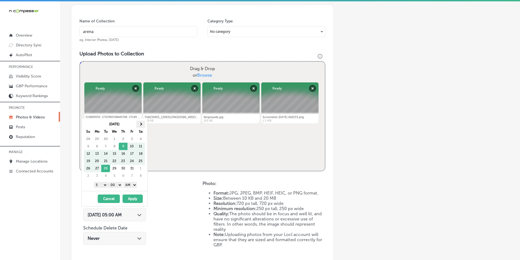
click at [140, 124] on span at bounding box center [140, 123] width 3 height 3
click at [103, 185] on select "1 2 3 4 5 6 7 8 9 10 11 12" at bounding box center [101, 185] width 14 height 6
click at [136, 183] on select "AM PM" at bounding box center [130, 185] width 14 height 6
click at [131, 197] on button "Apply" at bounding box center [132, 198] width 20 height 8
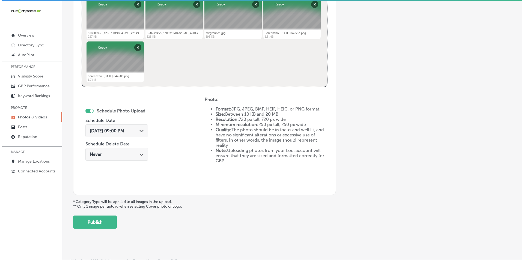
scroll to position [242, 0]
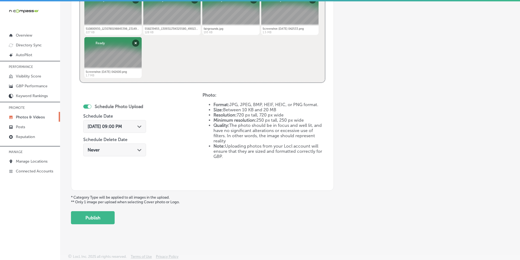
click at [101, 216] on button "Publish" at bounding box center [93, 217] width 44 height 13
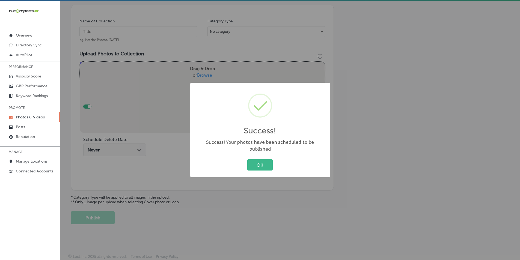
scroll to position [154, 0]
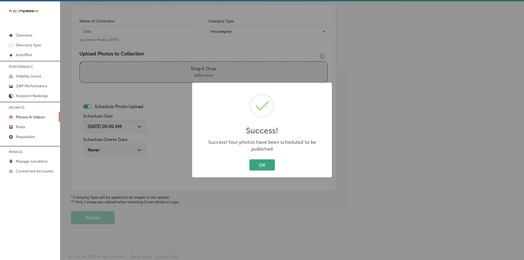
click at [263, 159] on button "OK" at bounding box center [261, 164] width 25 height 11
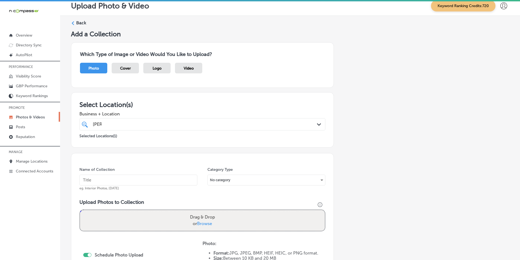
scroll to position [0, 0]
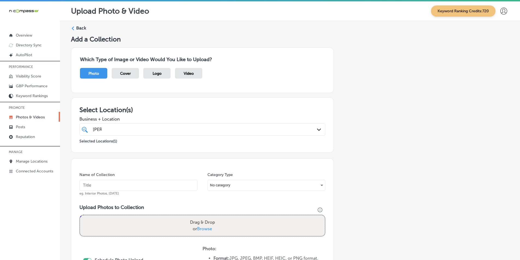
click at [78, 25] on div "Back Add a Collection Which Type of Image or Video Would You Like to Upload? Ph…" at bounding box center [290, 201] width 460 height 361
click at [79, 27] on label "Back" at bounding box center [81, 28] width 10 height 6
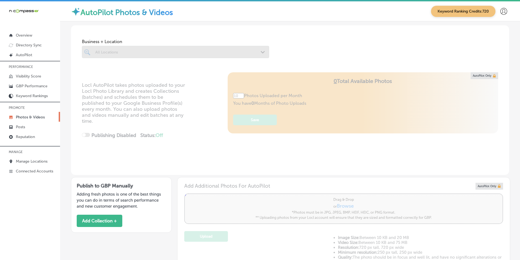
type input "5"
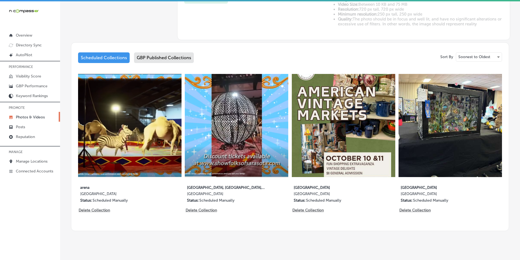
scroll to position [244, 0]
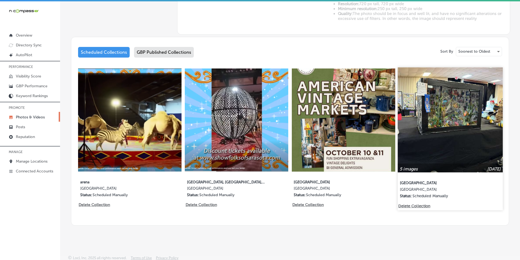
click at [440, 127] on img at bounding box center [450, 119] width 105 height 105
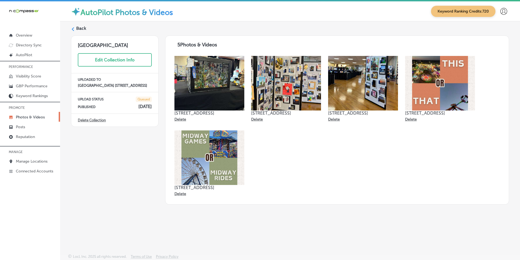
click at [72, 28] on icon at bounding box center [73, 29] width 4 height 4
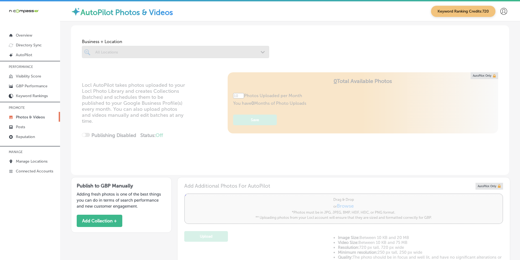
type input "5"
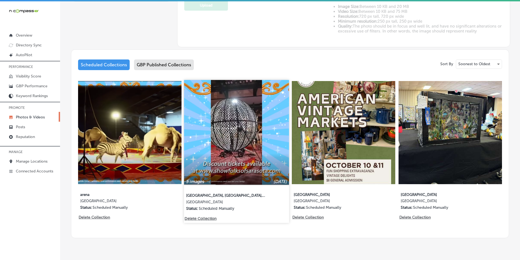
scroll to position [244, 0]
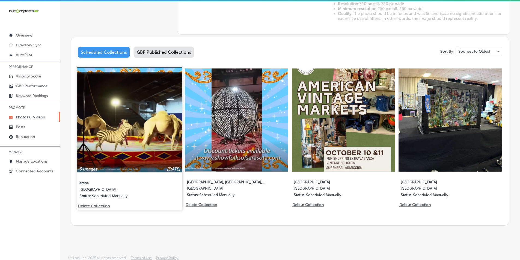
click at [145, 135] on img at bounding box center [129, 119] width 105 height 105
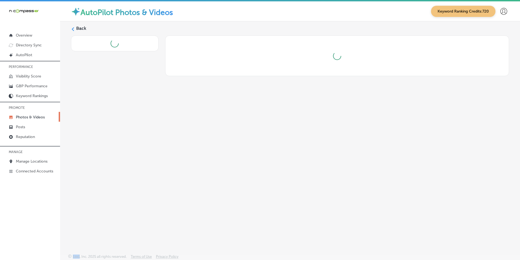
click at [145, 135] on div "Back" at bounding box center [290, 124] width 460 height 207
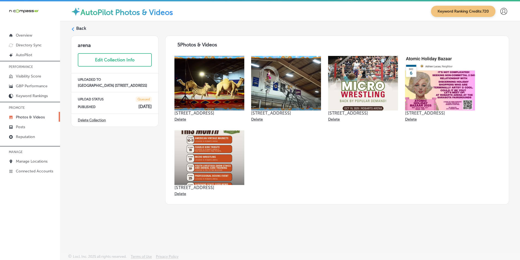
click at [74, 29] on icon at bounding box center [73, 29] width 4 height 4
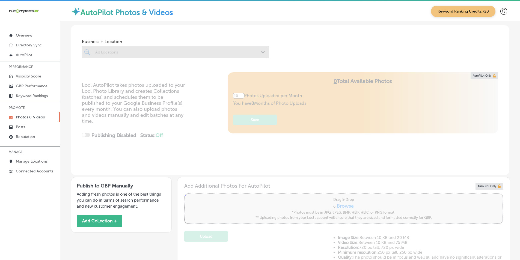
type input "5"
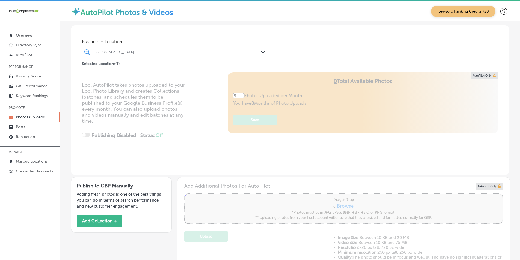
click at [138, 51] on div "[GEOGRAPHIC_DATA]" at bounding box center [178, 52] width 166 height 5
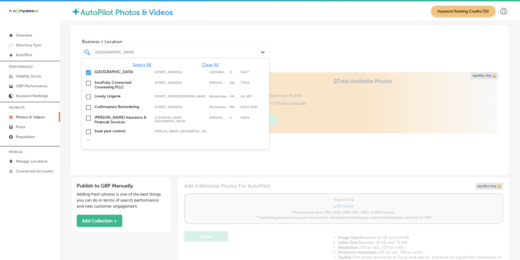
click at [88, 73] on input "checkbox" at bounding box center [88, 72] width 7 height 7
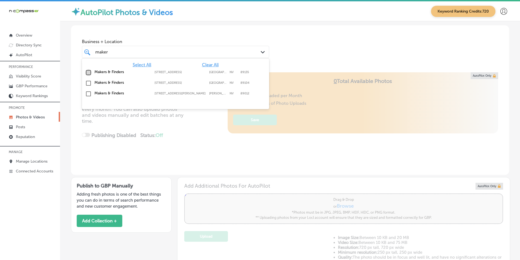
click at [88, 71] on input "checkbox" at bounding box center [88, 72] width 7 height 7
type input "maker"
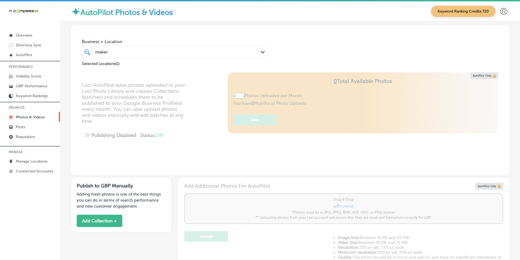
click at [201, 117] on div "Locl AutoPilot takes photos uploaded to your Locl Photo Library and creates Col…" at bounding box center [290, 123] width 438 height 103
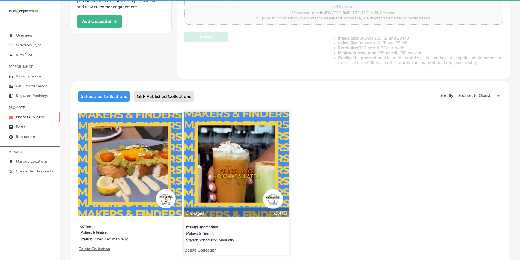
scroll to position [218, 0]
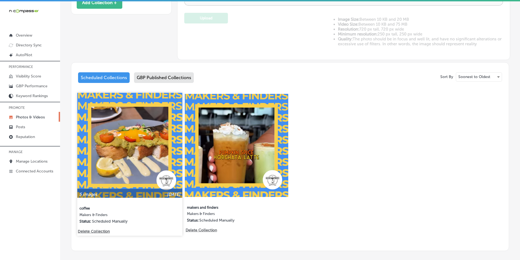
click at [138, 133] on img at bounding box center [129, 145] width 105 height 105
click at [138, 133] on div "Business + Location maker maker Path Created with Sketch. Selected Locations ( …" at bounding box center [290, 29] width 460 height 452
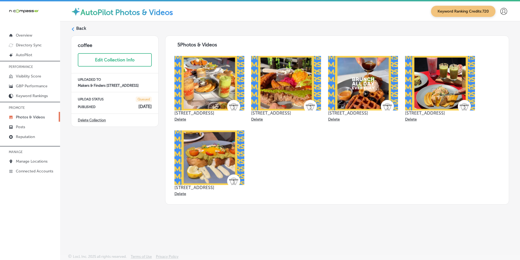
click at [73, 29] on icon at bounding box center [73, 29] width 4 height 4
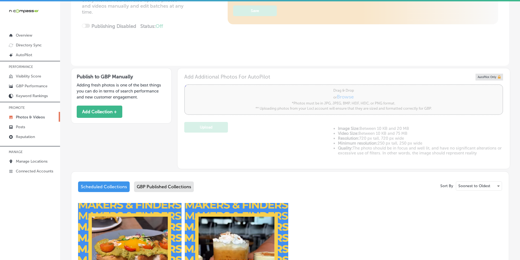
type input "5"
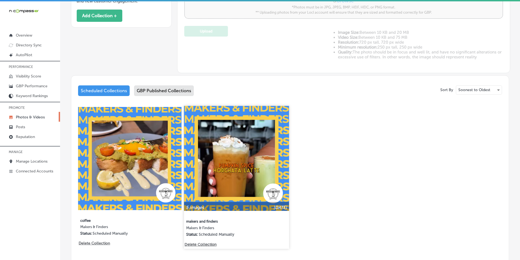
scroll to position [218, 0]
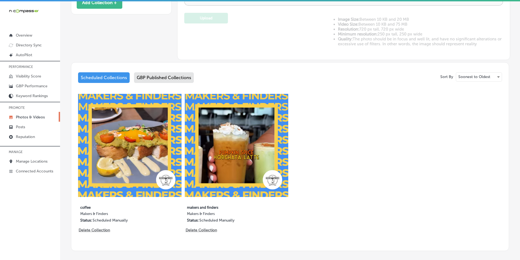
click at [234, 164] on img at bounding box center [236, 145] width 103 height 103
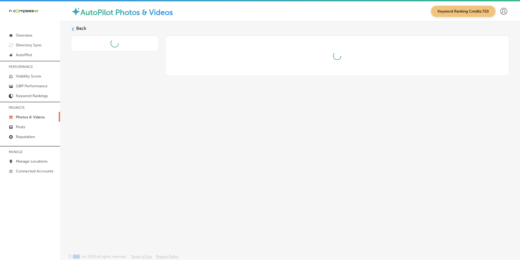
click at [234, 164] on div "Back" at bounding box center [290, 124] width 460 height 207
